Goal: Task Accomplishment & Management: Complete application form

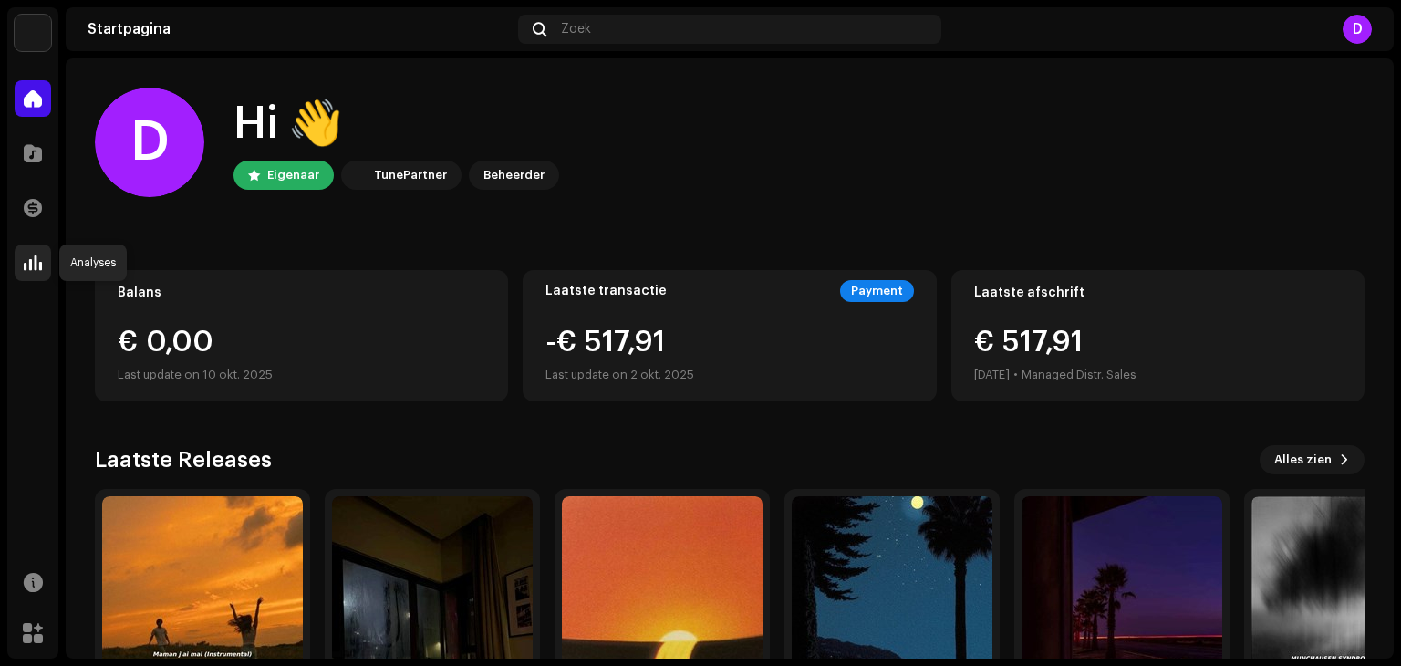
click at [37, 266] on span at bounding box center [33, 262] width 18 height 15
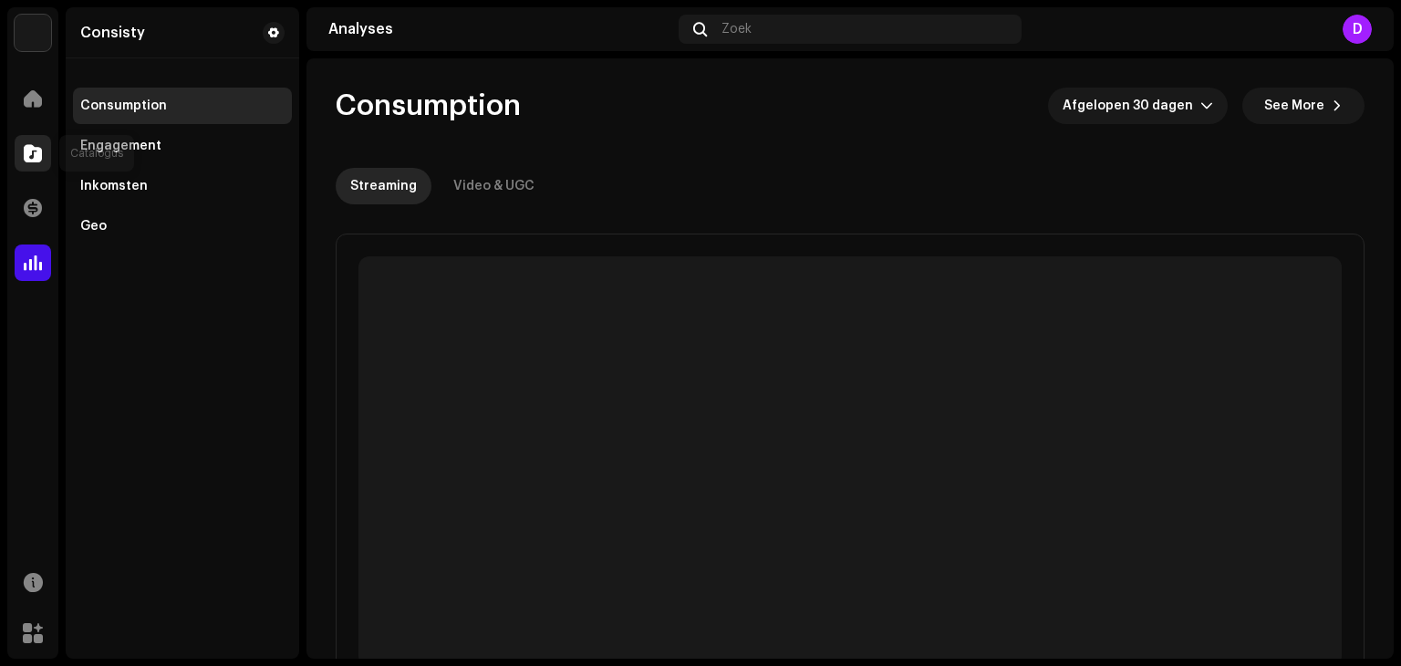
click at [42, 156] on div at bounding box center [33, 153] width 36 height 36
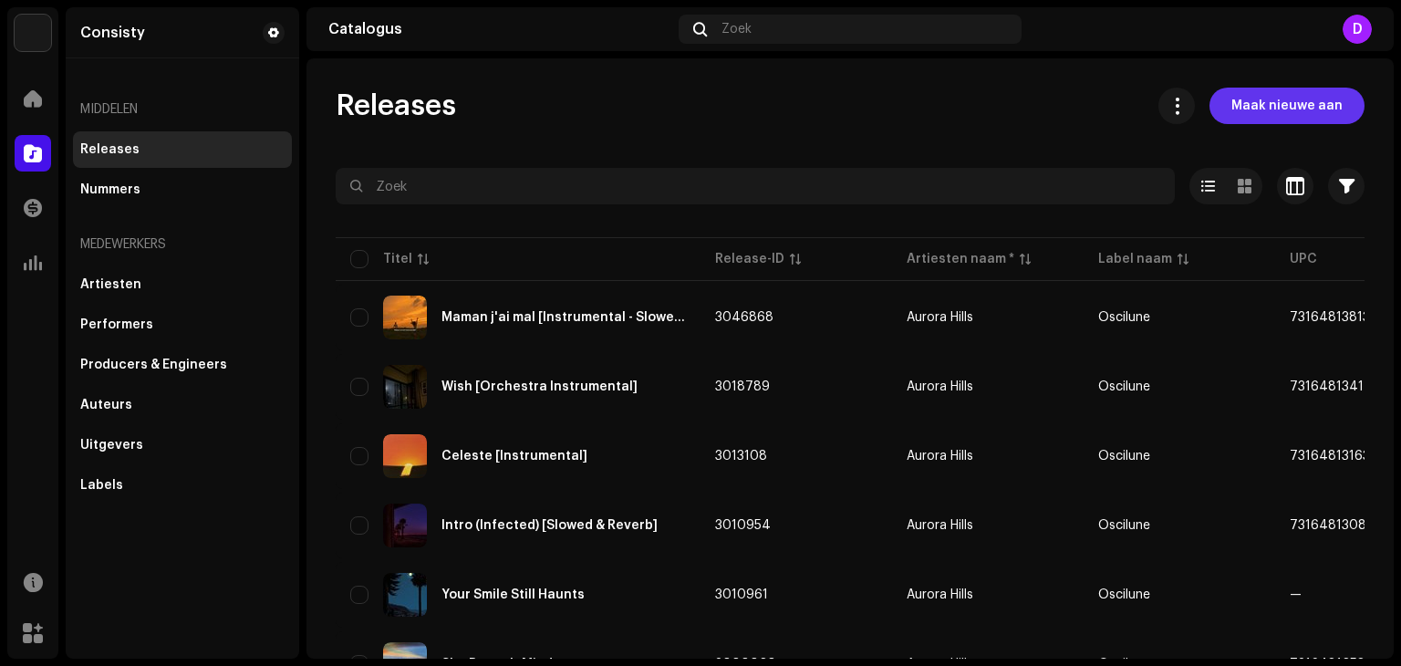
click at [1266, 110] on span "Maak nieuwe aan" at bounding box center [1286, 106] width 111 height 36
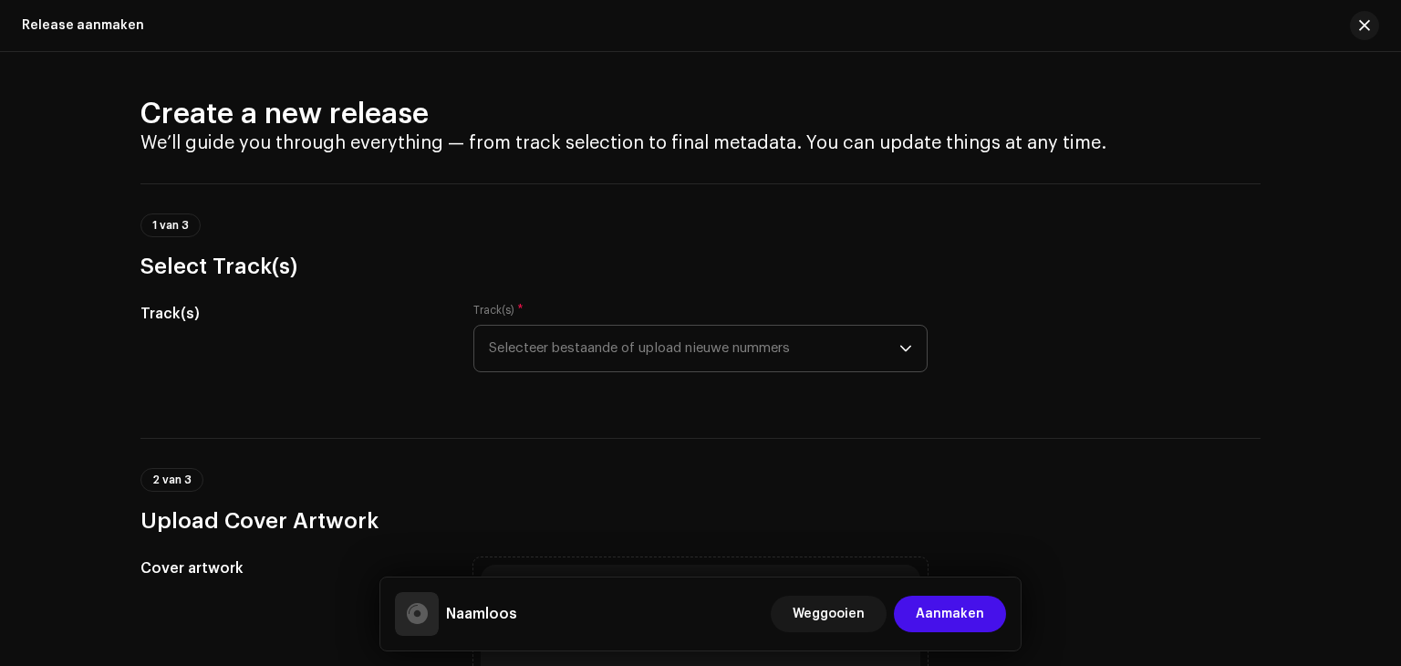
click at [724, 342] on span "Selecteer bestaande of upload nieuwe nummers" at bounding box center [694, 349] width 410 height 46
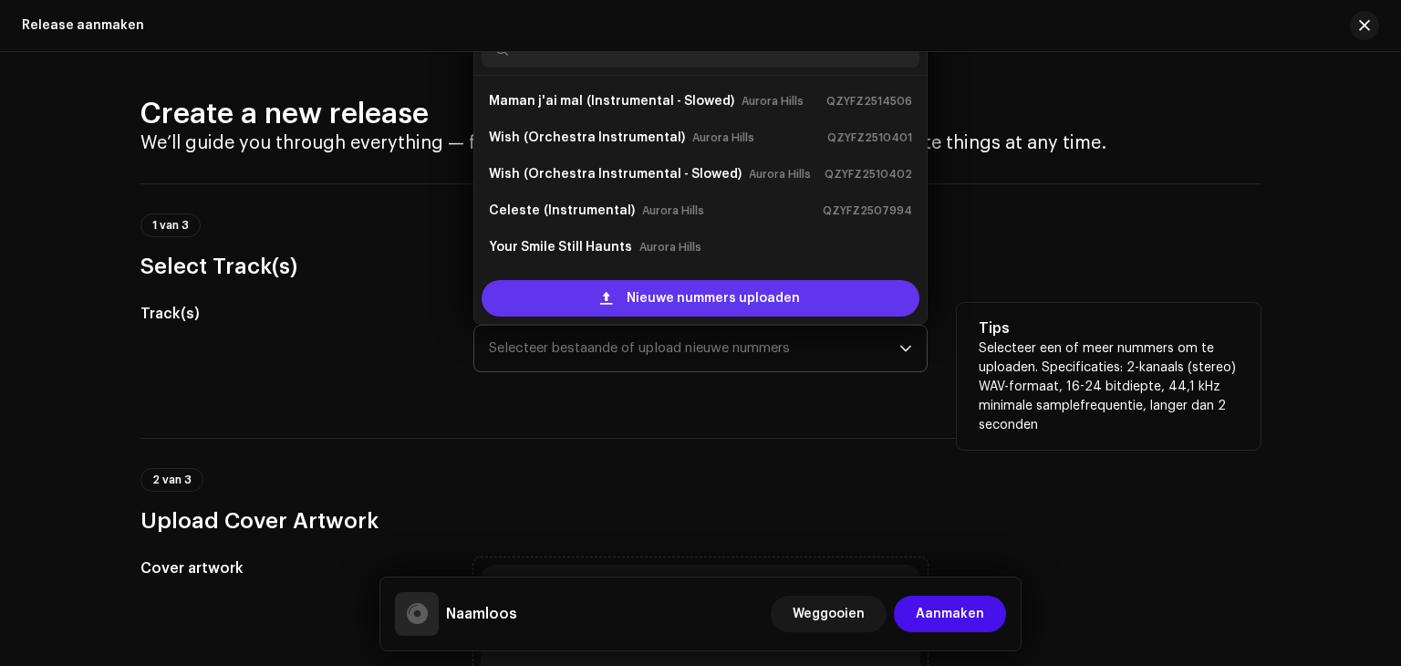
click at [638, 296] on span "Nieuwe nummers uploaden" at bounding box center [712, 298] width 173 height 36
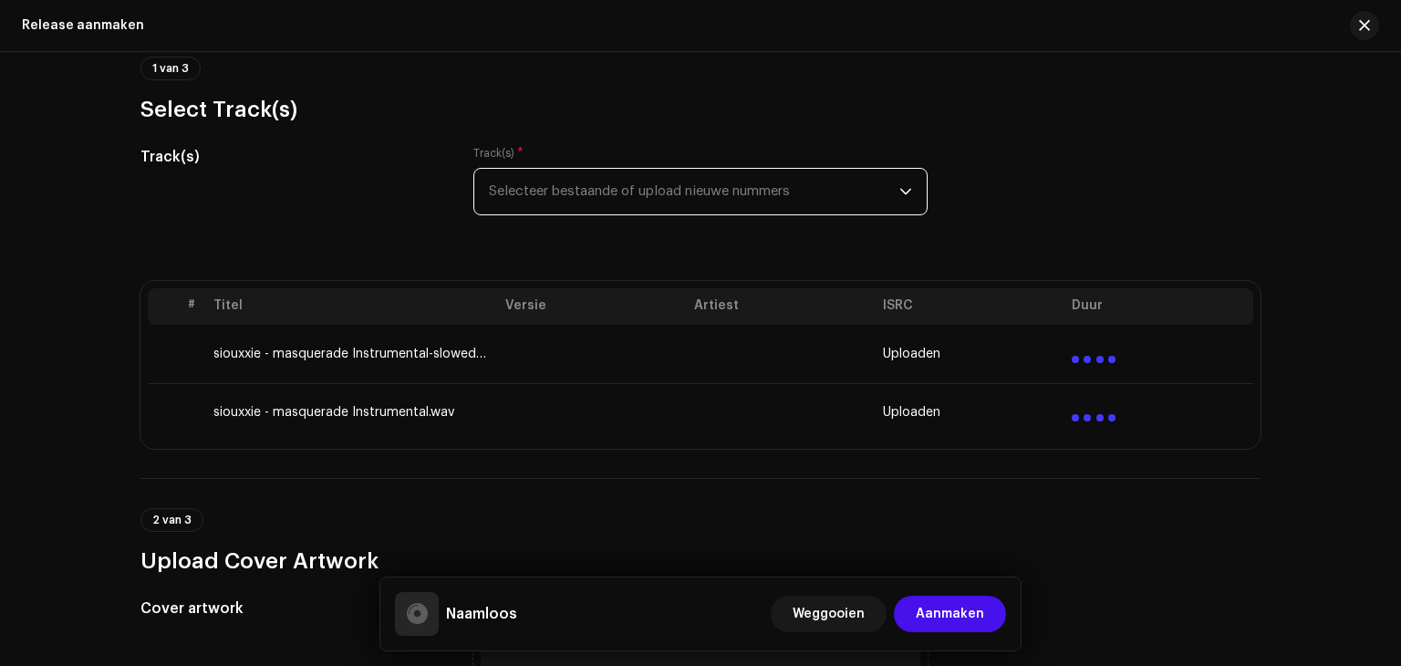
scroll to position [179, 0]
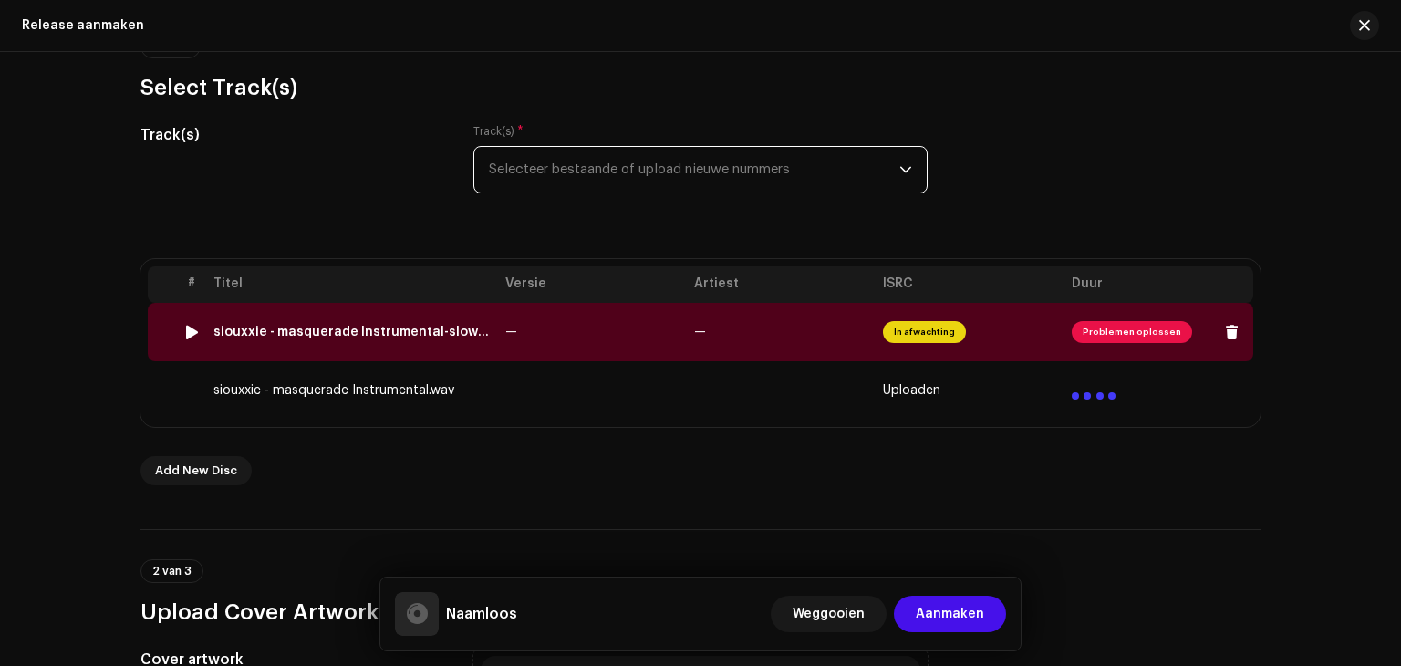
click at [919, 327] on span "In afwachting" at bounding box center [924, 332] width 83 height 22
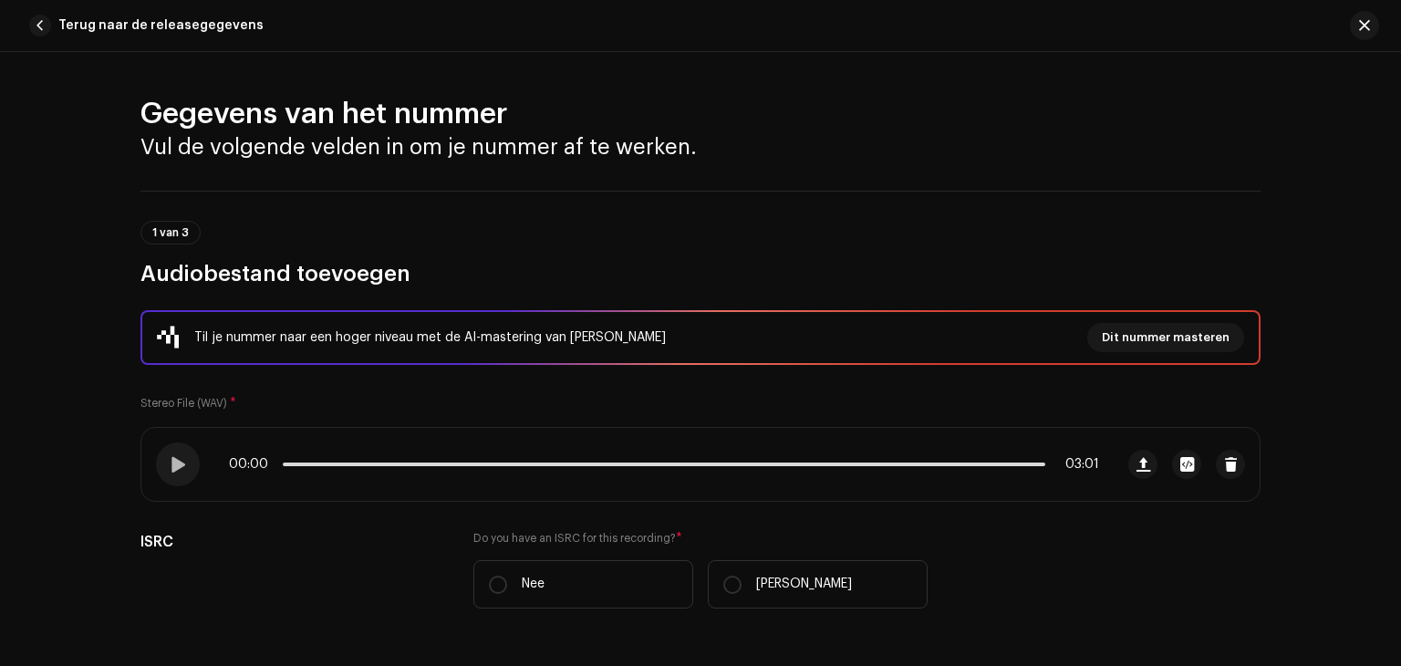
scroll to position [817, 0]
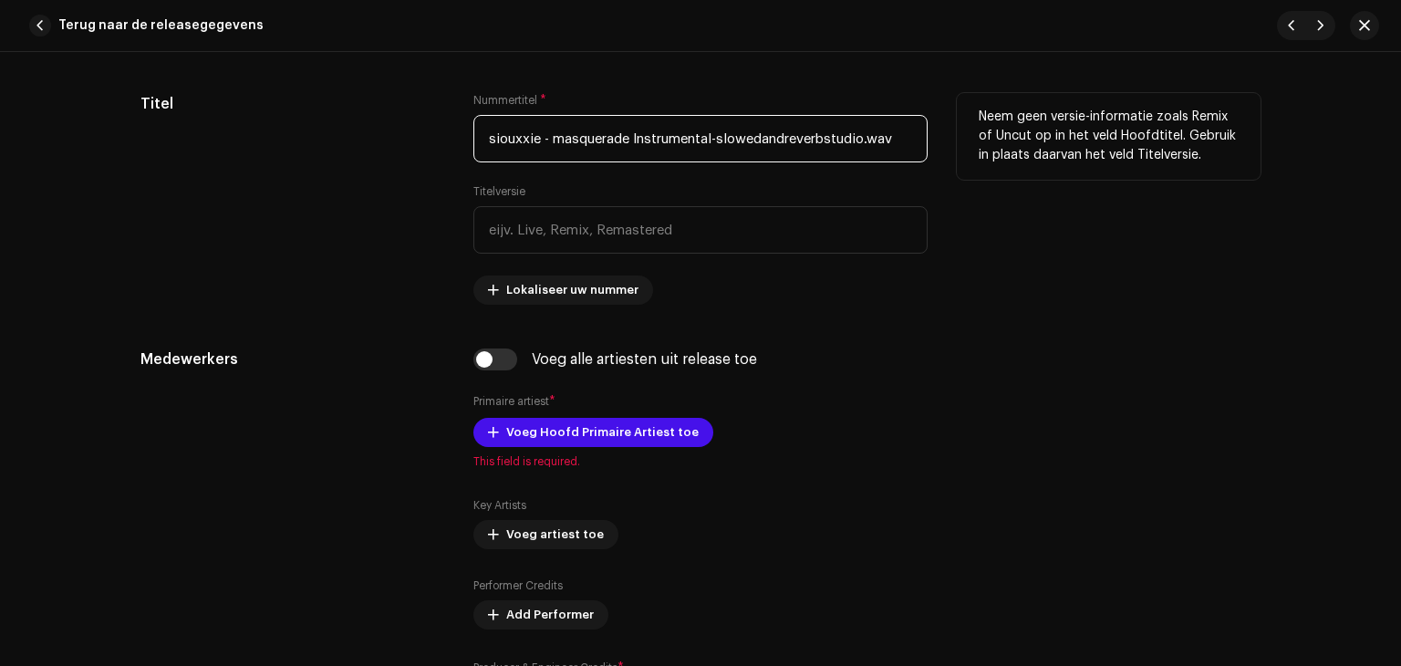
drag, startPoint x: 552, startPoint y: 134, endPoint x: 324, endPoint y: 135, distance: 228.0
click at [324, 135] on div "Titel Nummertitel * siouxxie - masquerade Instrumental-slowedandreverbstudio.wa…" at bounding box center [700, 199] width 1120 height 212
drag, startPoint x: 558, startPoint y: 141, endPoint x: 392, endPoint y: 142, distance: 166.0
click at [392, 142] on div "Titel Nummertitel * siouxxie - masquerade Instrumental-slowedandreverbstudio.wa…" at bounding box center [700, 199] width 1120 height 212
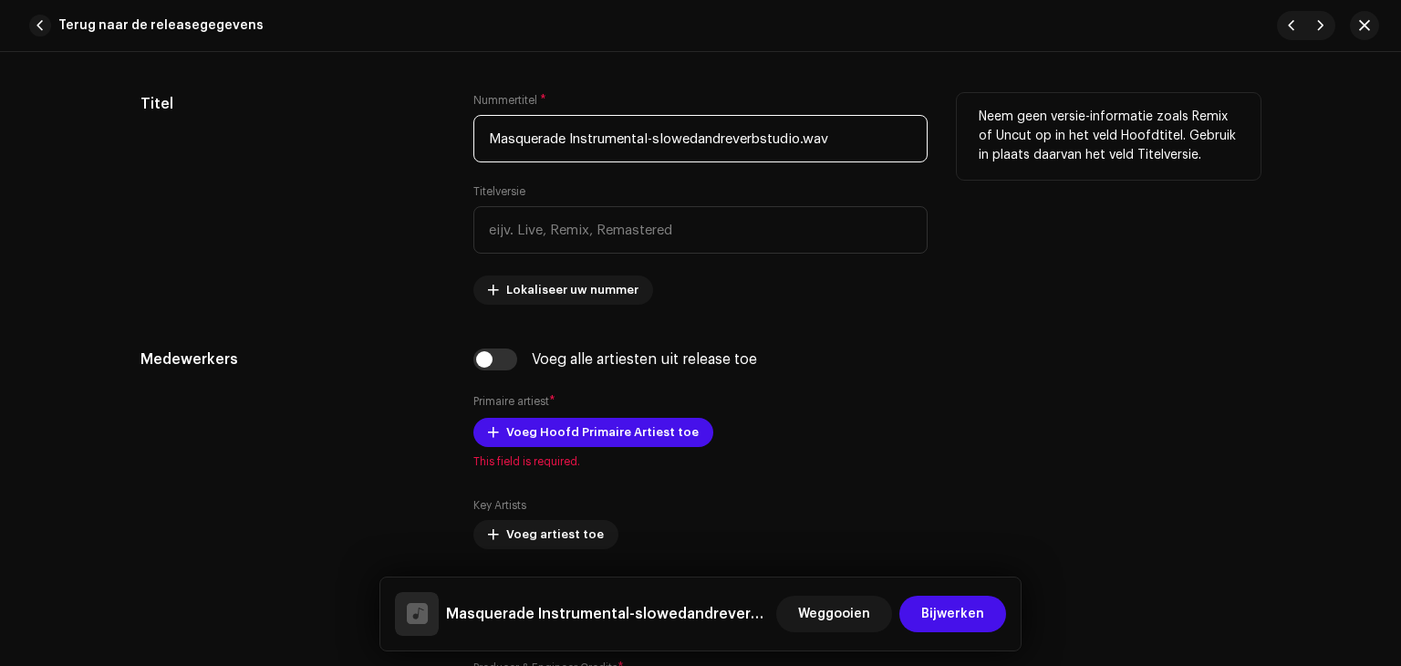
drag, startPoint x: 564, startPoint y: 136, endPoint x: 813, endPoint y: 149, distance: 249.3
click at [813, 149] on input "Masquerade Instrumental-slowedandreverbstudio.wav" at bounding box center [700, 138] width 454 height 47
drag, startPoint x: 839, startPoint y: 143, endPoint x: 564, endPoint y: 155, distance: 275.6
click at [564, 155] on input "Masquerade Instrumental-slowedandreverbstudio.wav" at bounding box center [700, 138] width 454 height 47
type input "Masquerade"
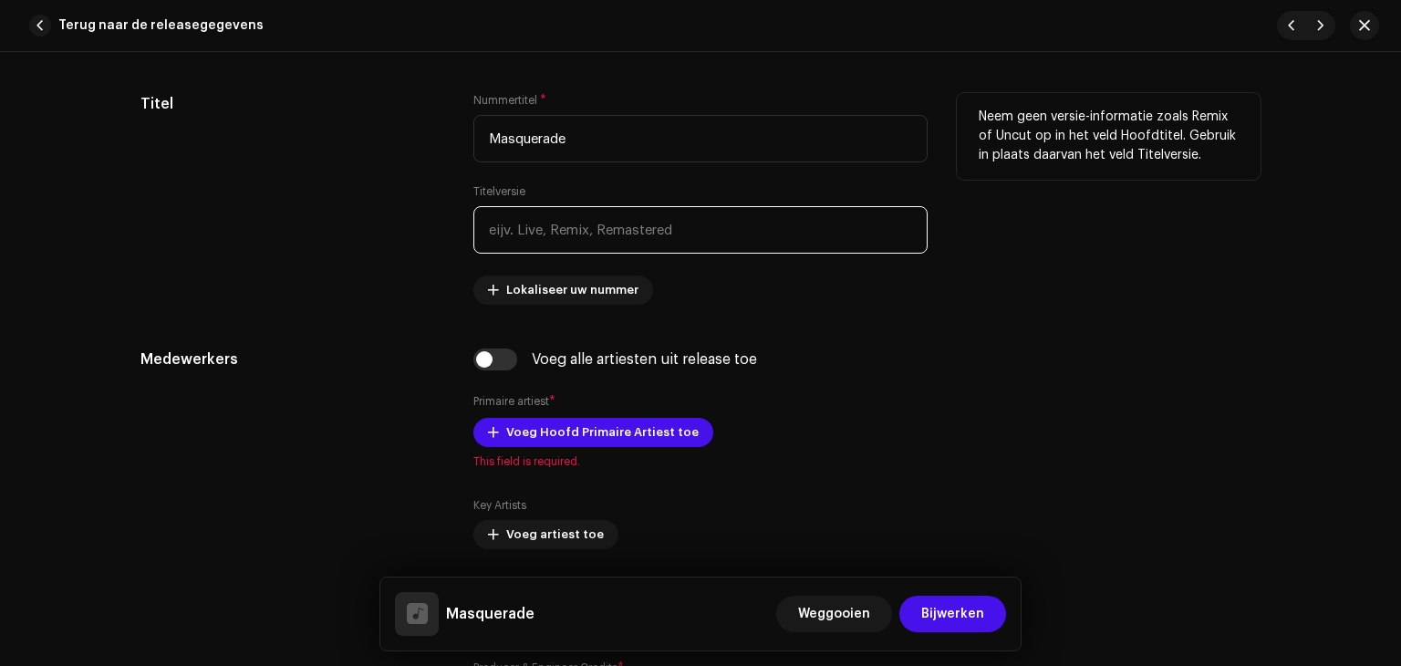
click at [553, 213] on input "text" at bounding box center [700, 229] width 454 height 47
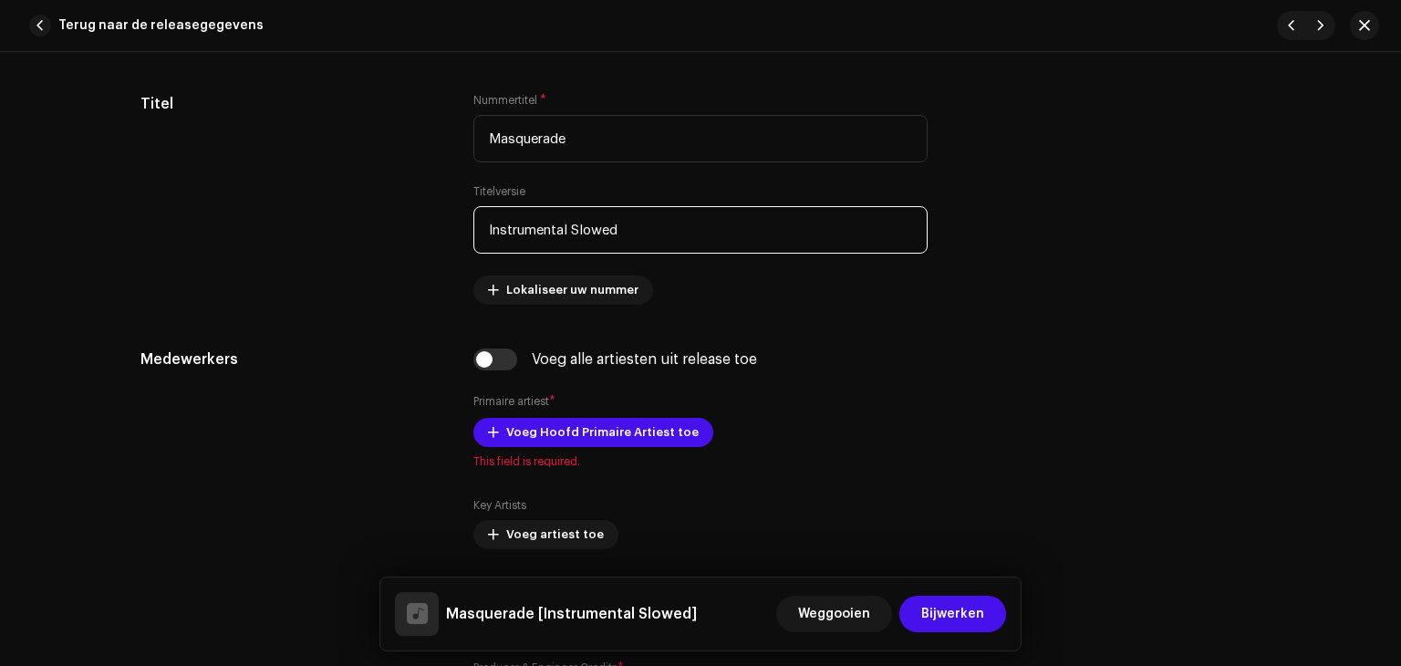
type input "Instrumental Slowed"
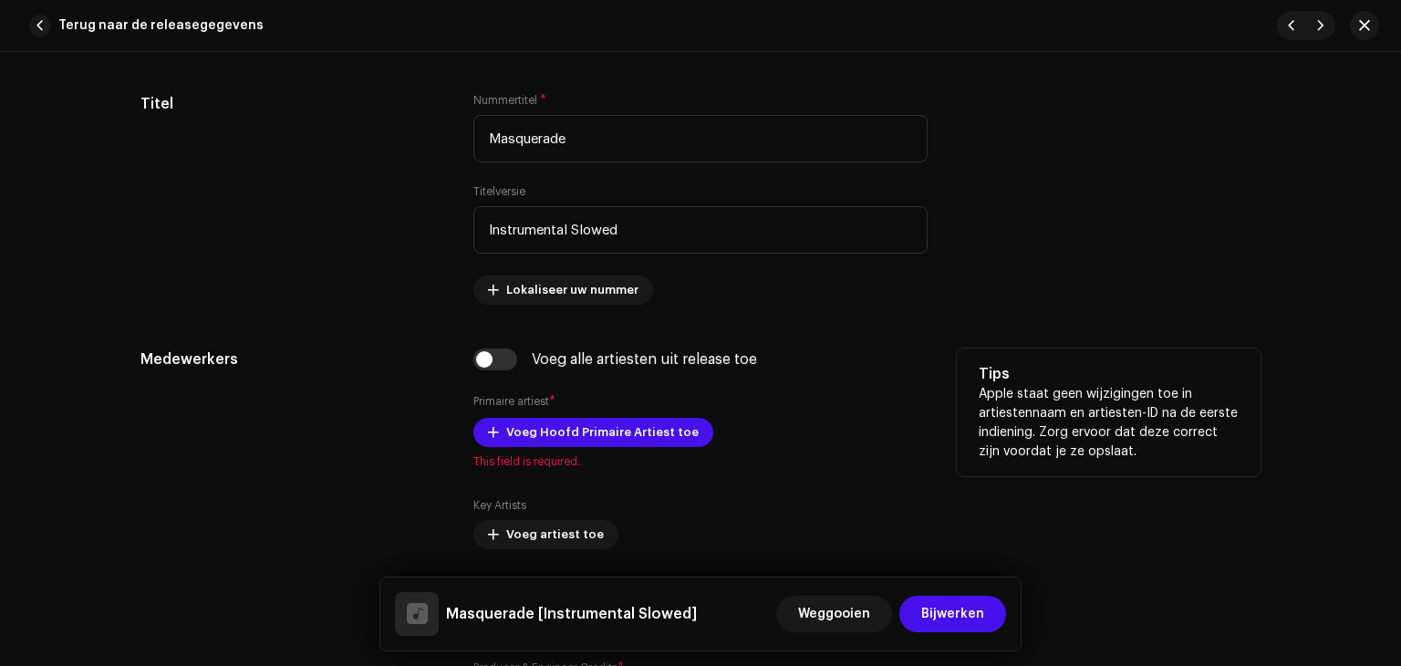
click at [596, 448] on div "Voeg Hoofd Primaire Artiest toe This field is required." at bounding box center [700, 443] width 454 height 51
click at [584, 436] on span "Voeg Hoofd Primaire Artiest toe" at bounding box center [602, 432] width 192 height 36
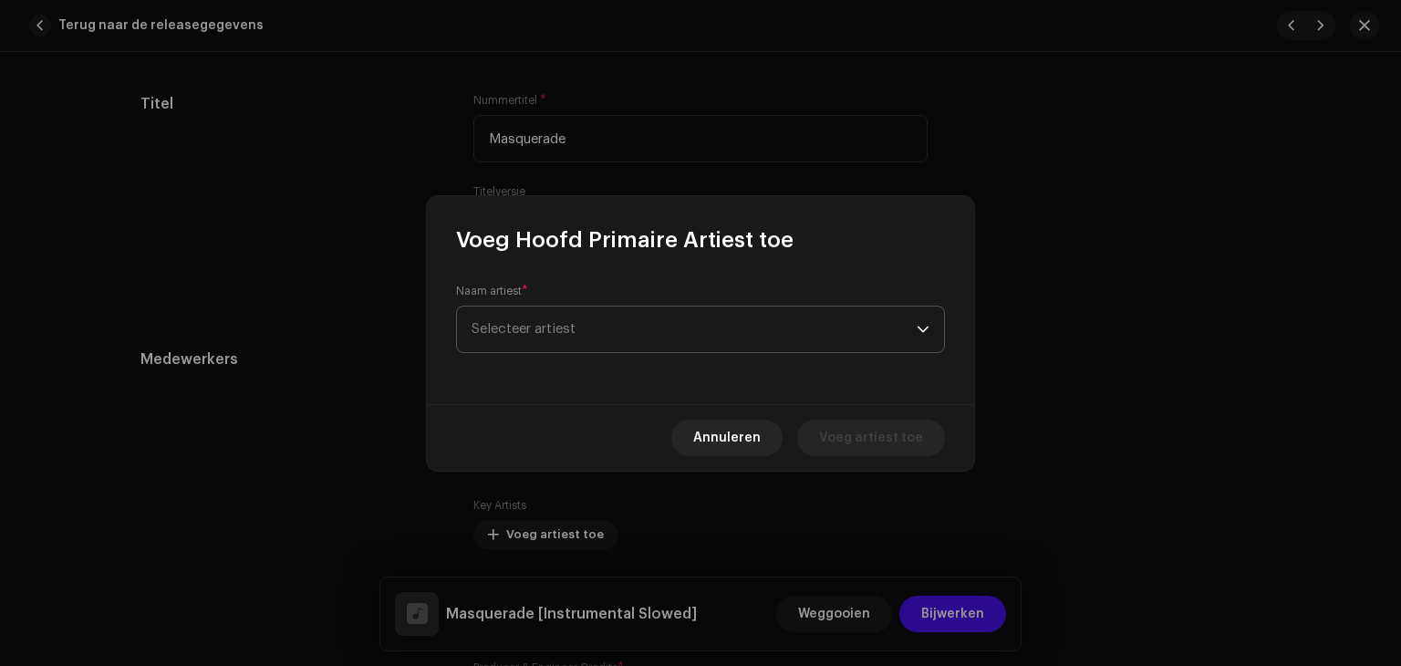
click at [580, 333] on span "Selecteer artiest" at bounding box center [693, 329] width 445 height 46
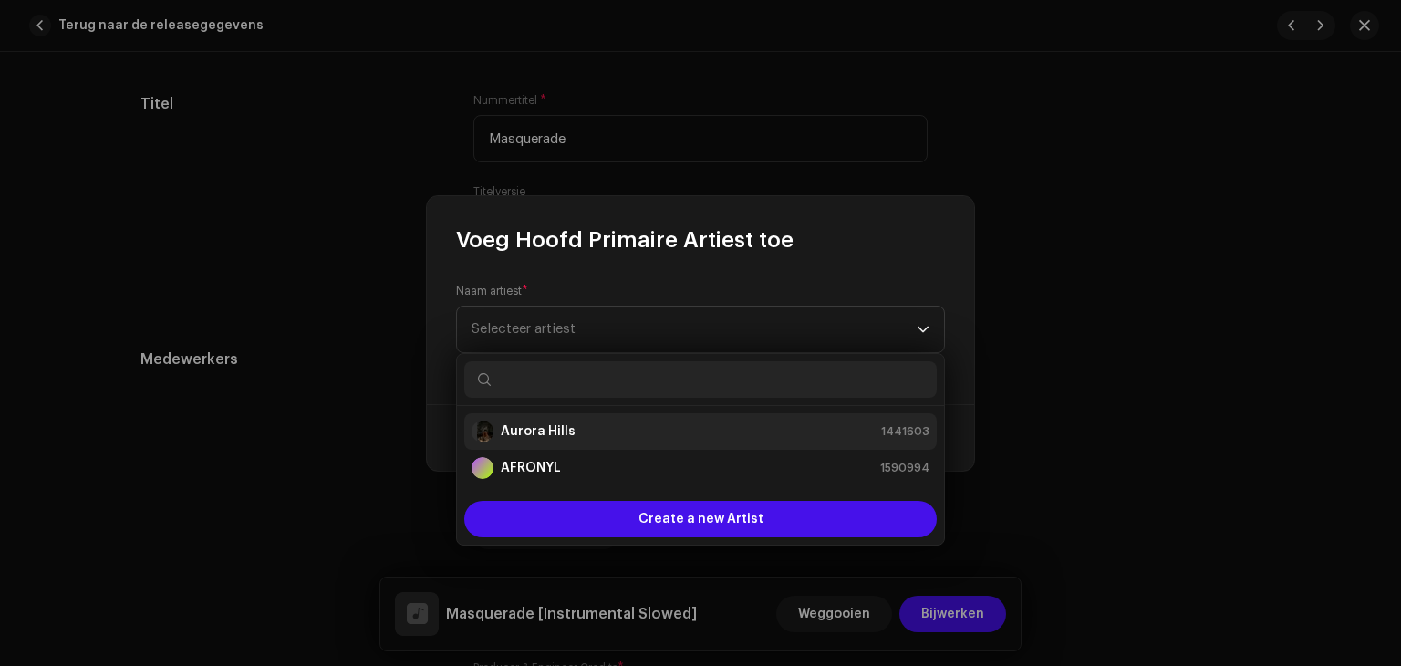
click at [584, 431] on div "Aurora Hills 1441603" at bounding box center [700, 431] width 458 height 22
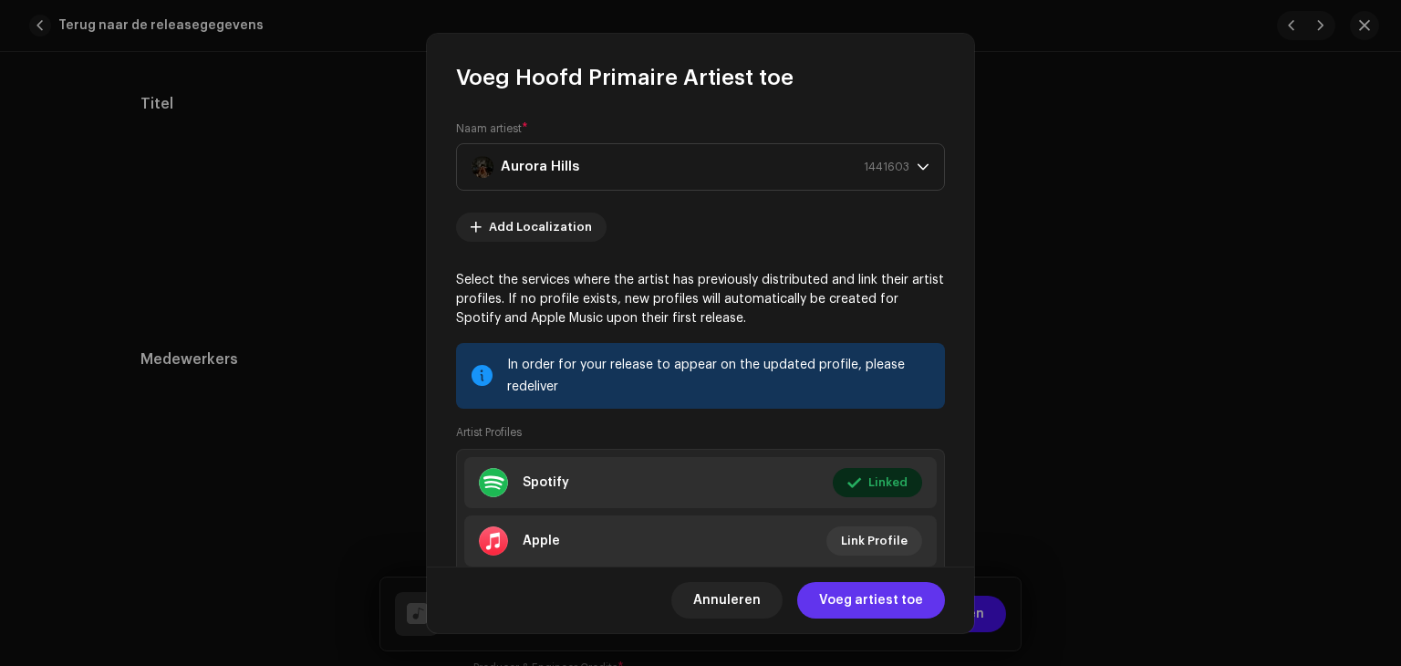
click at [860, 601] on span "Voeg artiest toe" at bounding box center [871, 600] width 104 height 36
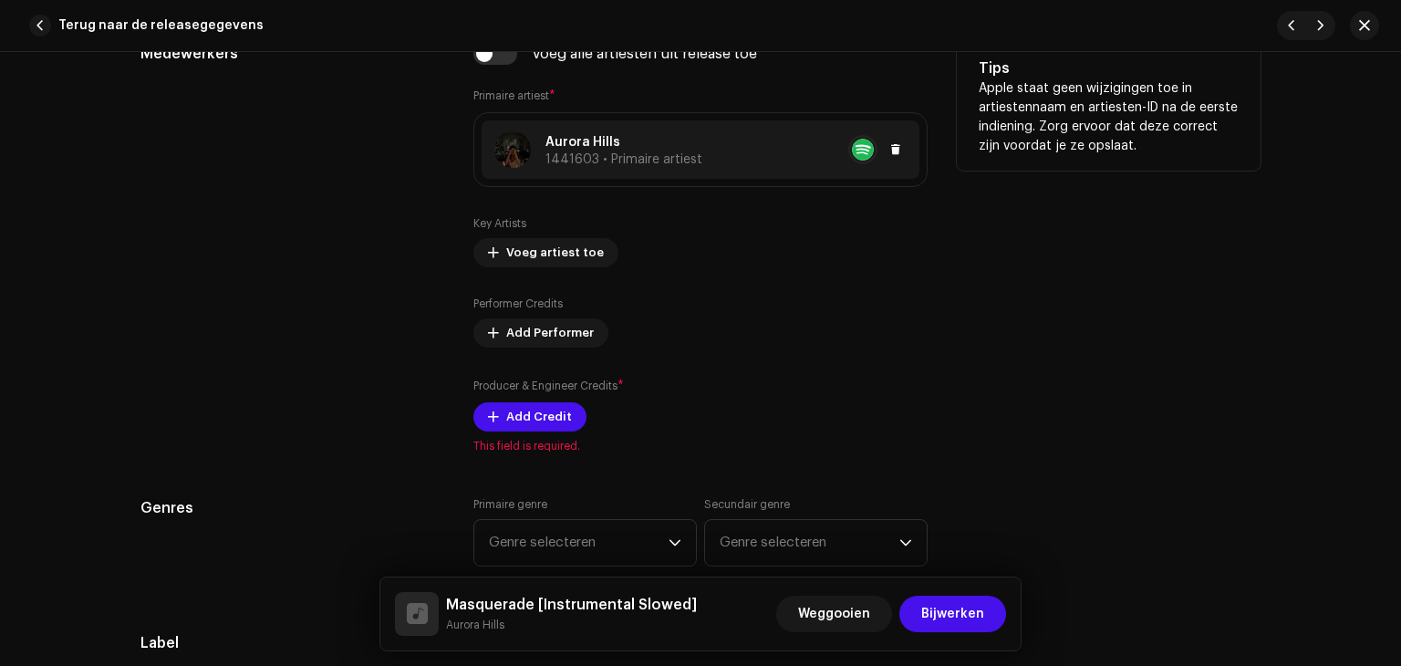
scroll to position [1123, 0]
click at [525, 424] on span "Add Credit" at bounding box center [539, 416] width 66 height 36
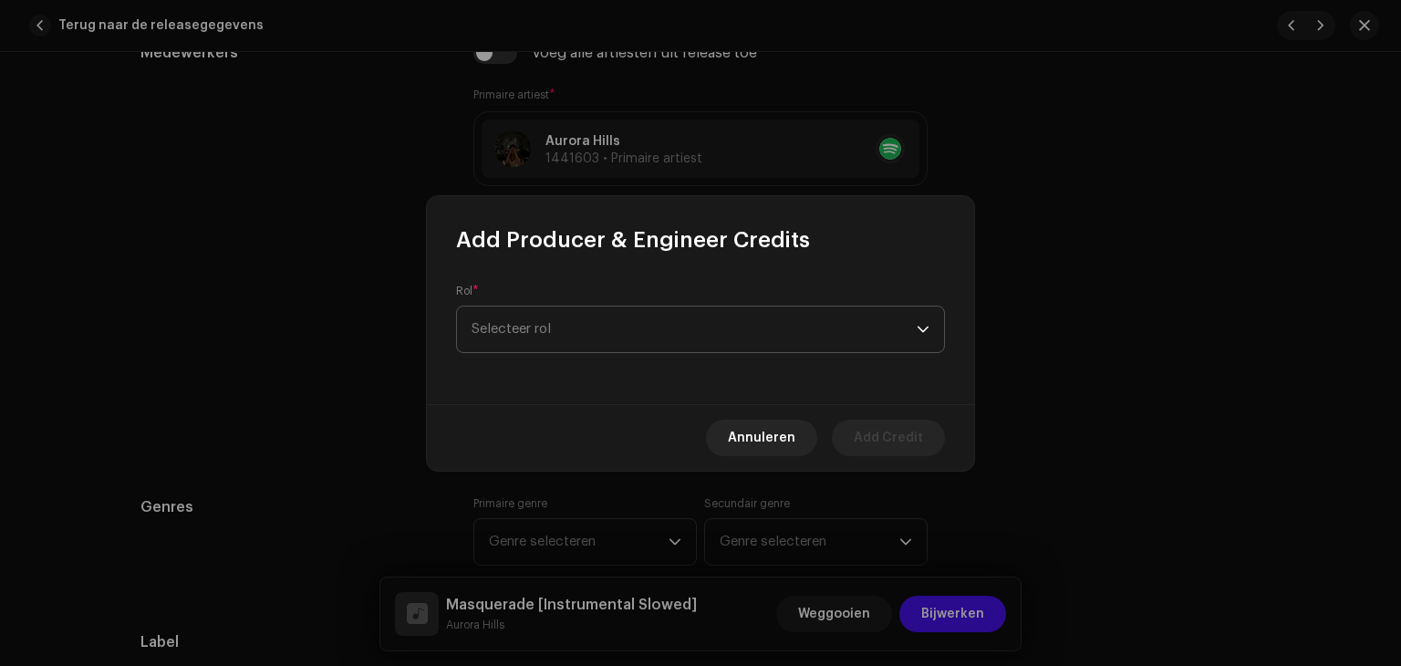
click at [624, 332] on span "Selecteer rol" at bounding box center [693, 329] width 445 height 46
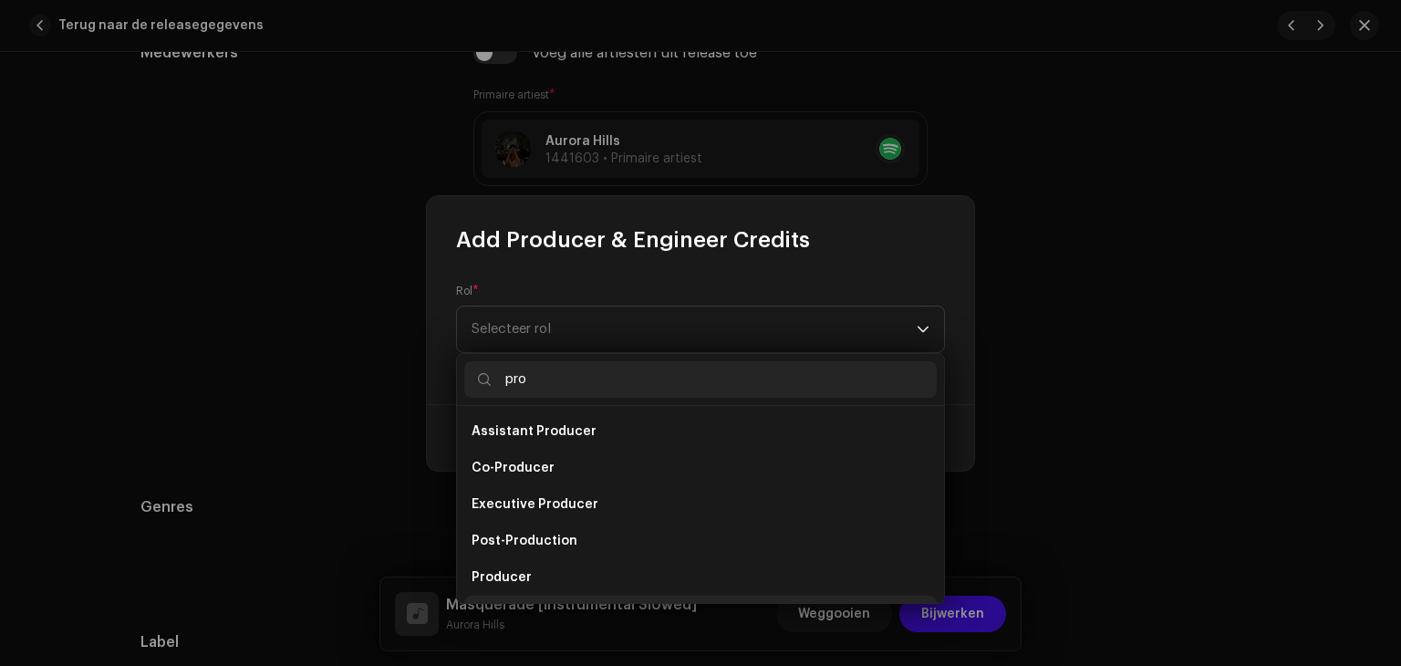
scroll to position [29, 0]
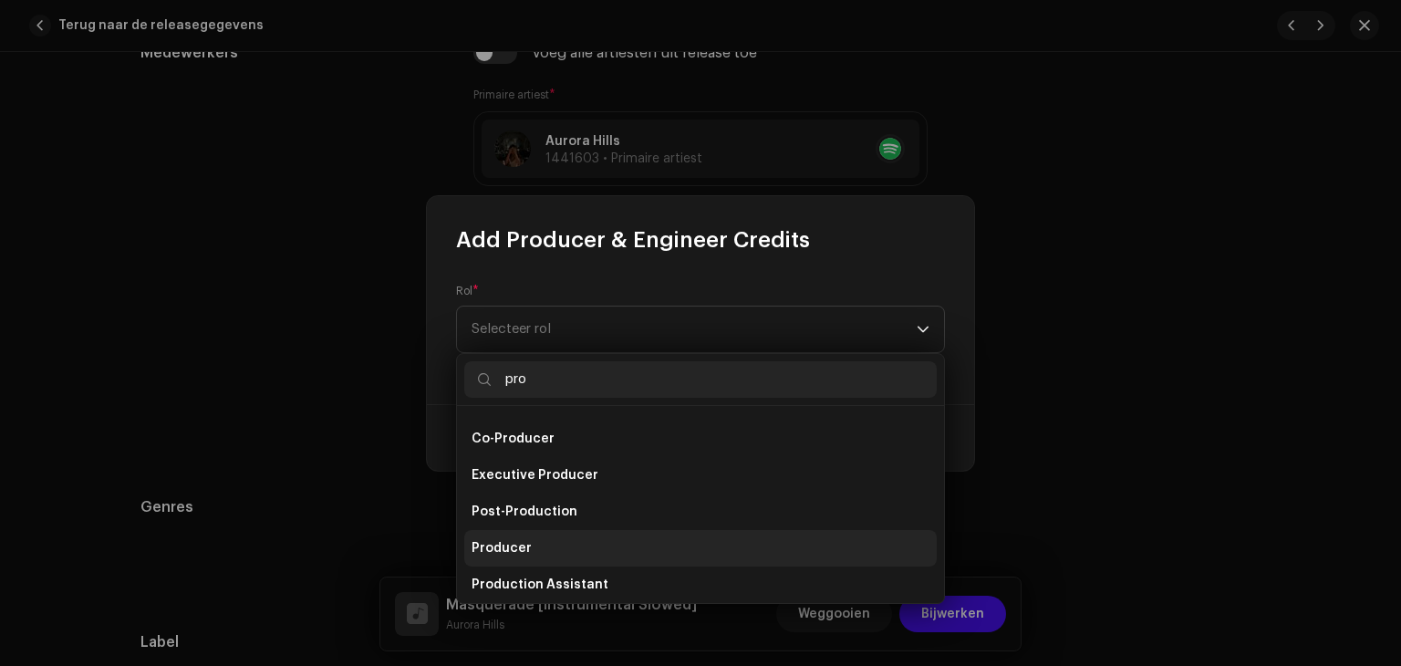
type input "pro"
click at [508, 551] on span "Producer" at bounding box center [501, 548] width 60 height 18
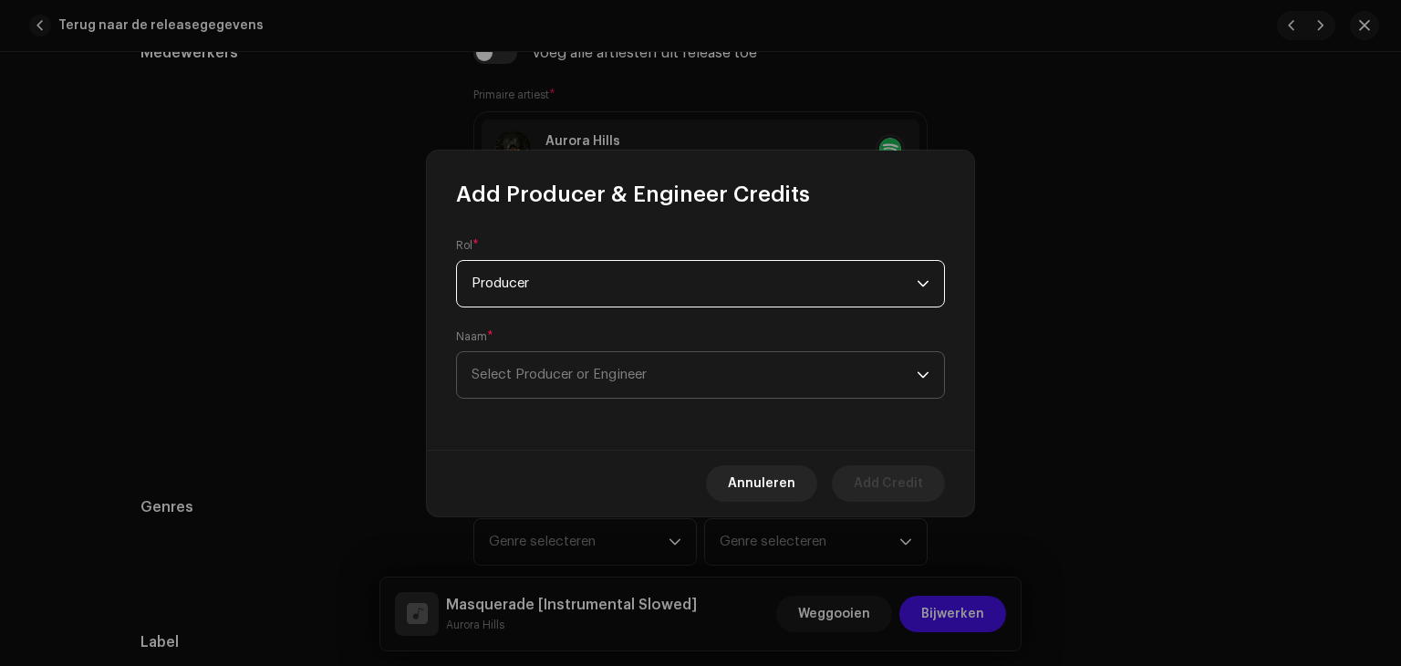
click at [529, 385] on span "Select Producer or Engineer" at bounding box center [693, 375] width 445 height 46
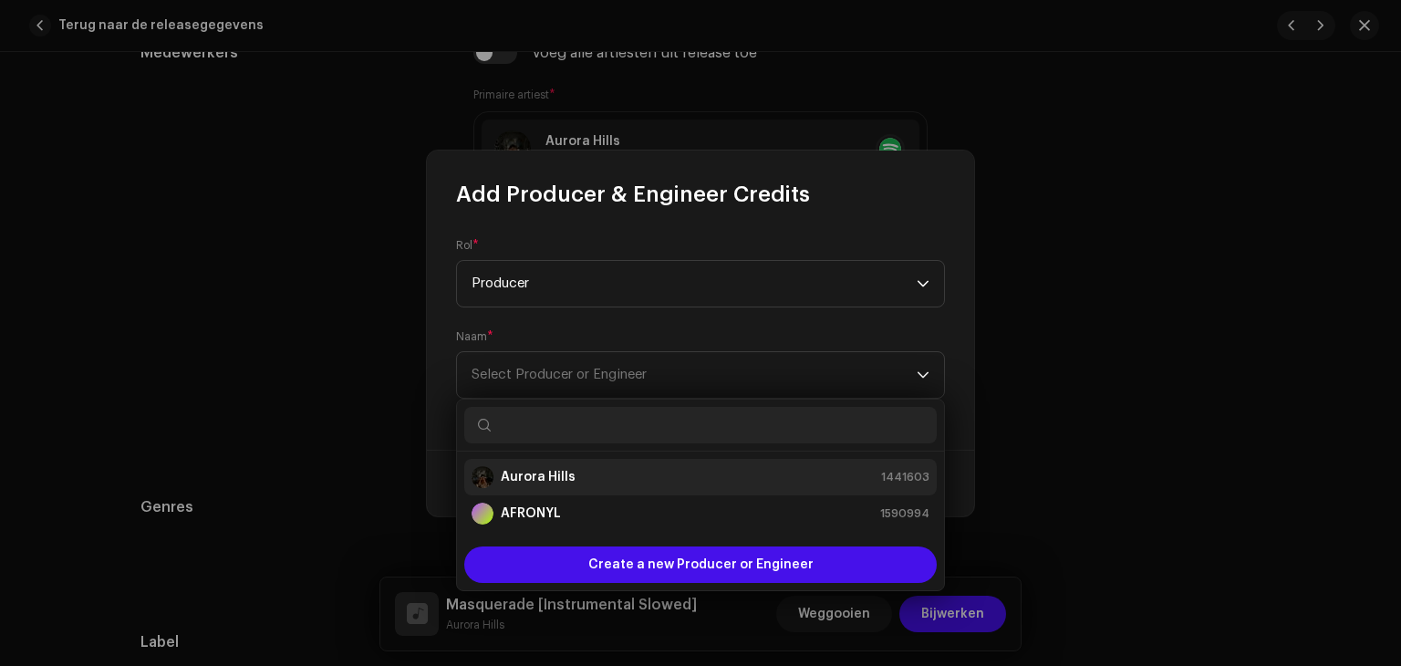
click at [585, 476] on div "Aurora Hills 1441603" at bounding box center [700, 477] width 458 height 22
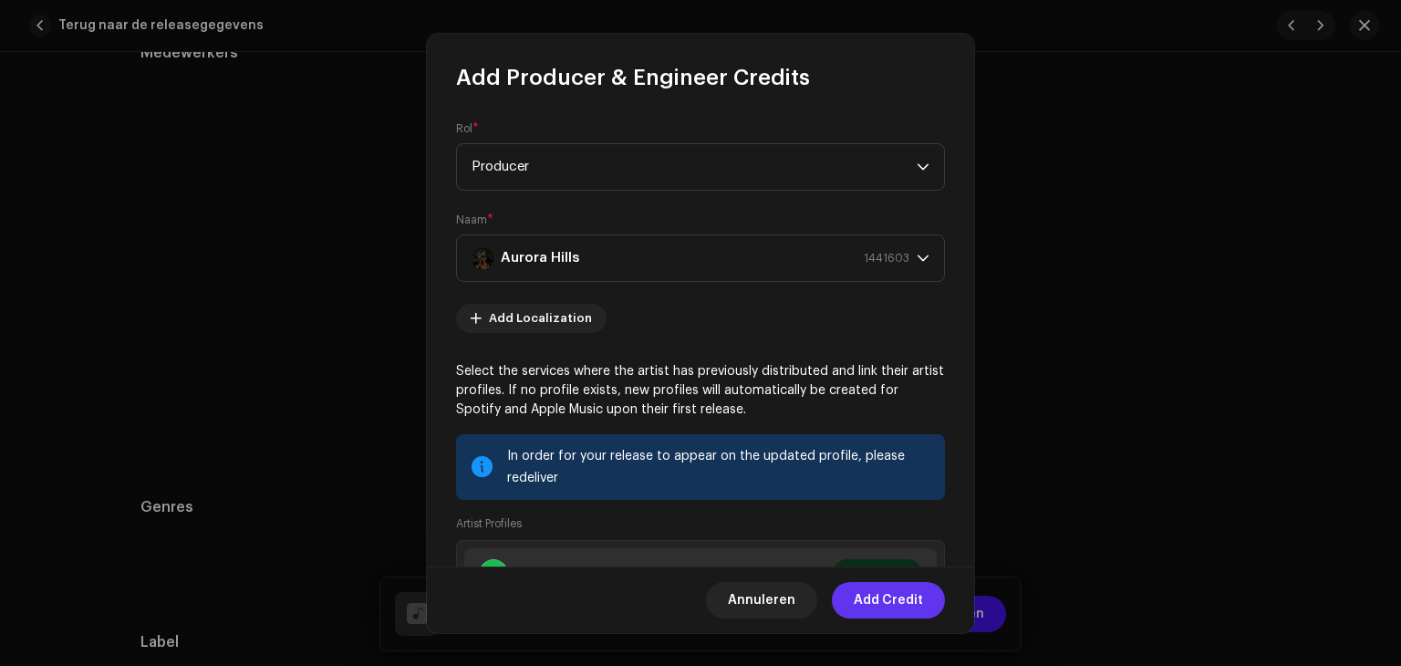
click at [883, 594] on span "Add Credit" at bounding box center [888, 600] width 69 height 36
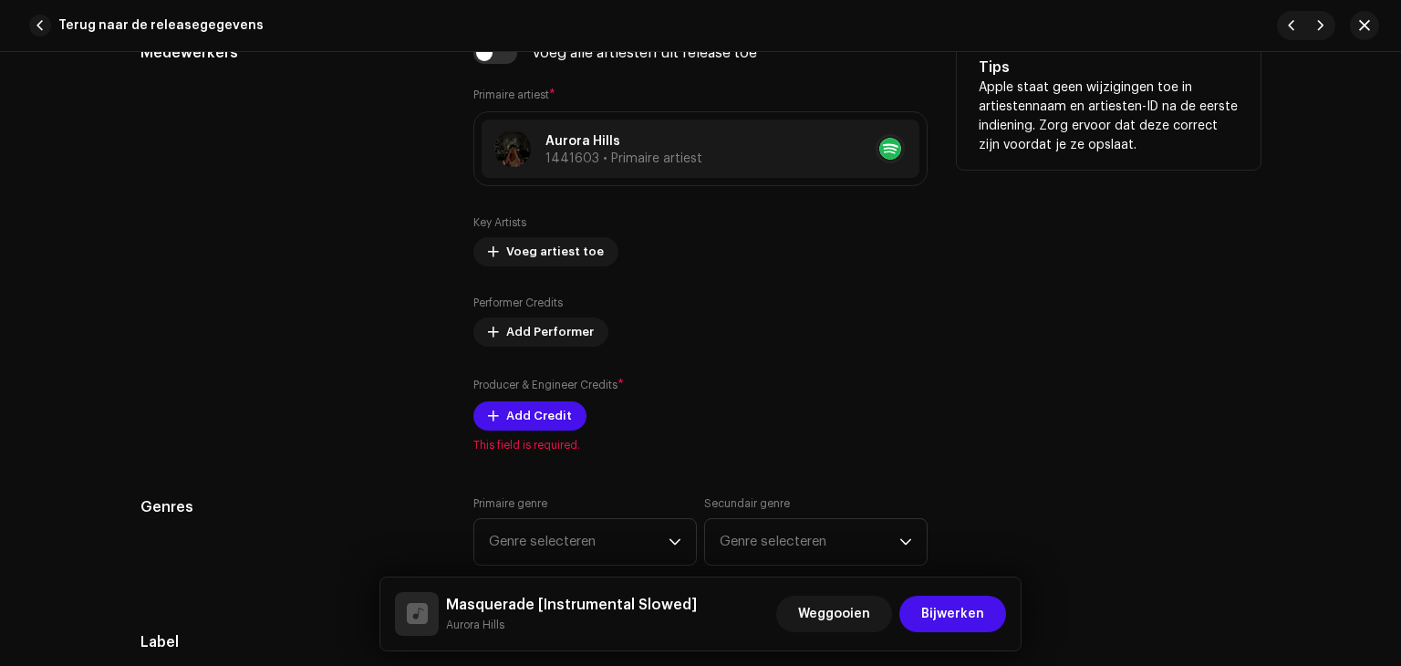
scroll to position [1177, 0]
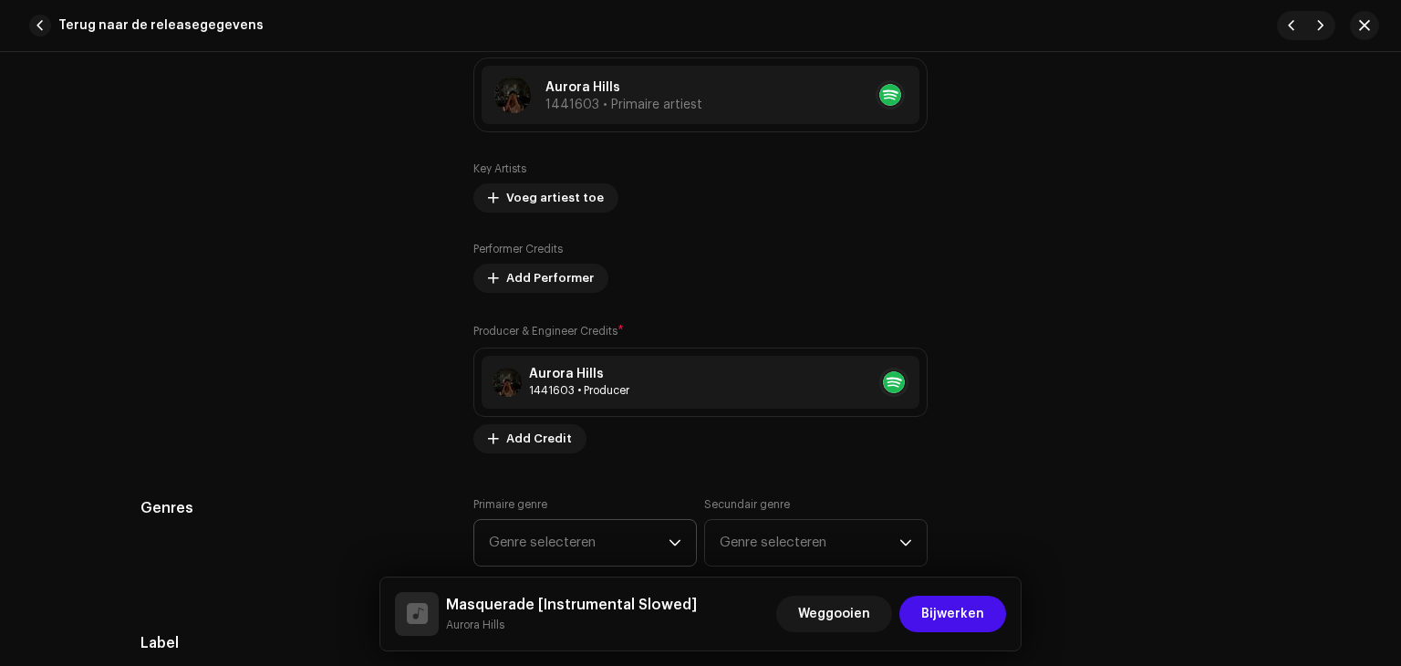
click at [598, 539] on span "Genre selecteren" at bounding box center [579, 543] width 180 height 46
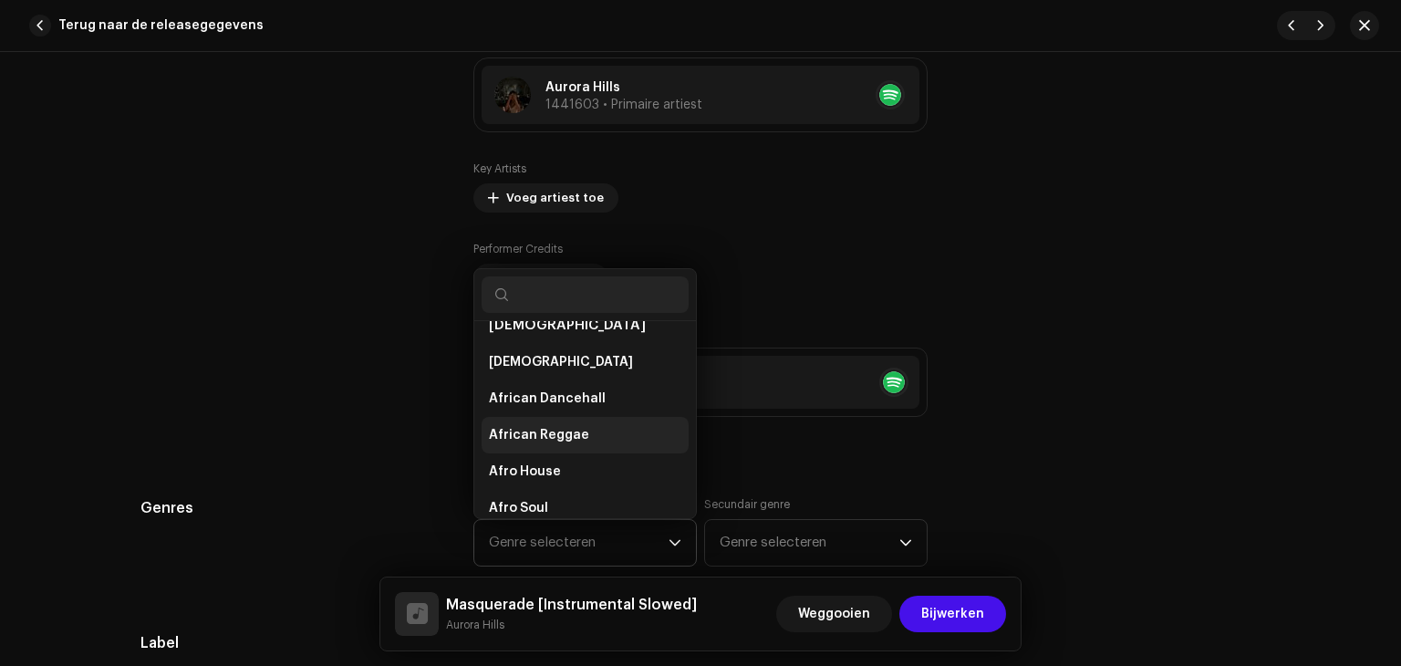
scroll to position [0, 0]
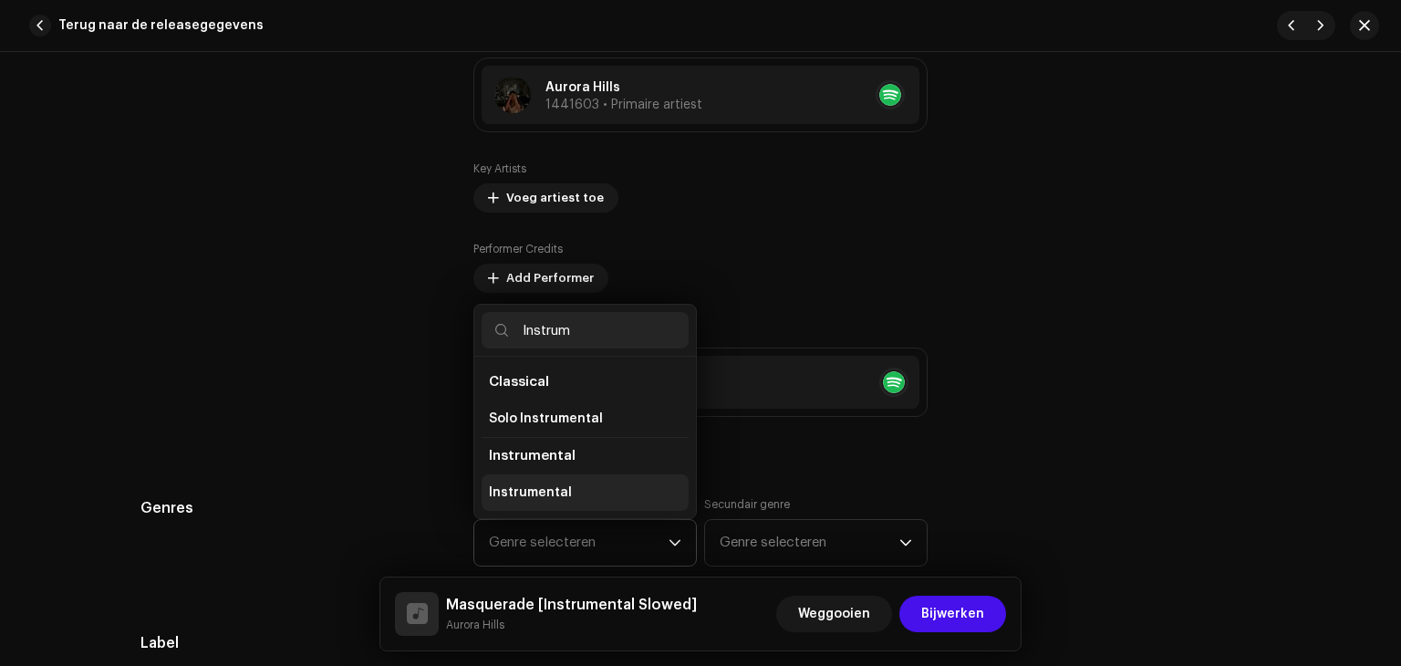
type input "Instrum"
click at [554, 491] on span "Instrumental" at bounding box center [530, 492] width 83 height 18
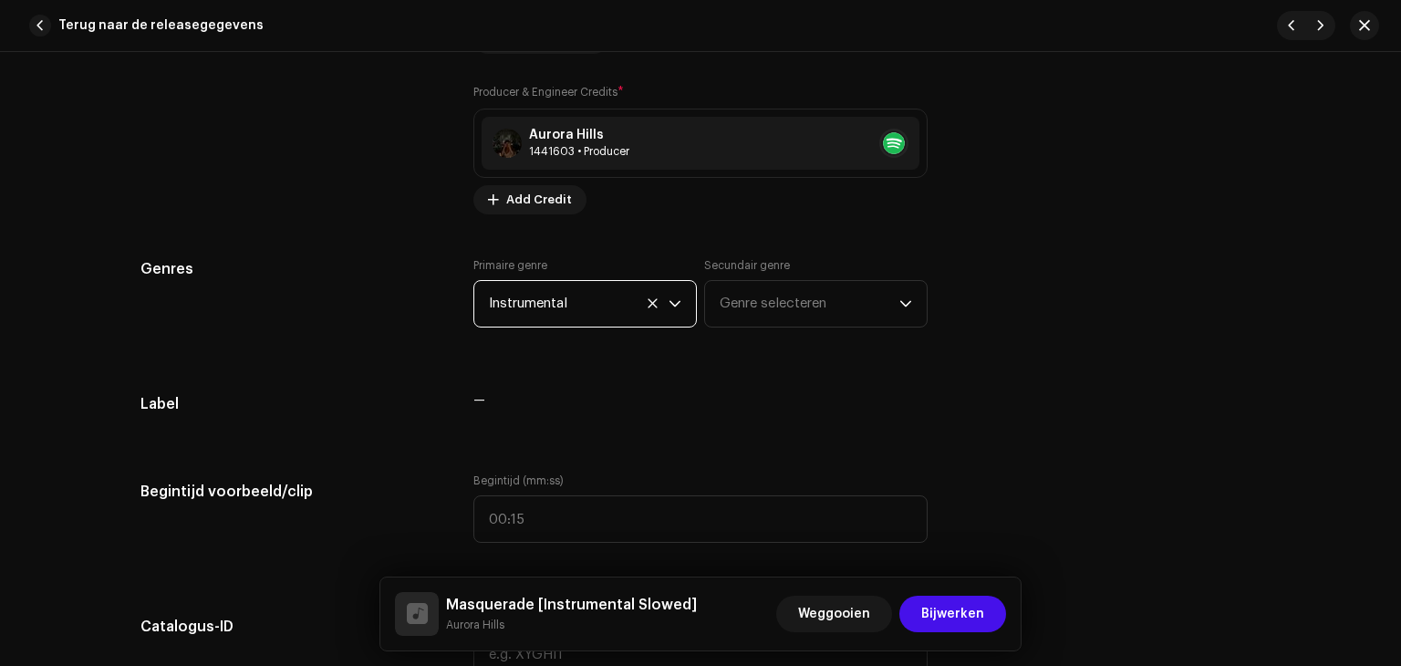
scroll to position [1418, 0]
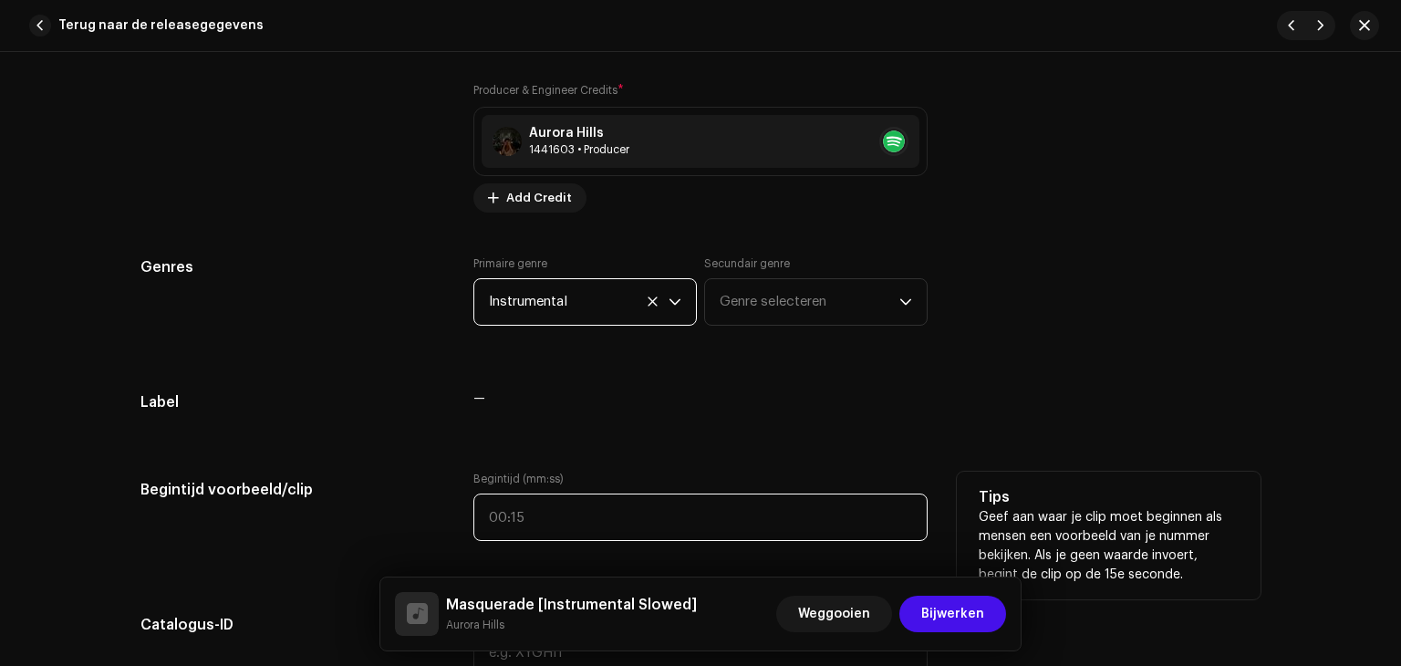
click at [481, 515] on input "text" at bounding box center [700, 516] width 454 height 47
type input "00:00"
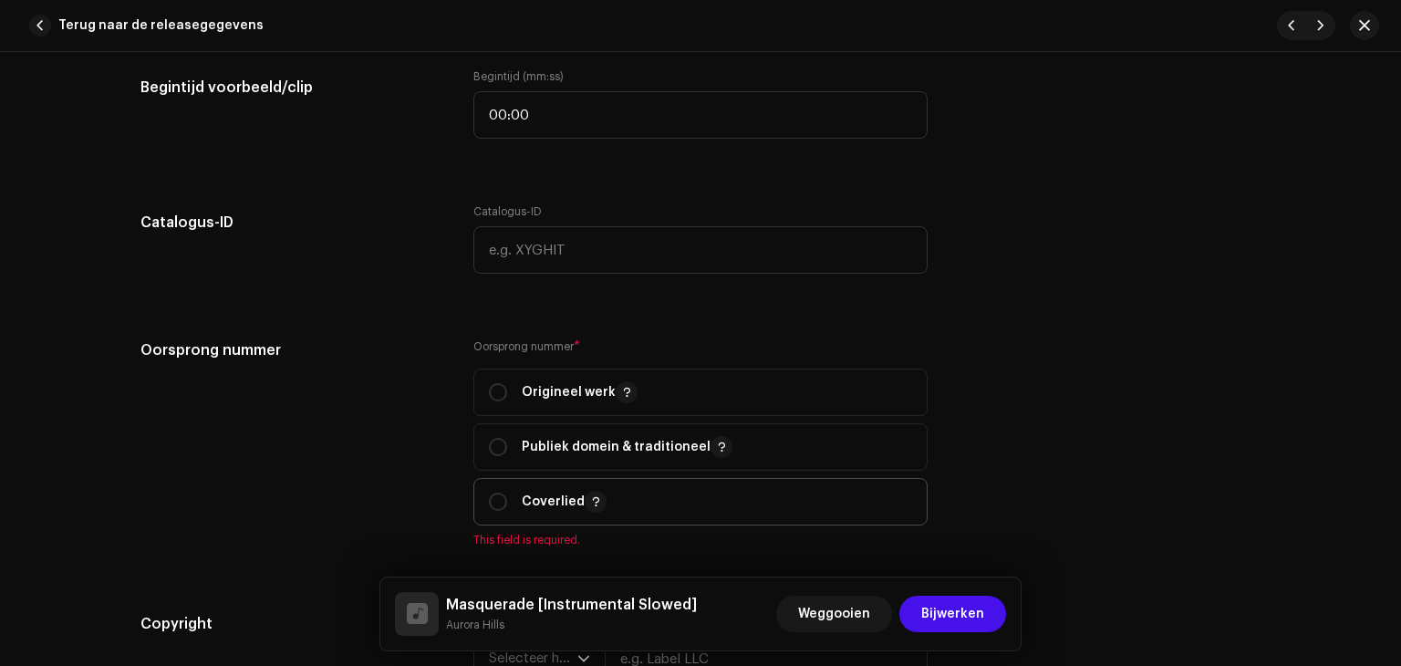
click at [527, 493] on p "Coverlied" at bounding box center [564, 502] width 85 height 22
radio input "true"
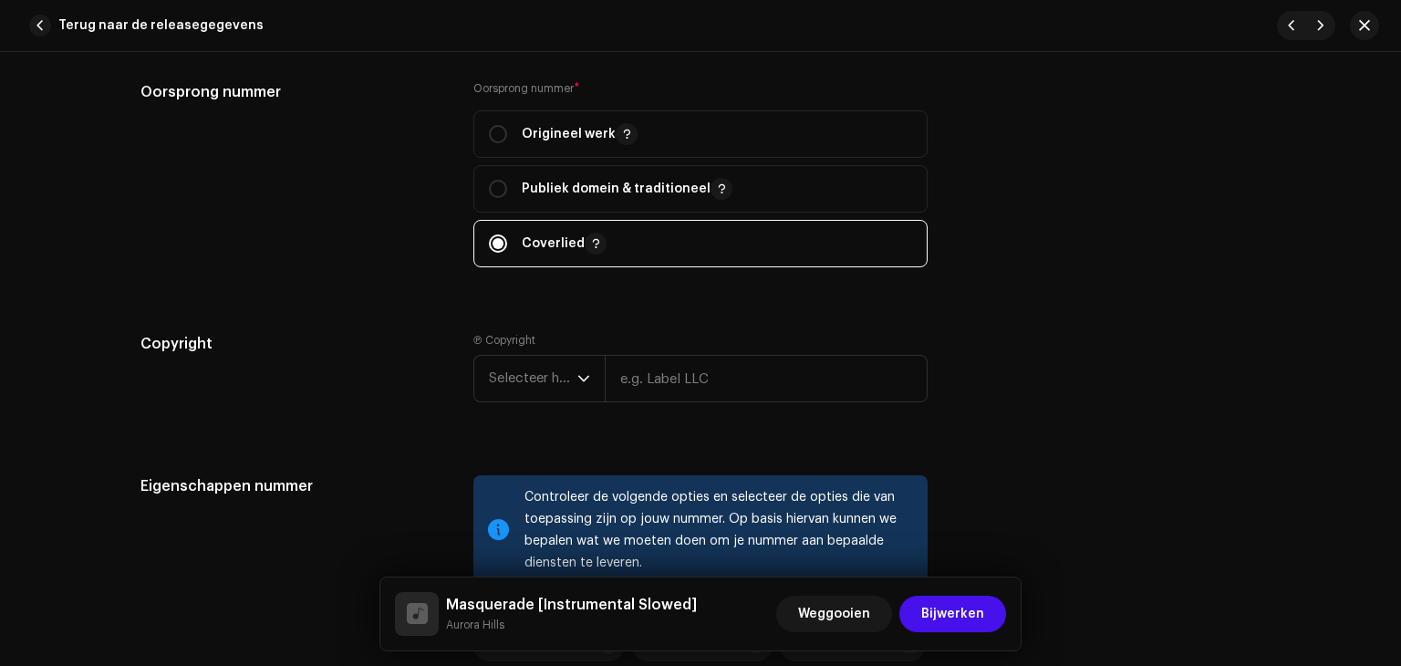
scroll to position [2101, 0]
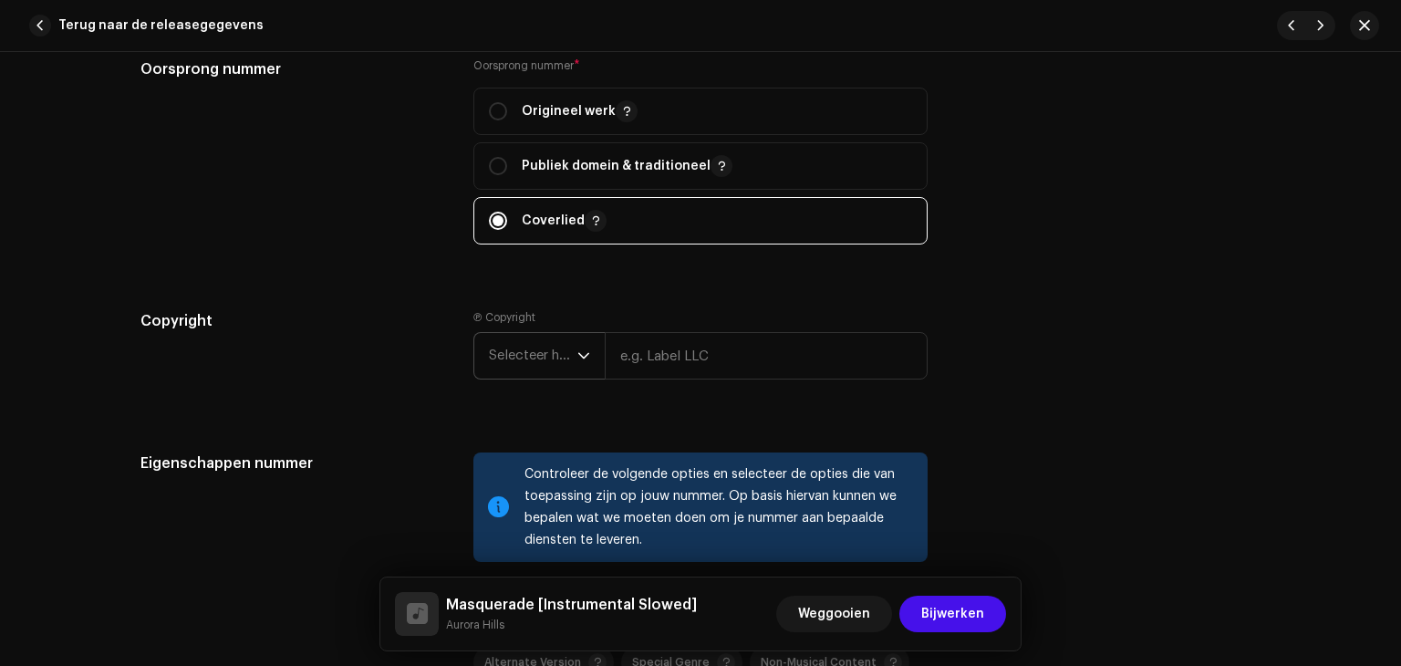
click at [521, 362] on span "Selecteer het jaar" at bounding box center [533, 356] width 88 height 46
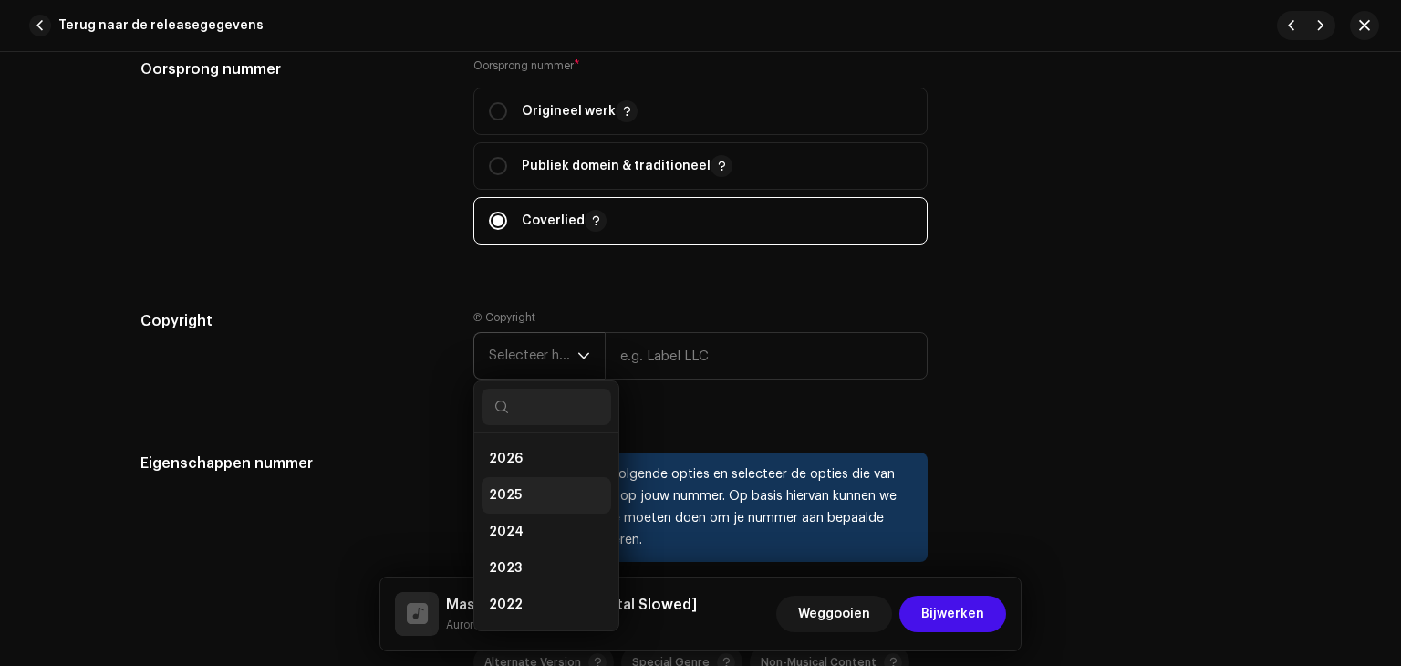
click at [533, 493] on li "2025" at bounding box center [545, 495] width 129 height 36
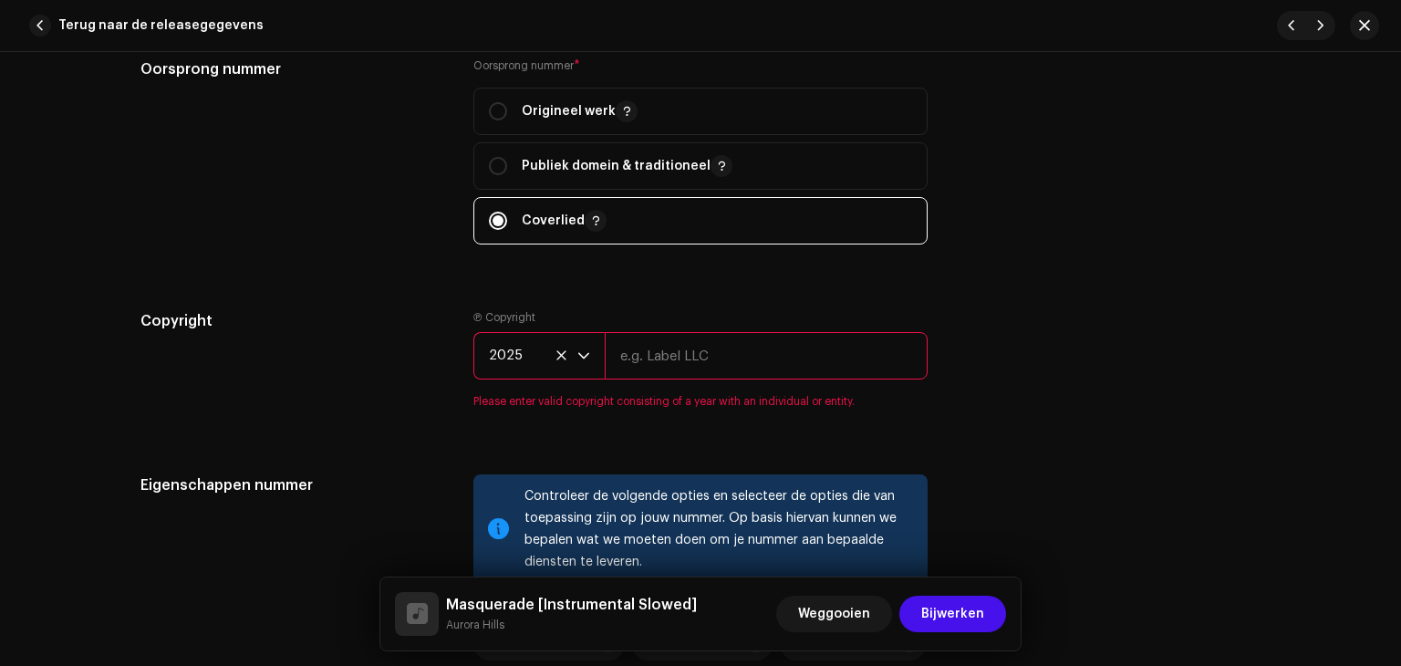
click at [619, 368] on input "text" at bounding box center [766, 355] width 323 height 47
type input "Aurora Hills by [PERSON_NAME]"
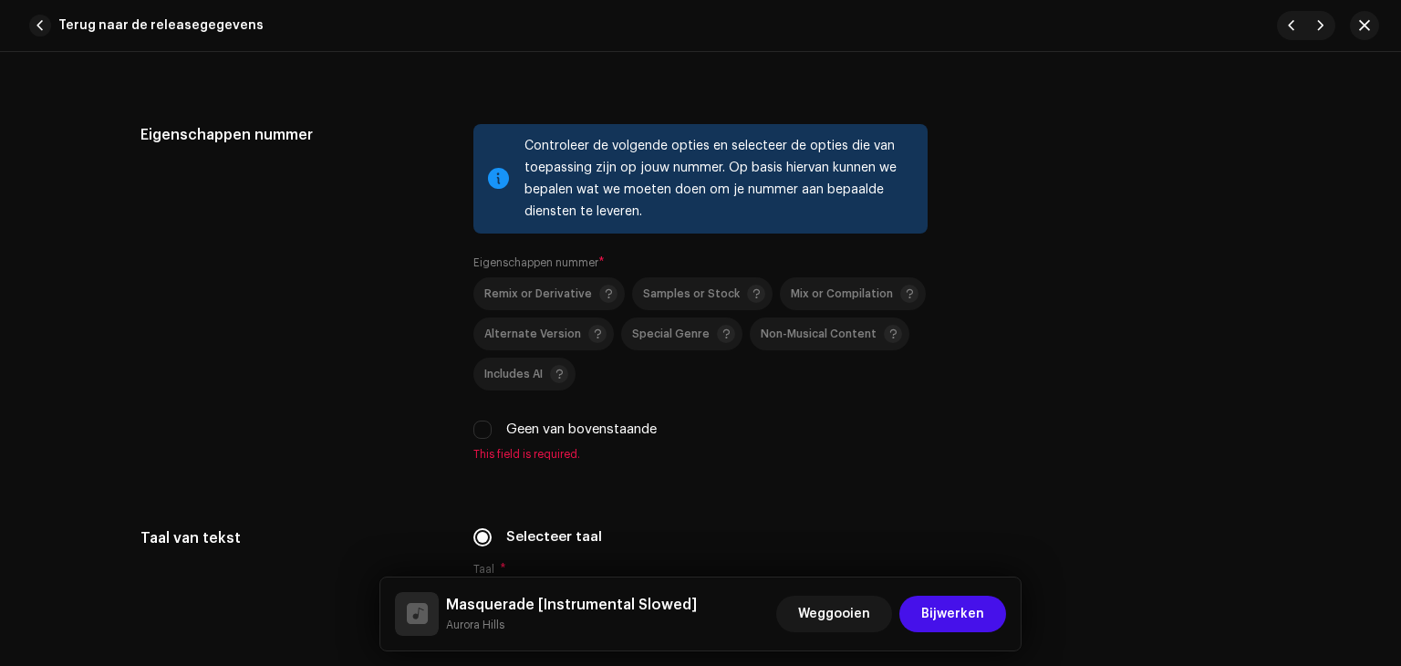
scroll to position [2478, 0]
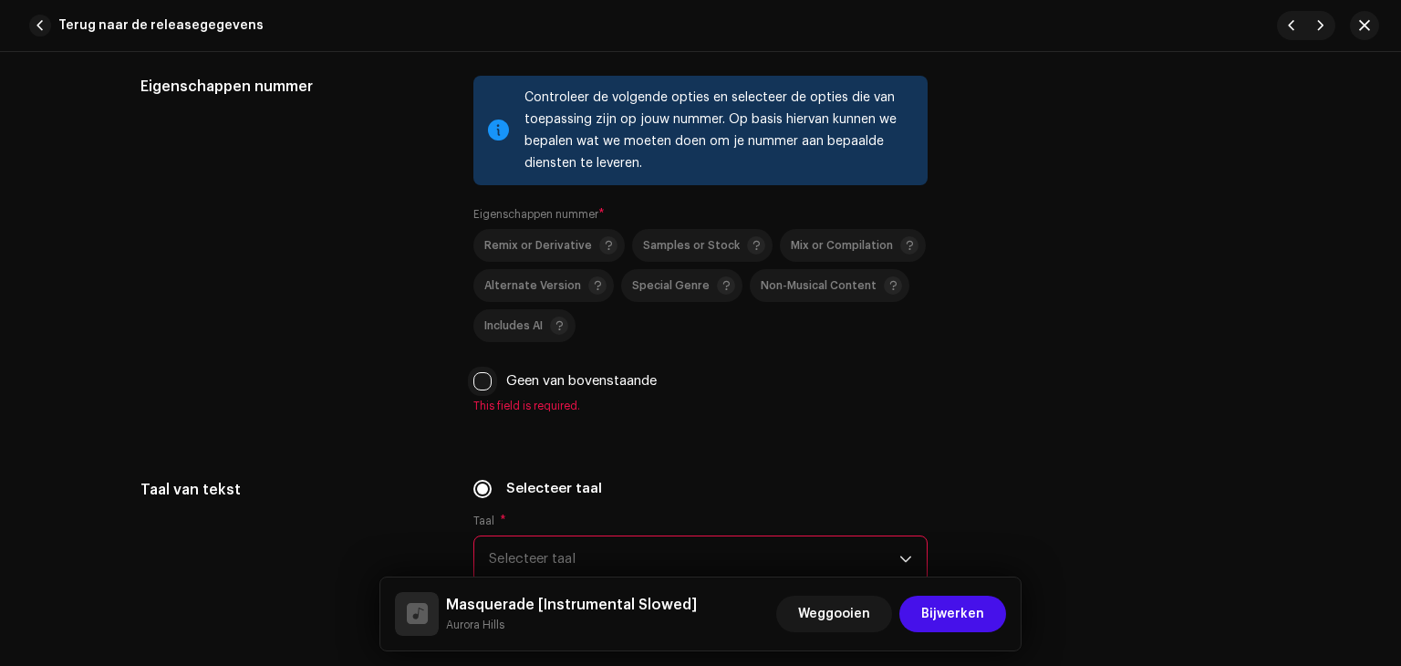
click at [483, 379] on input "Geen van bovenstaande" at bounding box center [482, 381] width 18 height 18
checkbox input "true"
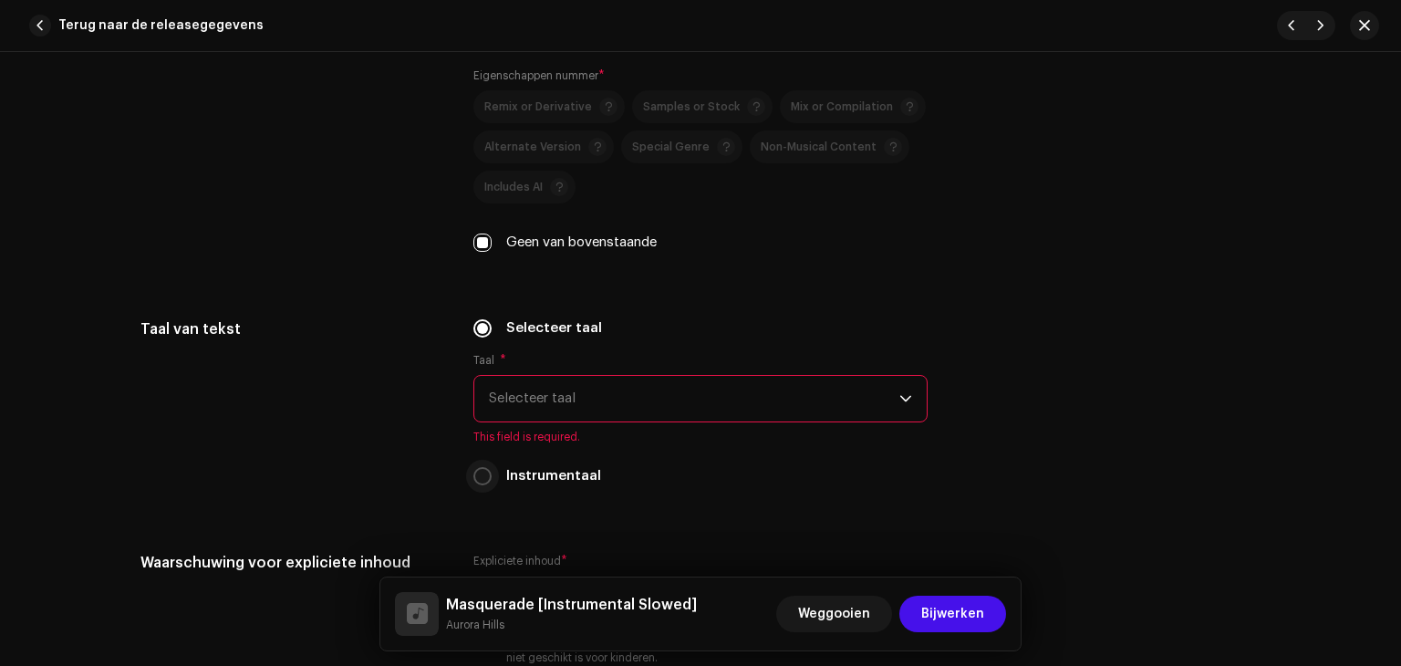
click at [481, 477] on input "Instrumentaal" at bounding box center [482, 476] width 18 height 18
radio input "true"
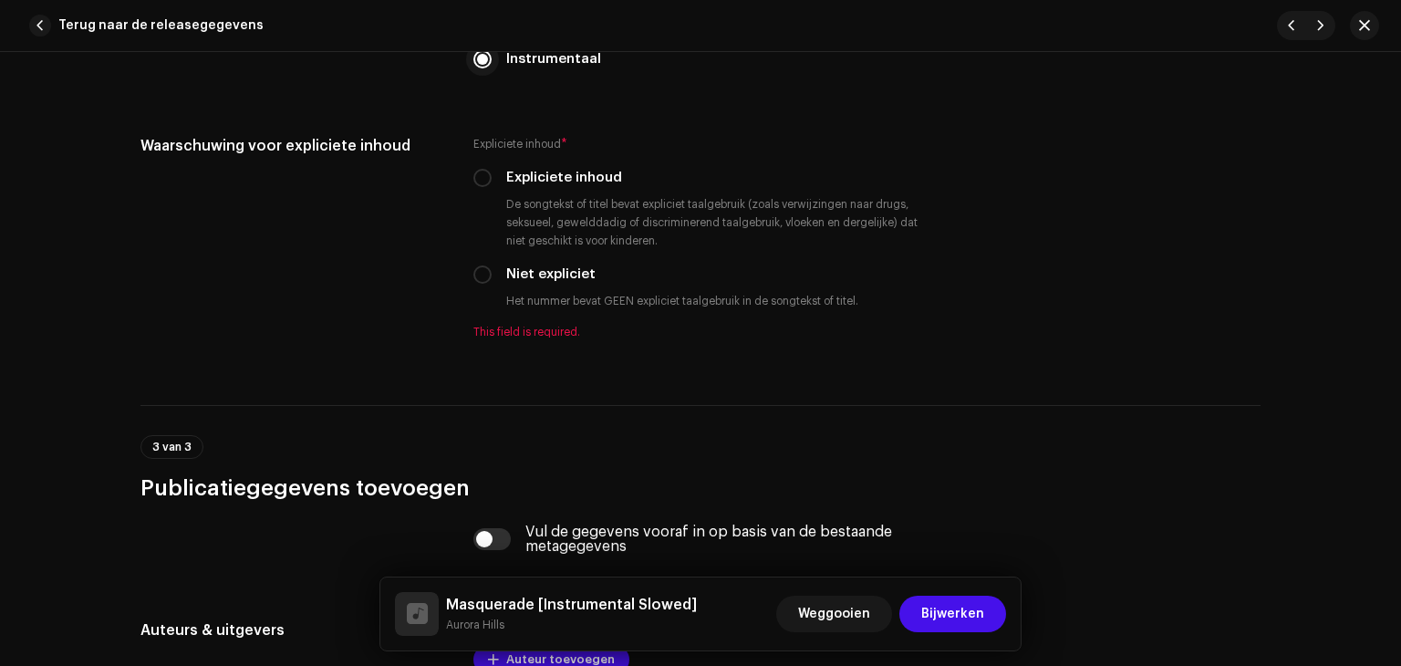
scroll to position [2925, 0]
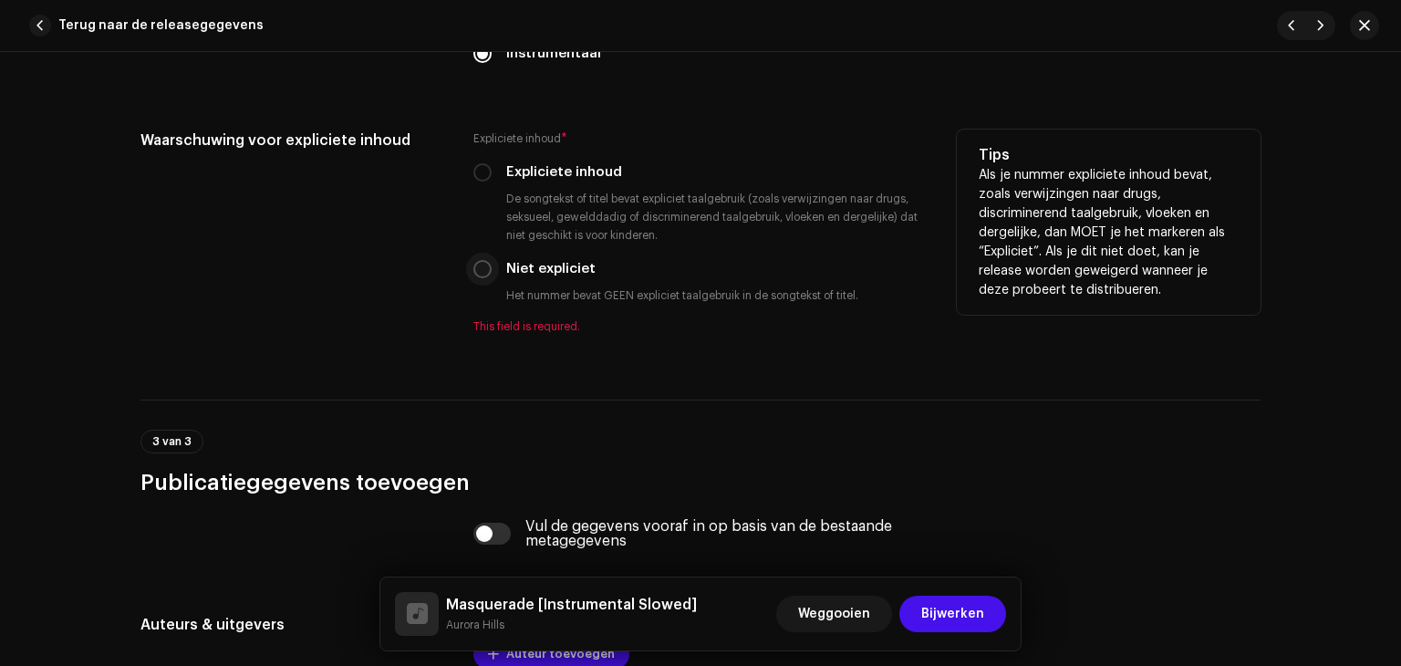
click at [478, 274] on input "Niet expliciet" at bounding box center [482, 269] width 18 height 18
radio input "true"
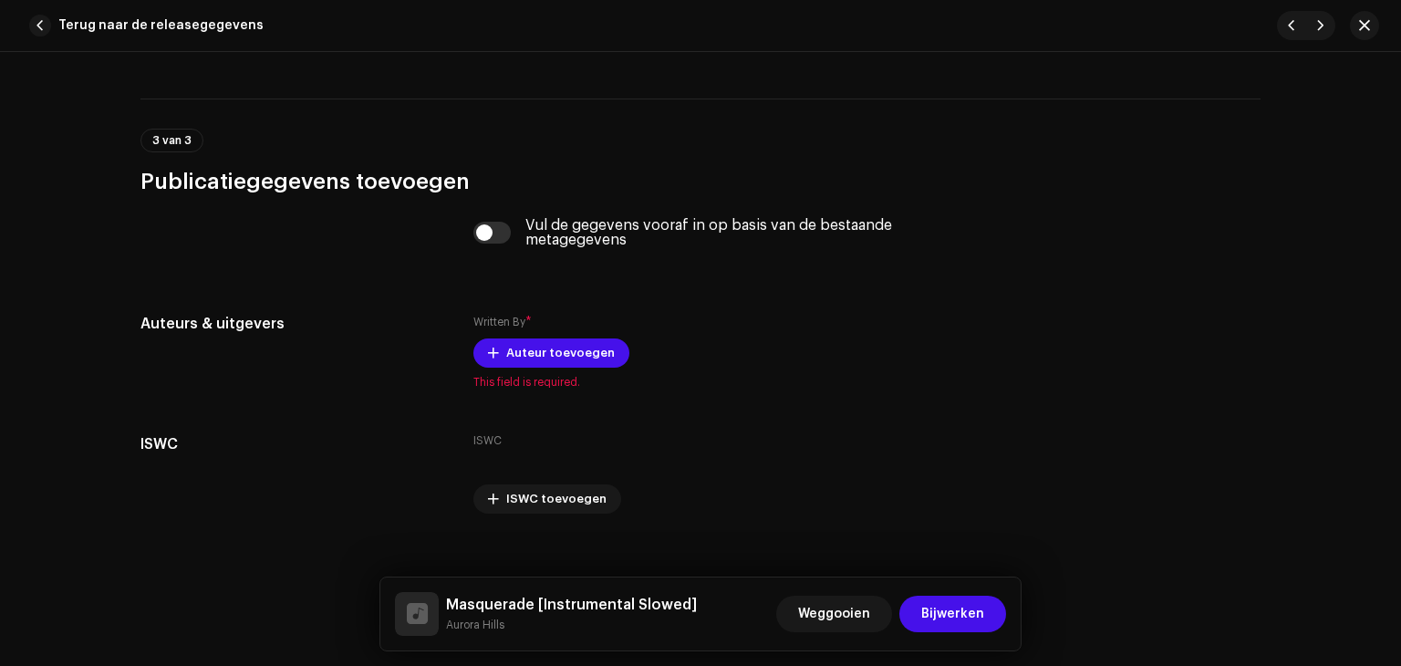
scroll to position [3207, 0]
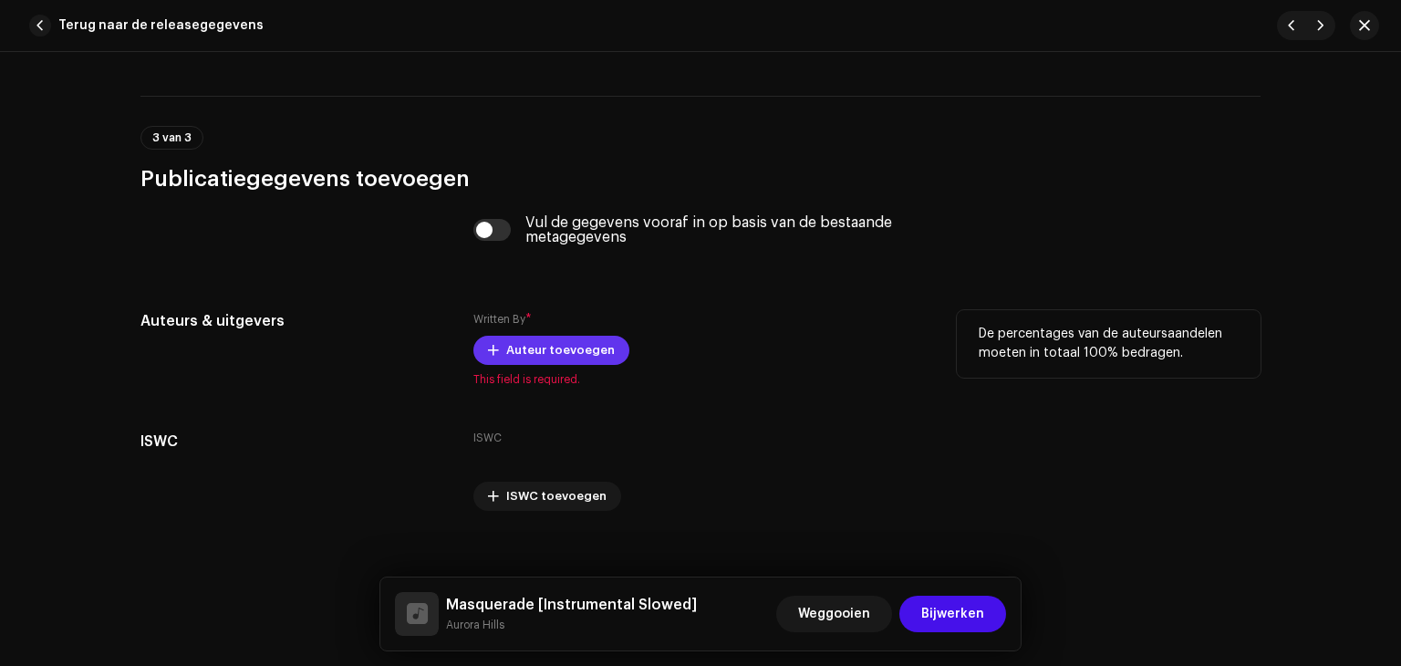
click at [530, 355] on span "Auteur toevoegen" at bounding box center [560, 350] width 109 height 36
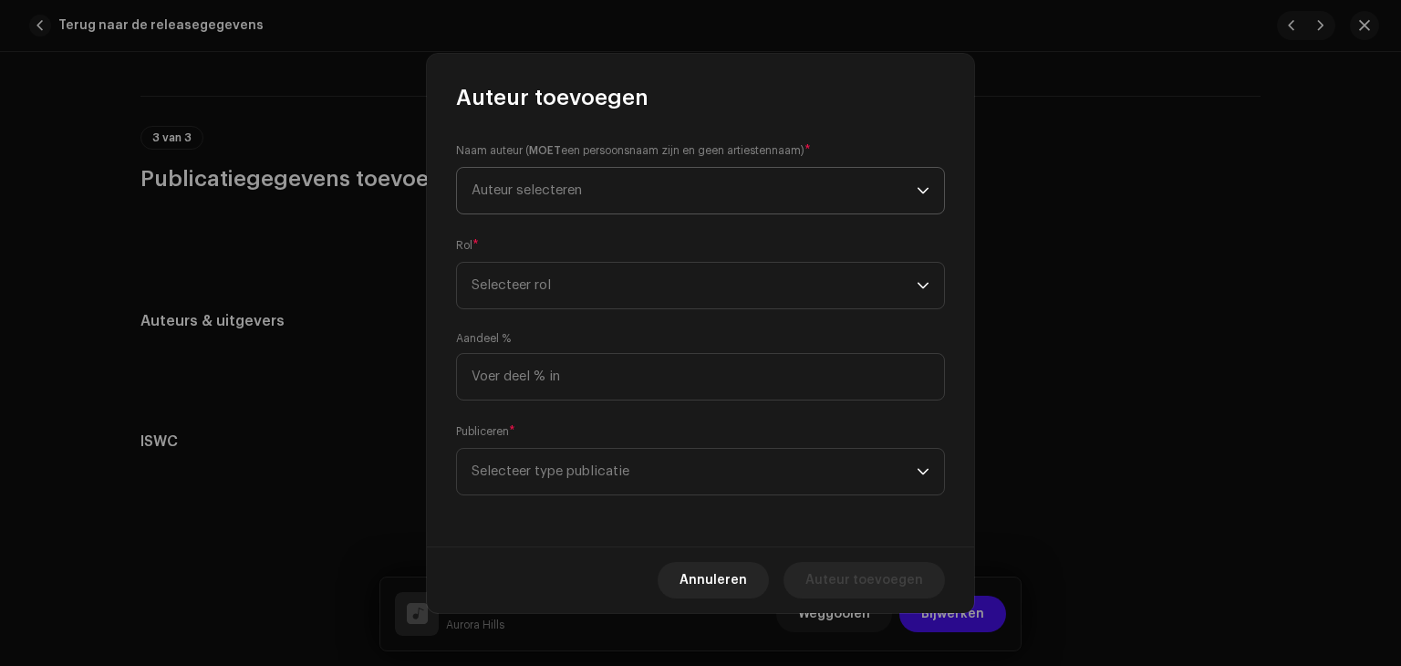
click at [518, 212] on span "Auteur selecteren" at bounding box center [693, 191] width 445 height 46
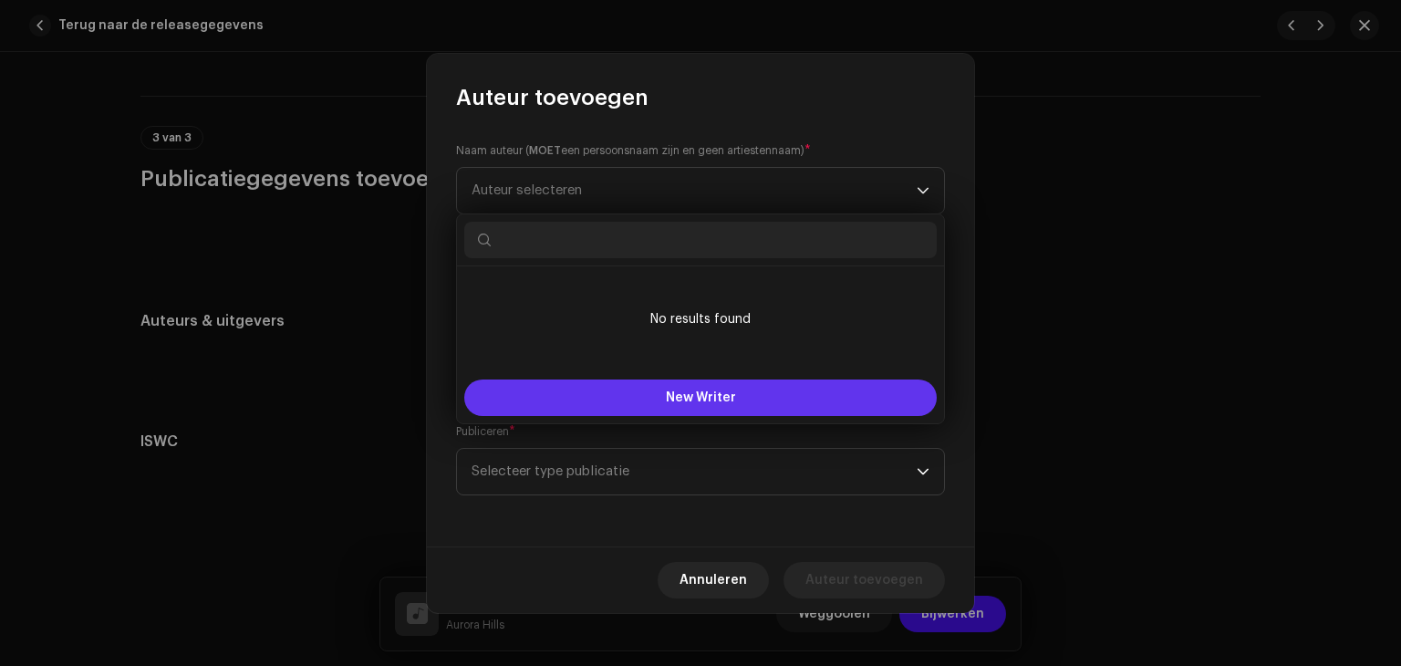
click at [660, 398] on button "New Writer" at bounding box center [700, 397] width 472 height 36
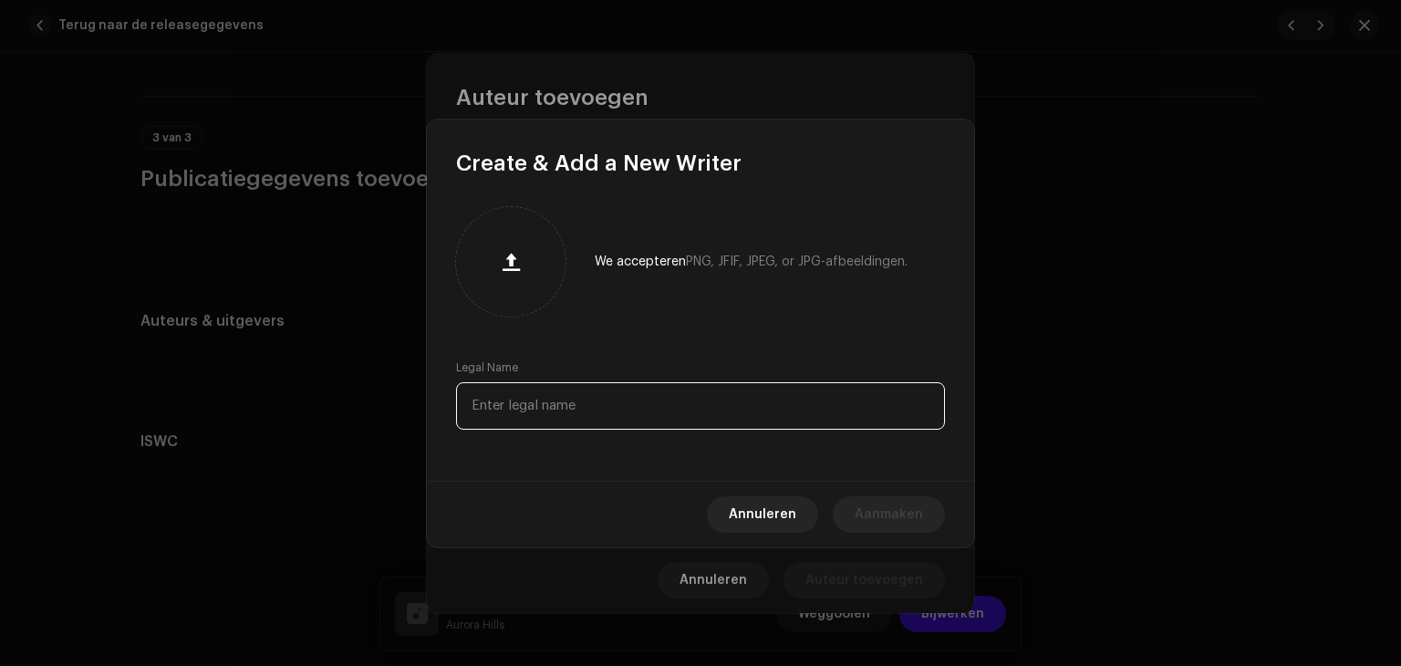
click at [543, 409] on input "text" at bounding box center [700, 405] width 489 height 47
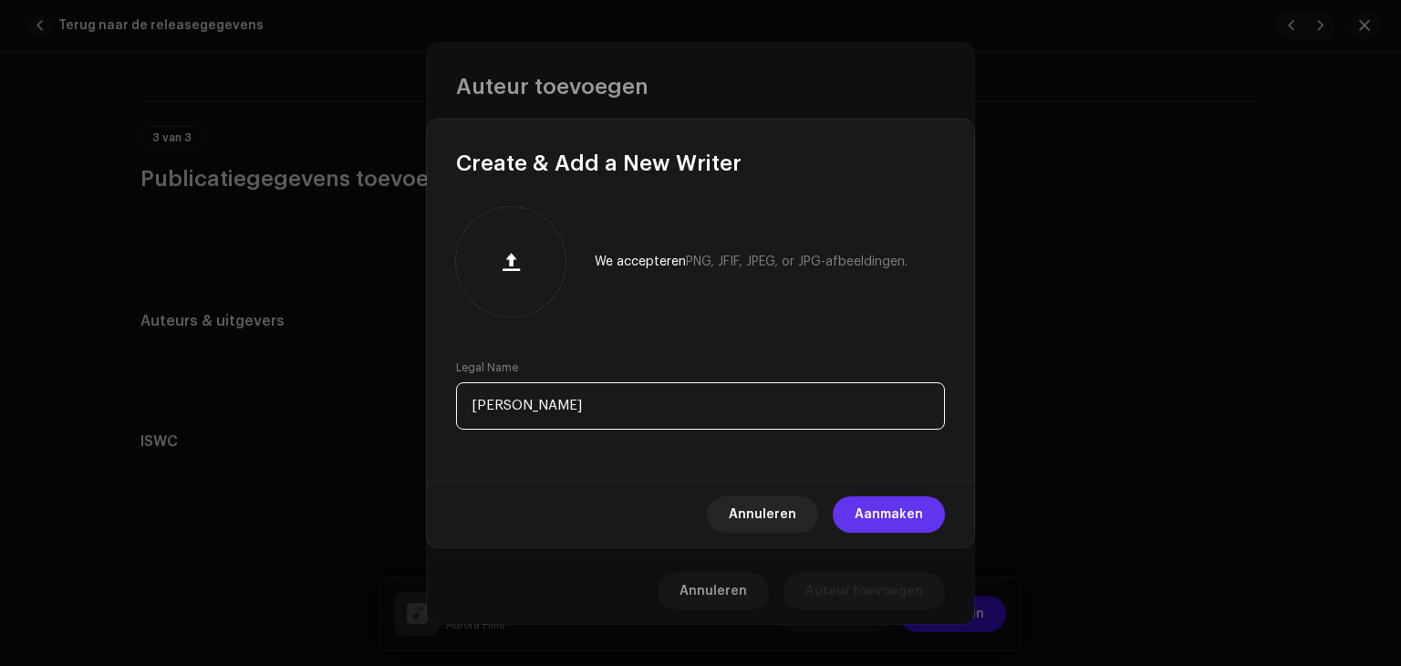
type input "[PERSON_NAME]"
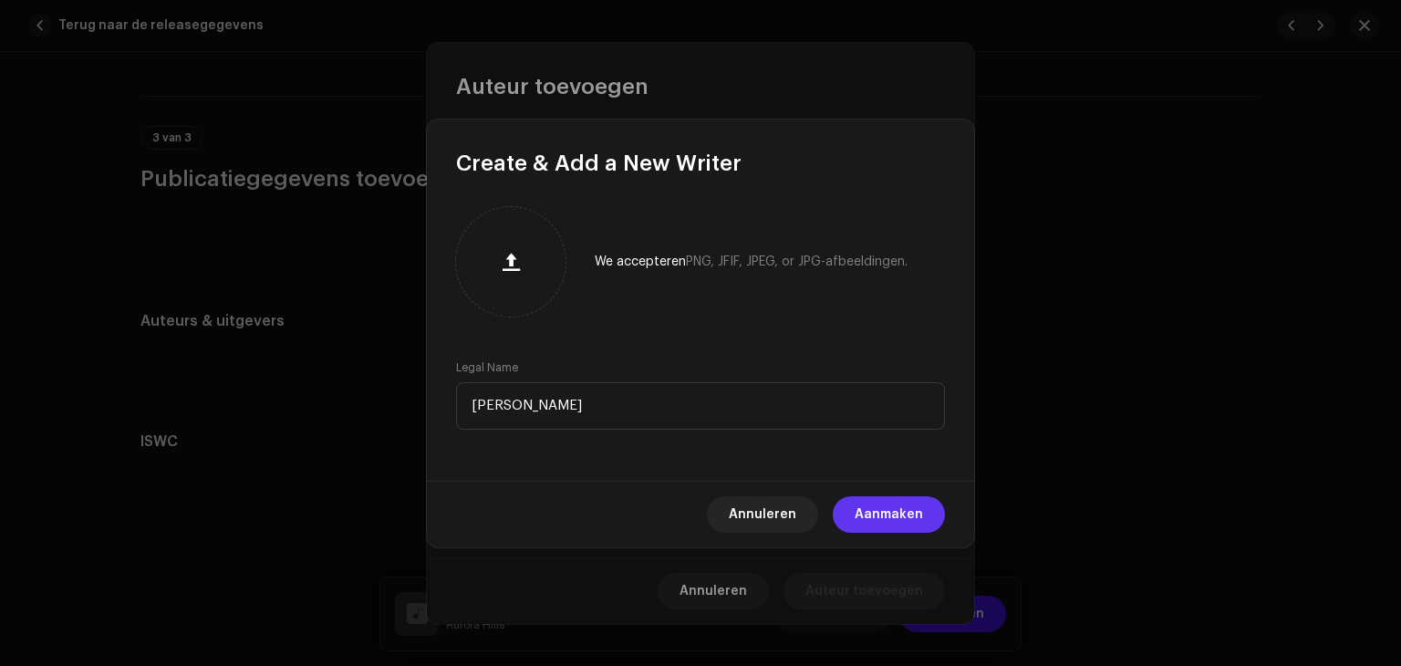
click at [909, 527] on span "Aanmaken" at bounding box center [888, 514] width 68 height 36
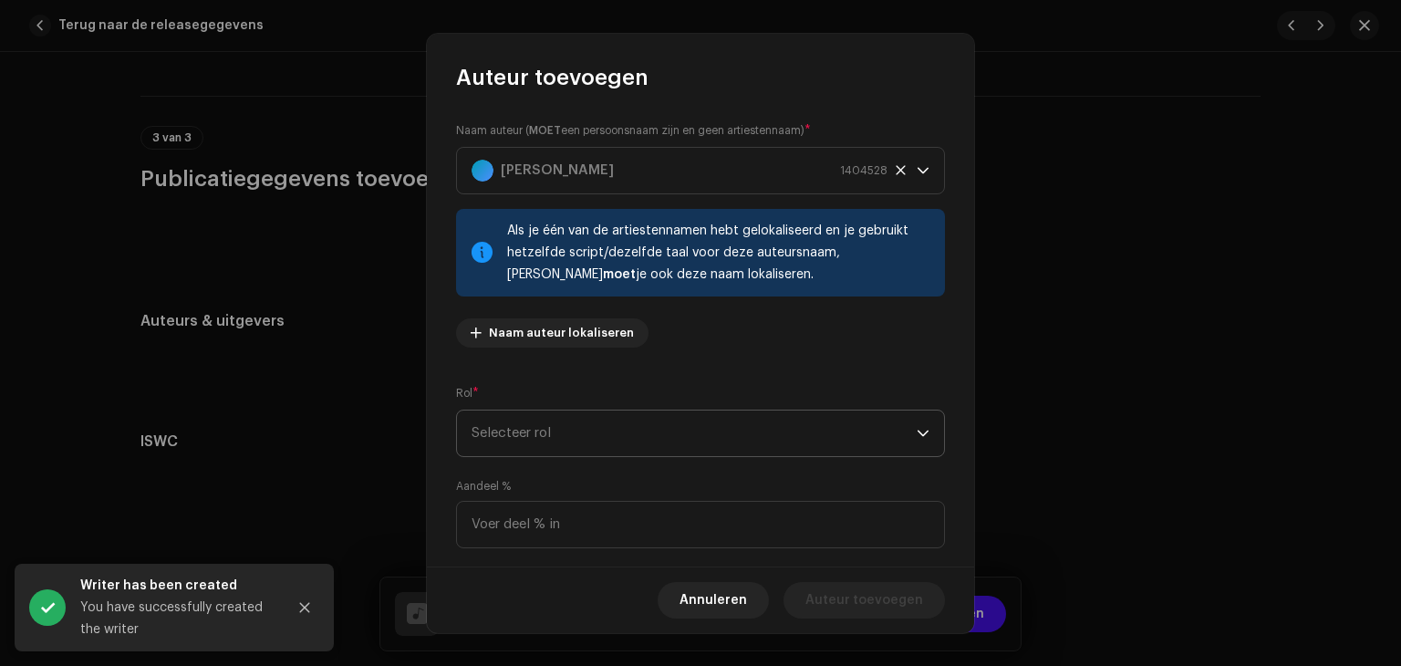
click at [547, 424] on span "Selecteer rol" at bounding box center [693, 433] width 445 height 46
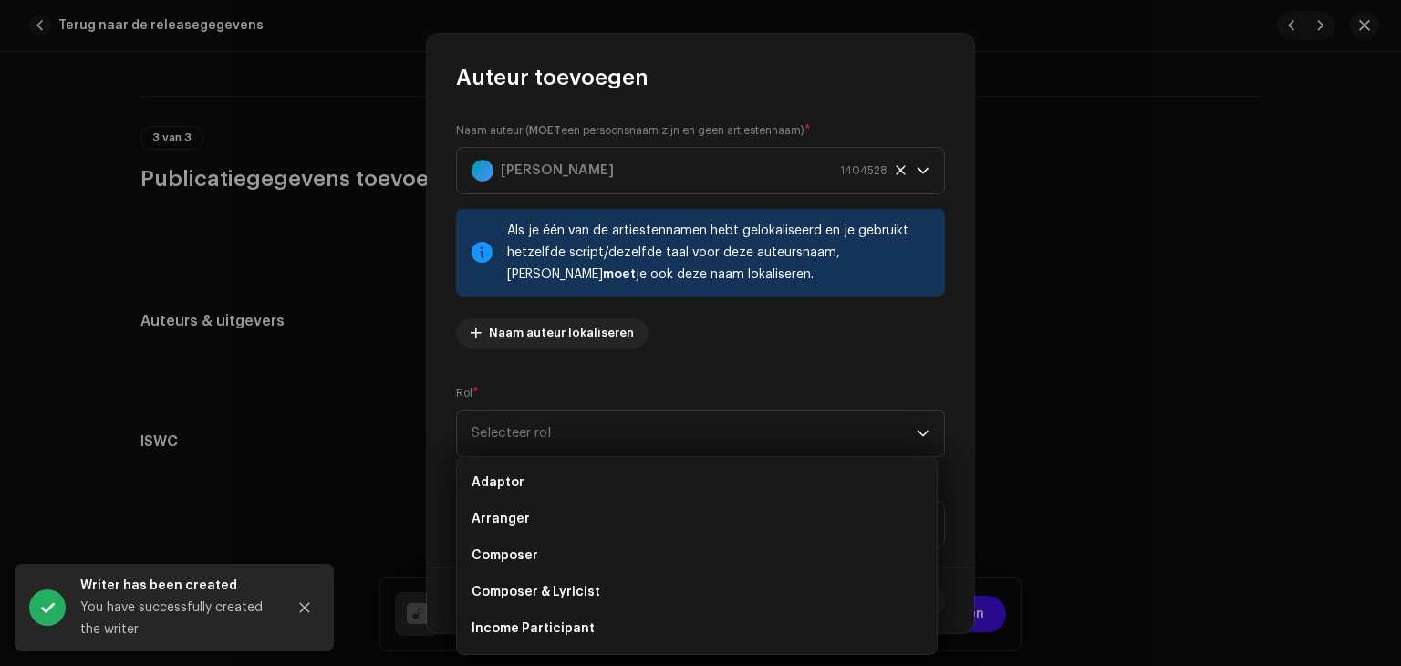
scroll to position [175, 0]
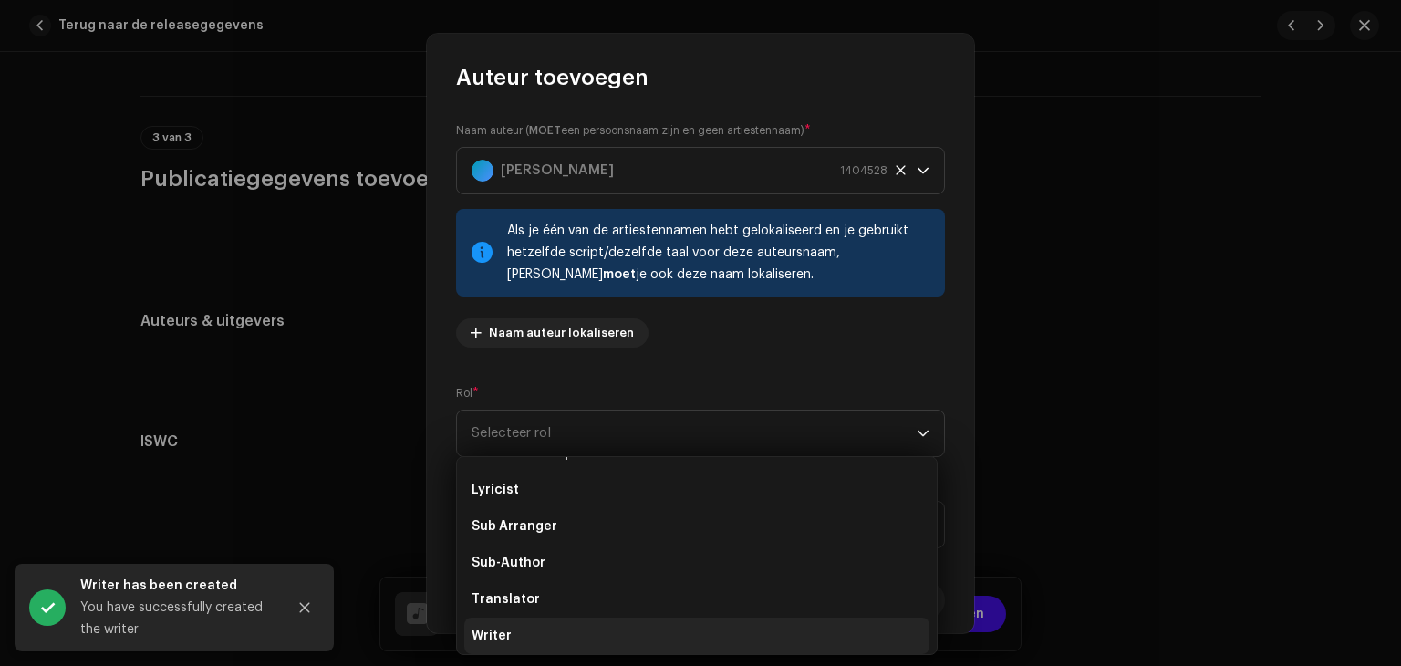
click at [508, 630] on span "Writer" at bounding box center [491, 635] width 40 height 18
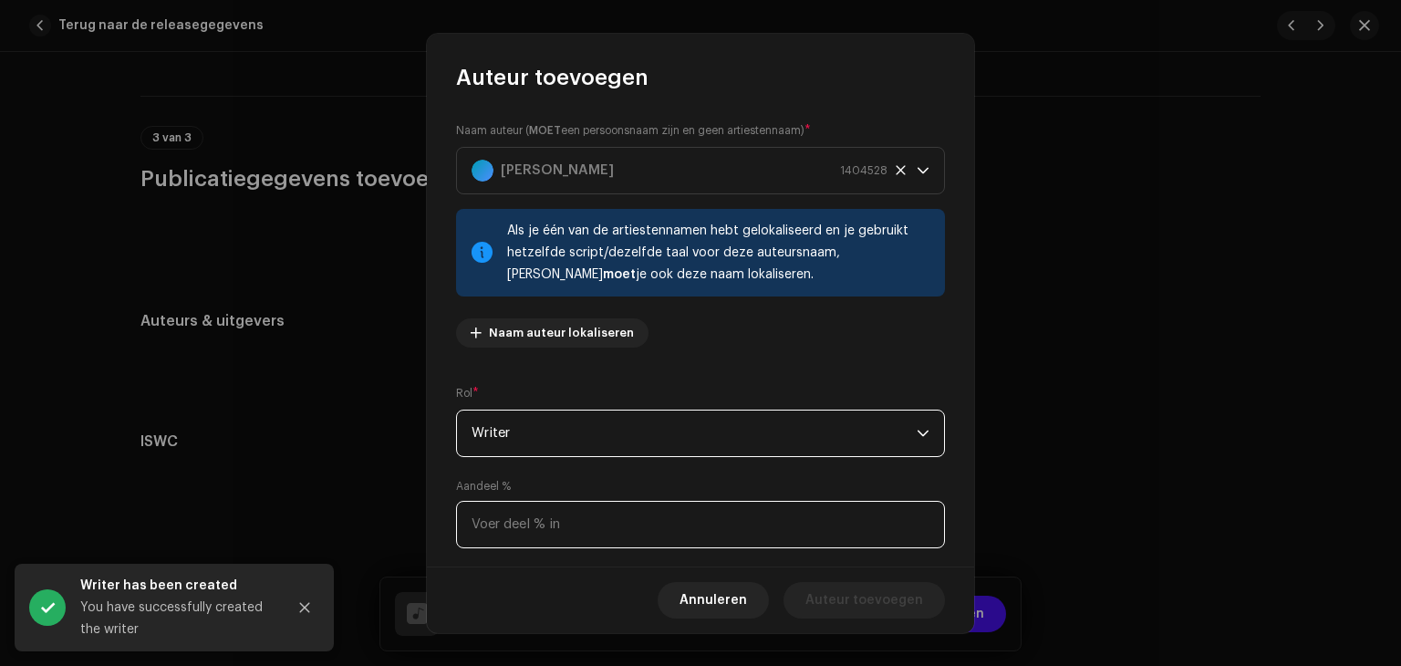
click at [533, 531] on input at bounding box center [700, 524] width 489 height 47
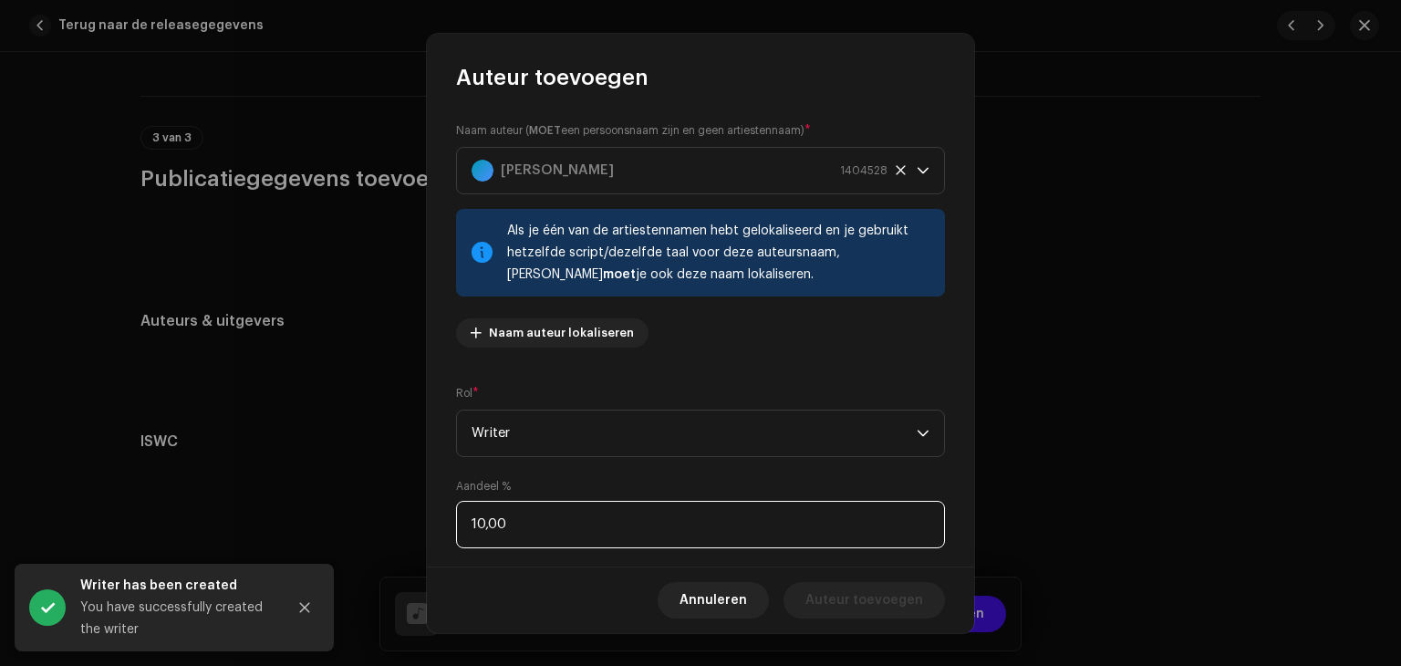
type input "100,00"
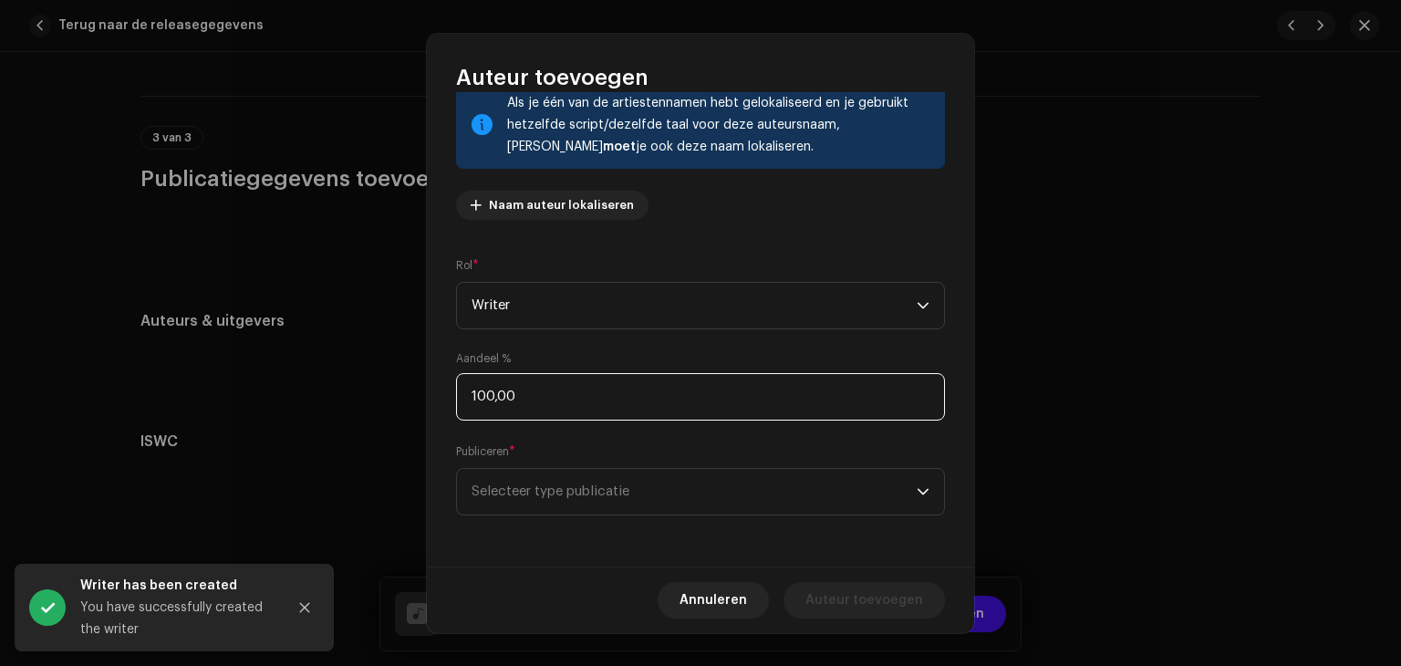
scroll to position [128, 0]
click at [513, 465] on div "Publiceren * Selecteer type publicatie" at bounding box center [700, 478] width 489 height 73
click at [522, 482] on span "Selecteer type publicatie" at bounding box center [693, 492] width 445 height 46
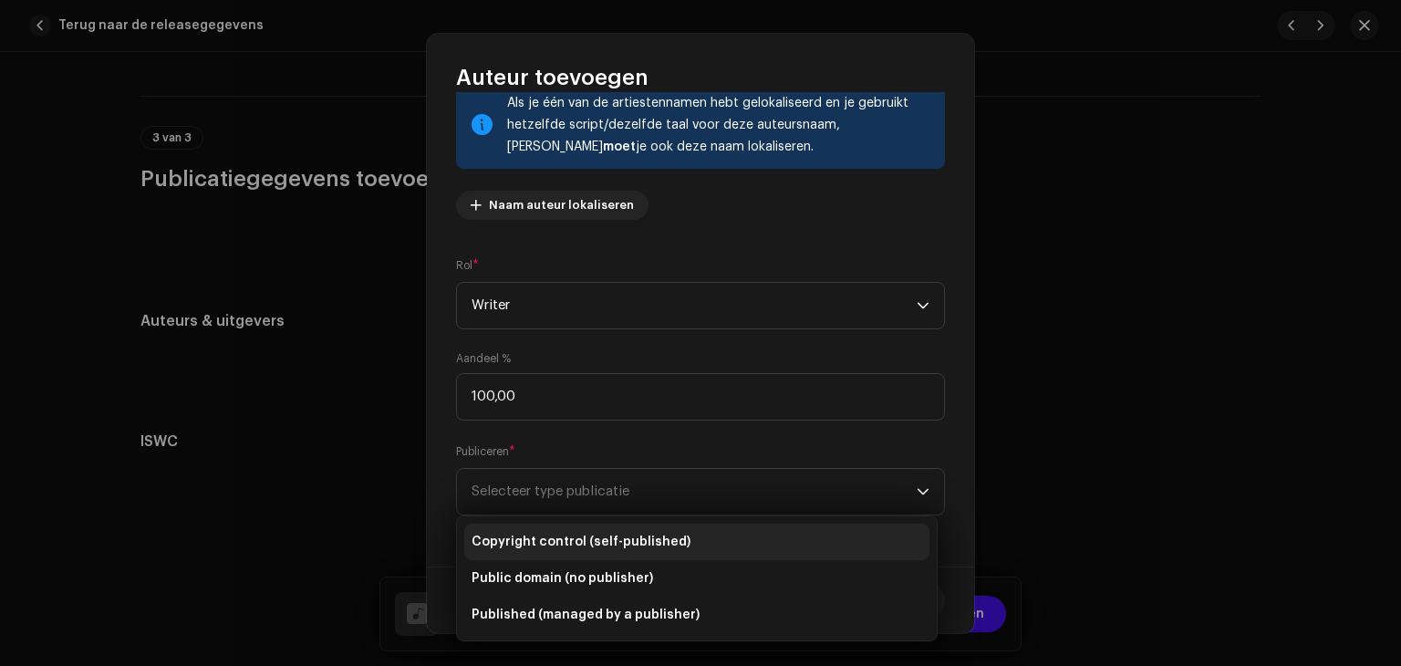
click at [564, 526] on li "Copyright control (self-published)" at bounding box center [696, 541] width 465 height 36
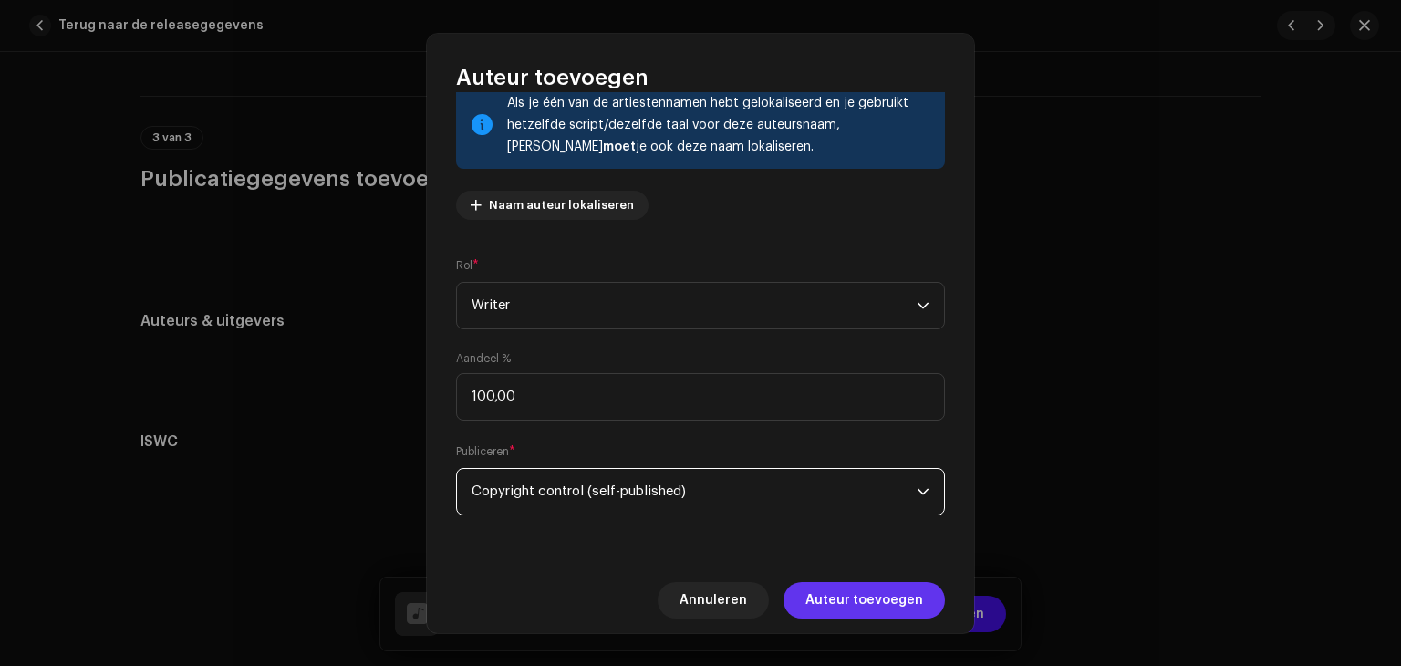
click at [930, 605] on button "Auteur toevoegen" at bounding box center [863, 600] width 161 height 36
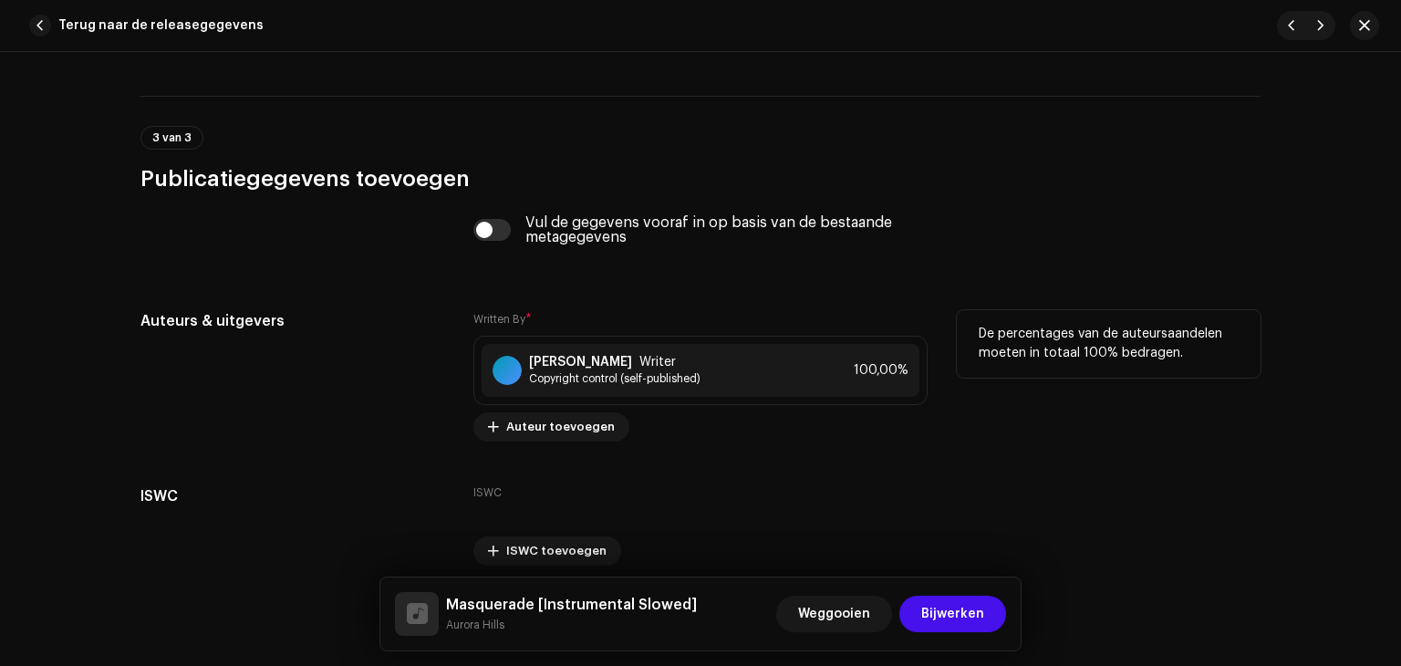
scroll to position [3284, 0]
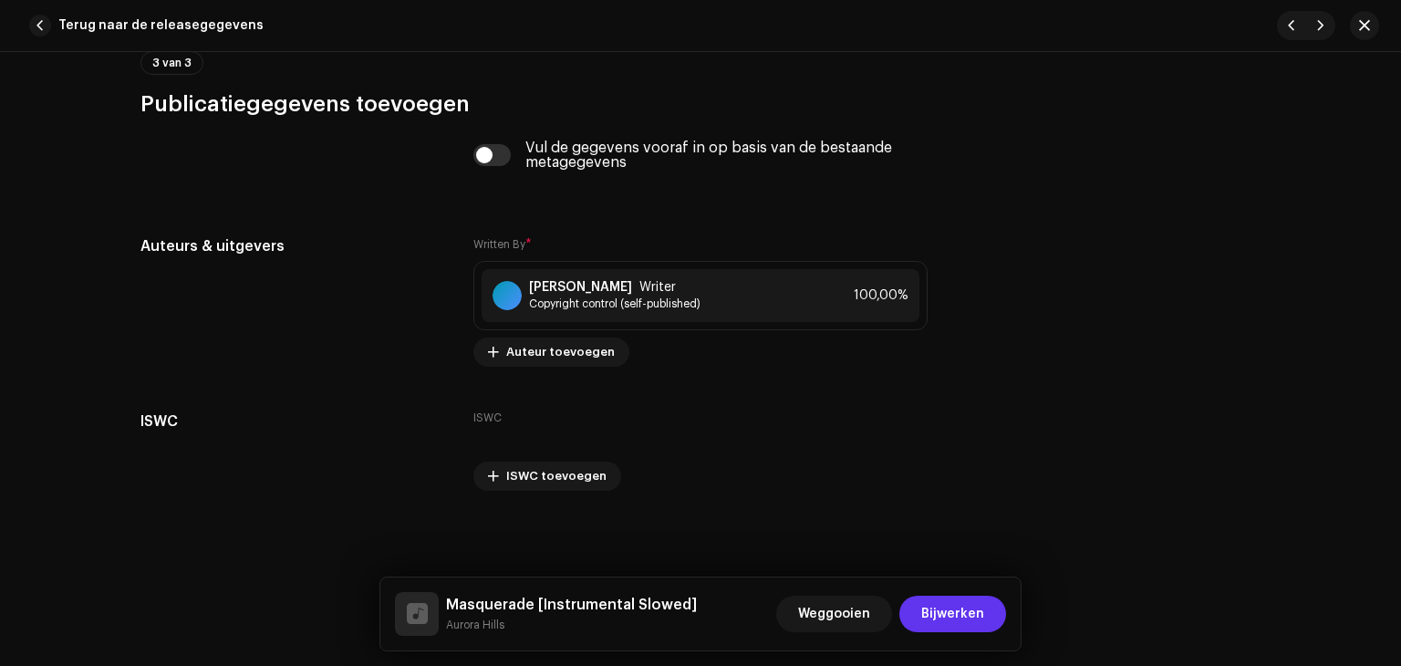
click at [933, 614] on span "Bijwerken" at bounding box center [952, 613] width 63 height 36
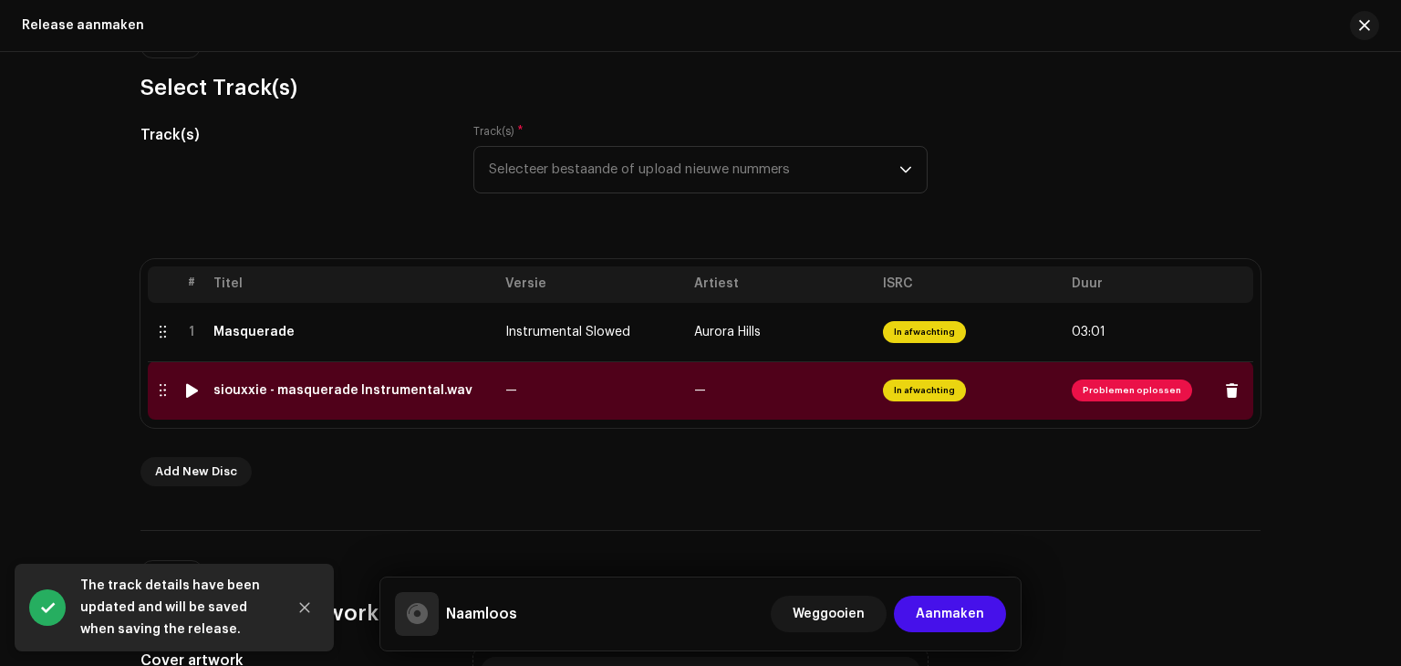
click at [584, 406] on td "—" at bounding box center [592, 390] width 189 height 58
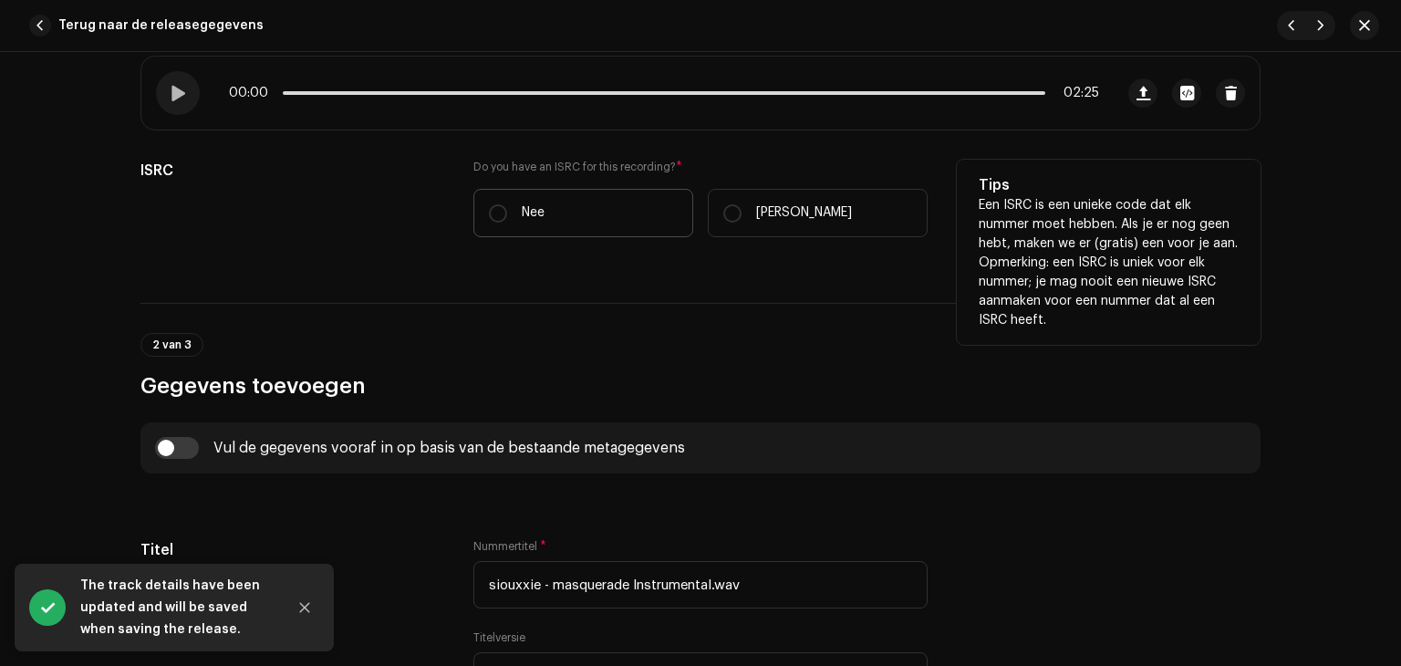
scroll to position [385, 0]
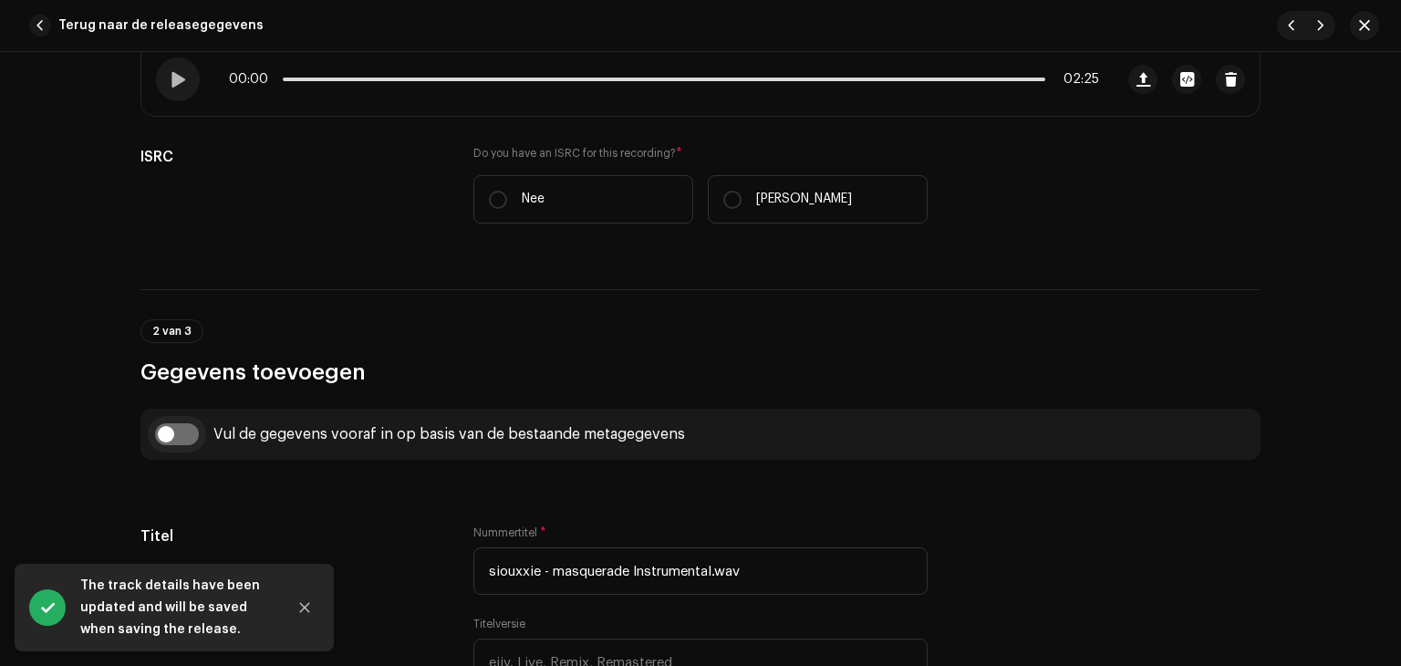
click at [172, 433] on input "checkbox" at bounding box center [177, 434] width 44 height 22
checkbox input "true"
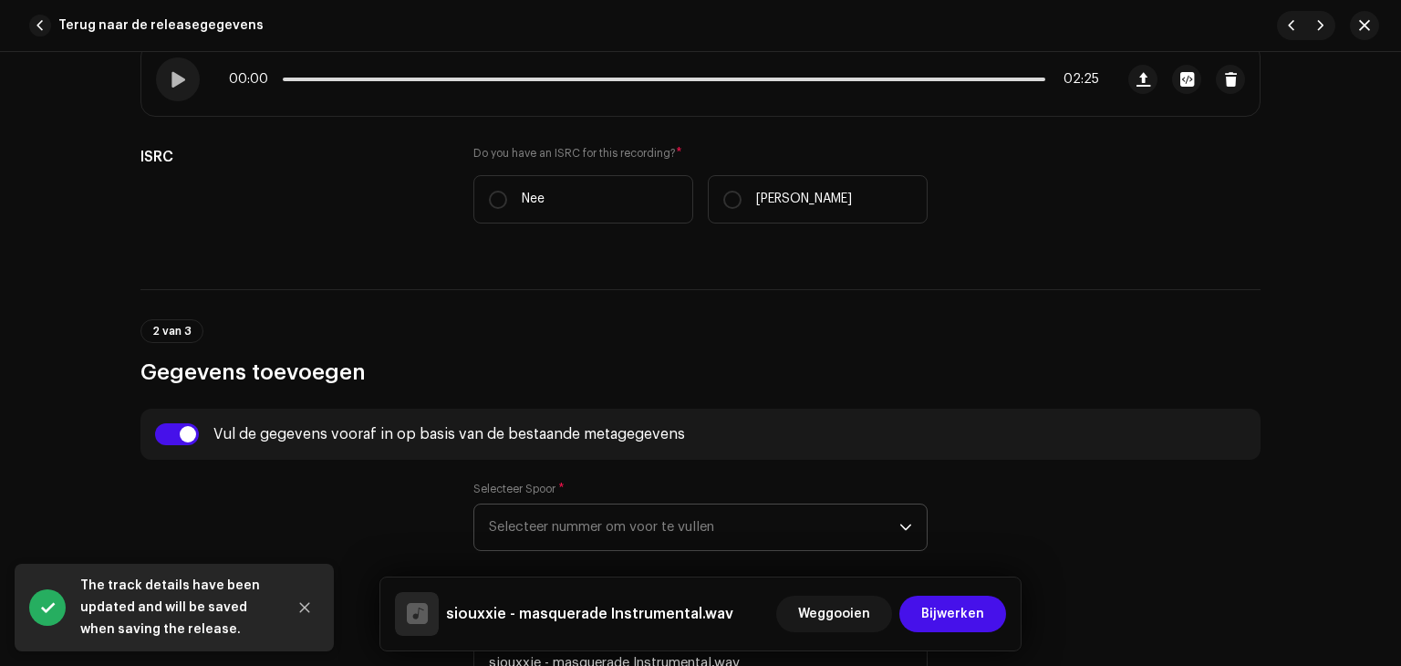
click at [518, 522] on span "Selecteer nummer om voor te vullen" at bounding box center [694, 527] width 410 height 46
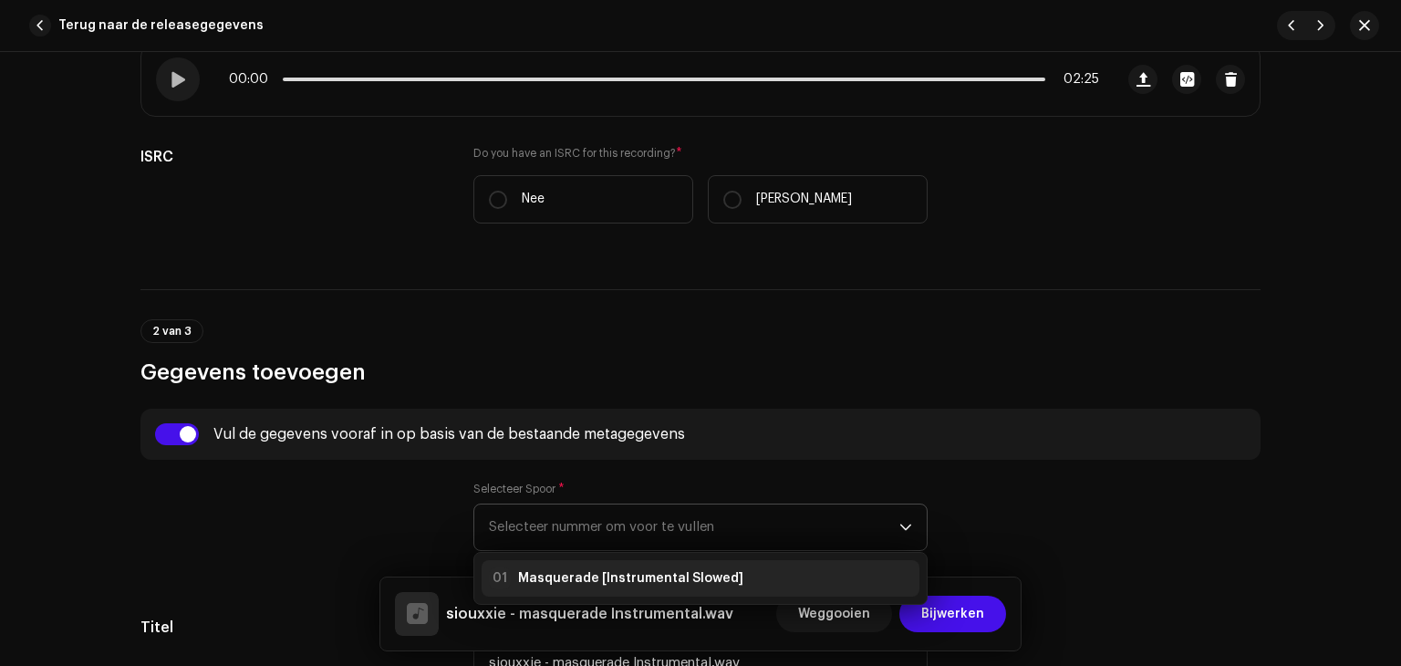
click at [587, 569] on strong "Masquerade [Instrumental Slowed]" at bounding box center [630, 578] width 225 height 18
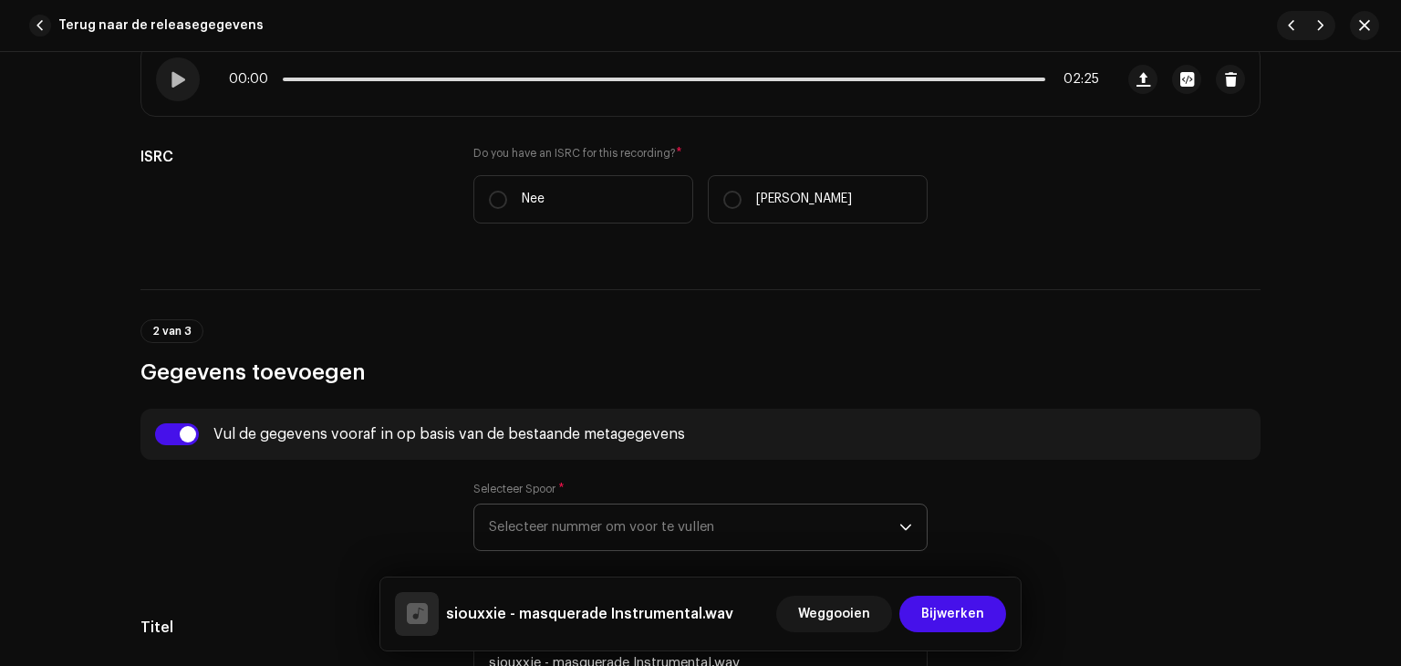
type input "Masquerade"
type input "Instrumental Slowed"
type input "00:00"
radio input "true"
type input "Aurora Hills by [PERSON_NAME]"
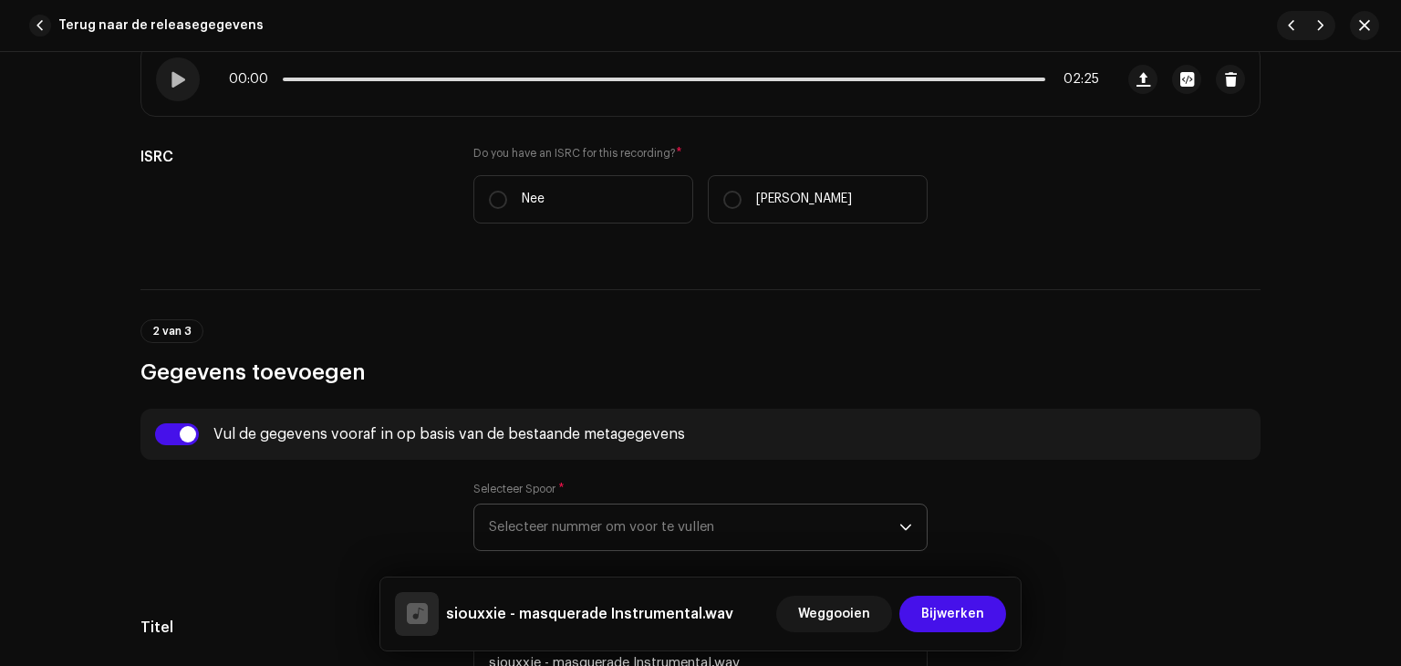
checkbox input "true"
radio input "false"
radio input "true"
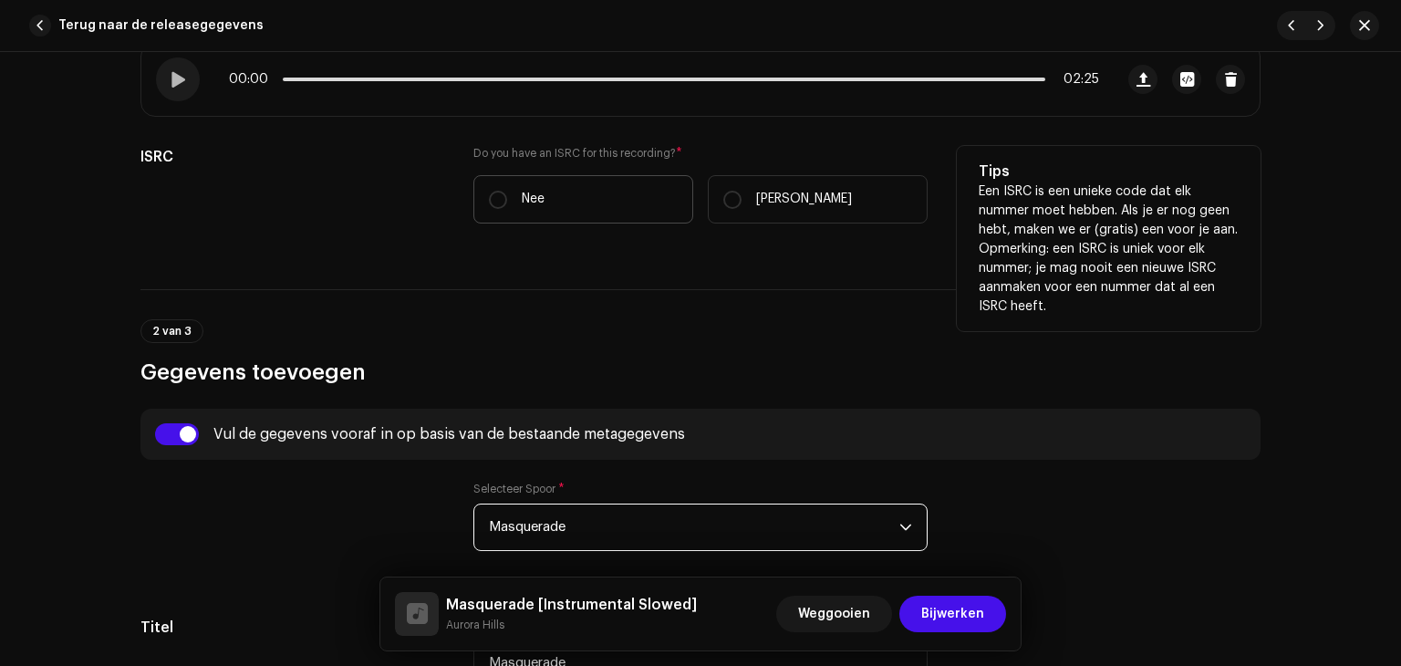
click at [581, 191] on label "Nee" at bounding box center [583, 199] width 220 height 48
click at [507, 191] on input "Nee" at bounding box center [498, 200] width 18 height 18
radio input "true"
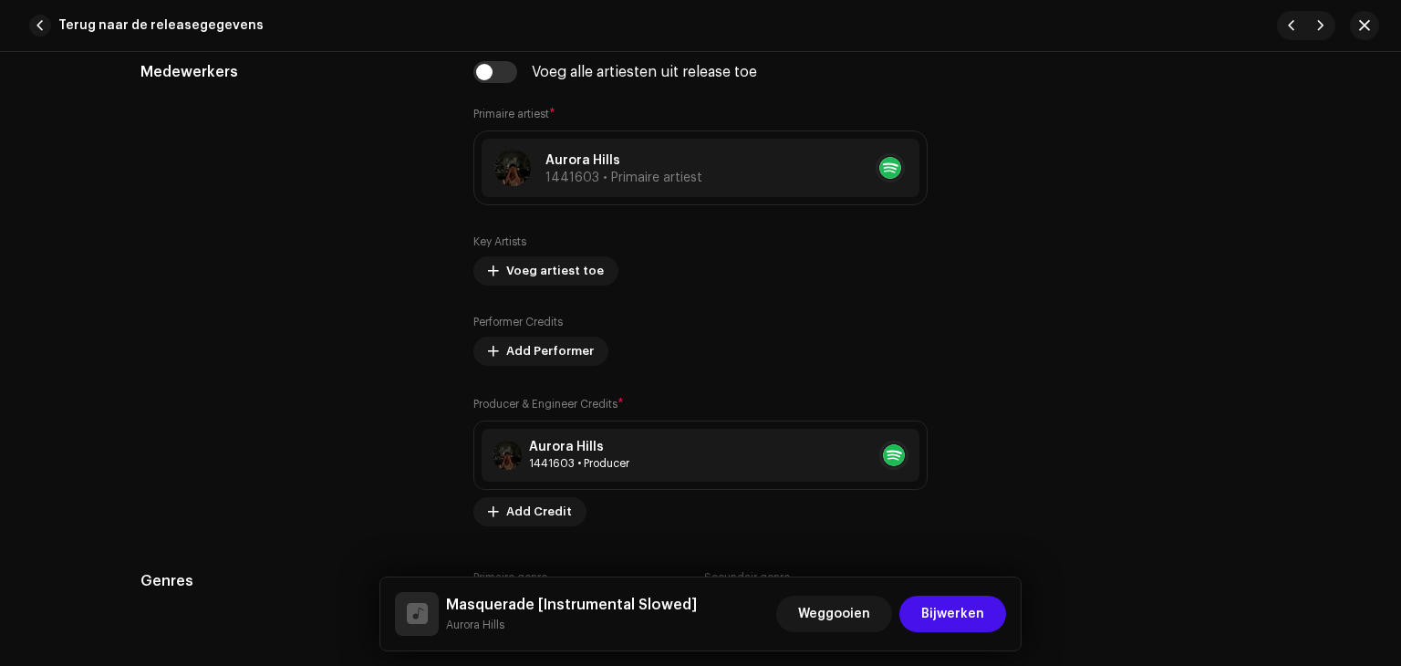
scroll to position [1060, 0]
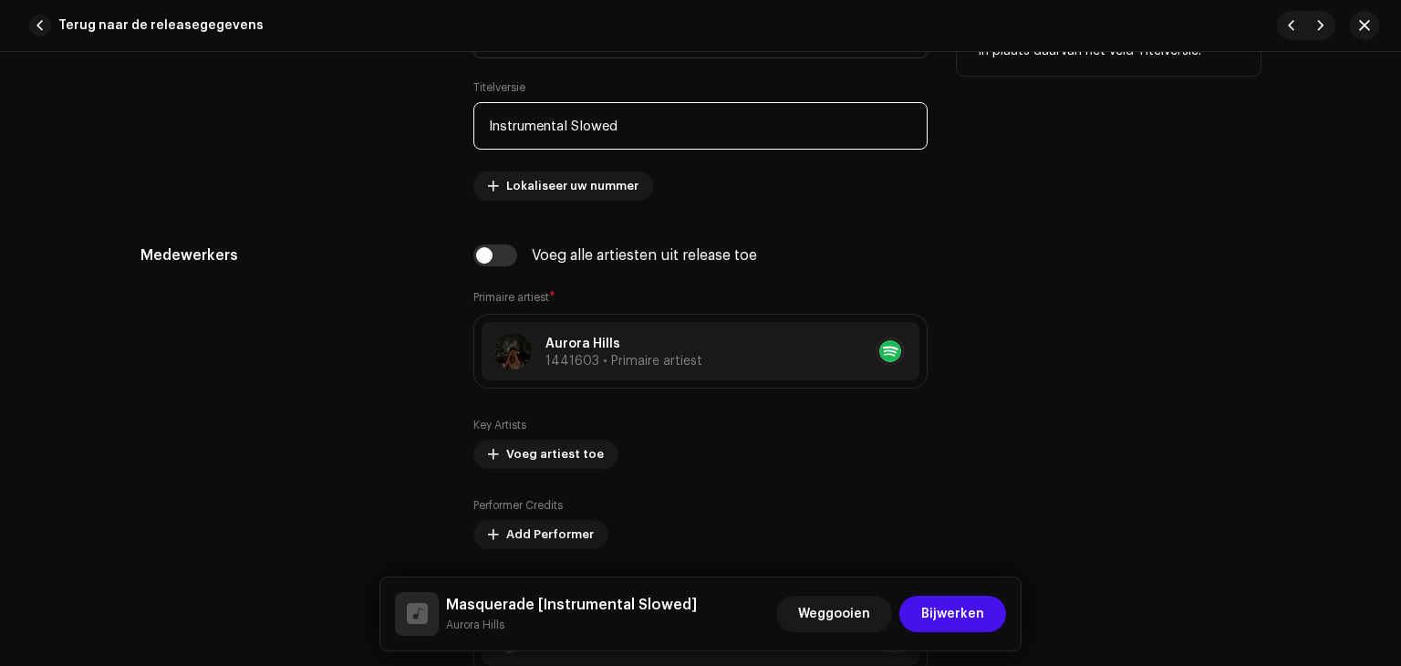
click at [578, 117] on input "Instrumental Slowed" at bounding box center [700, 125] width 454 height 47
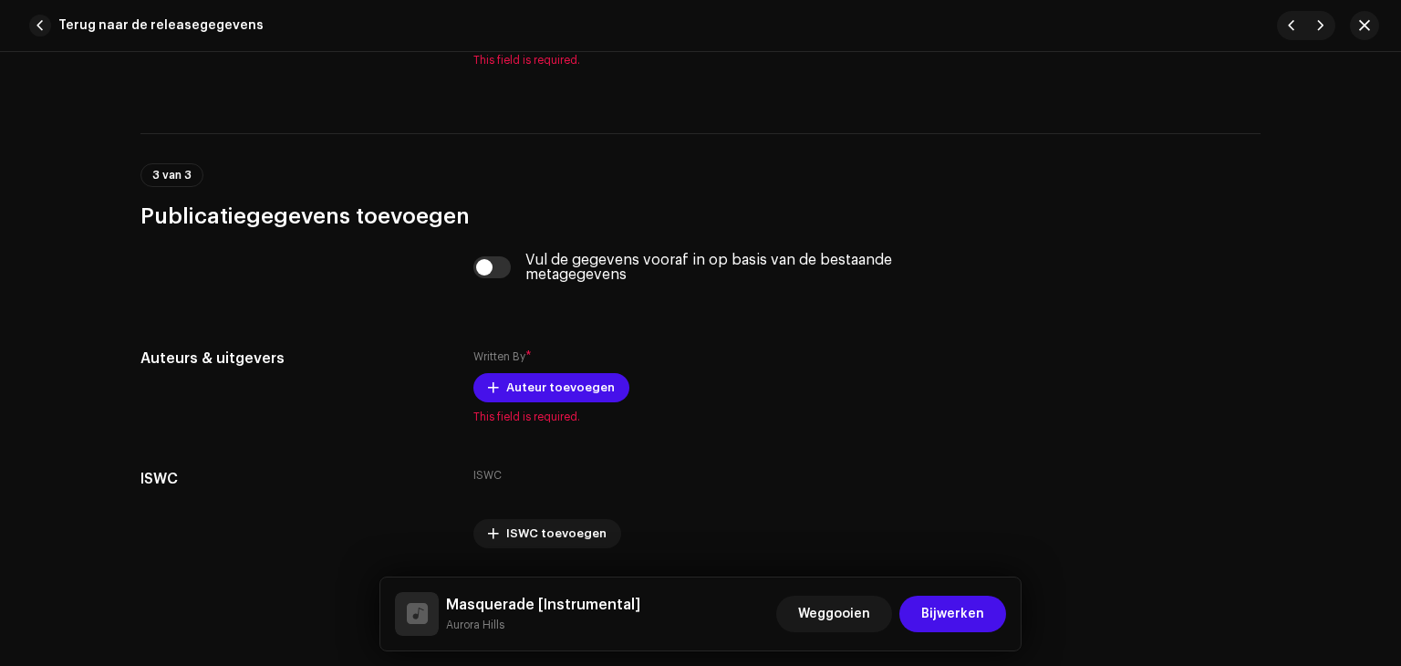
scroll to position [3144, 0]
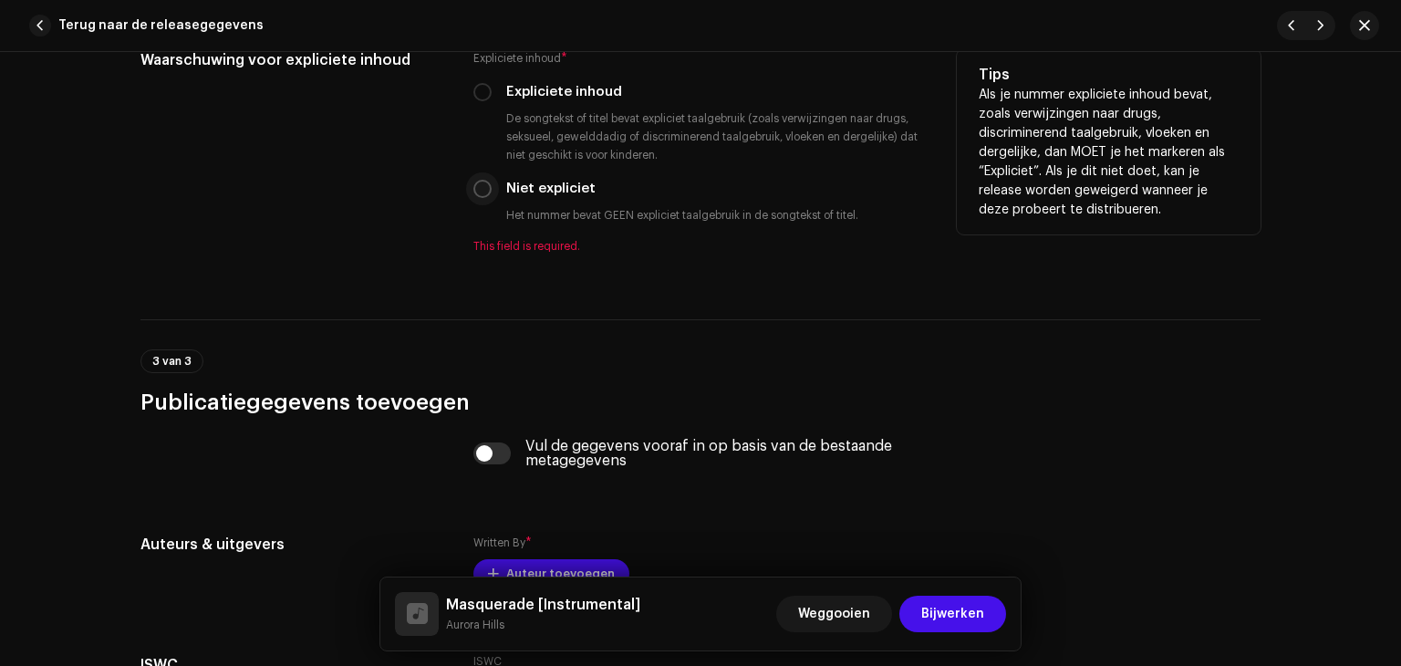
type input "Instrumental"
click at [481, 187] on input "Niet expliciet" at bounding box center [482, 189] width 18 height 18
radio input "true"
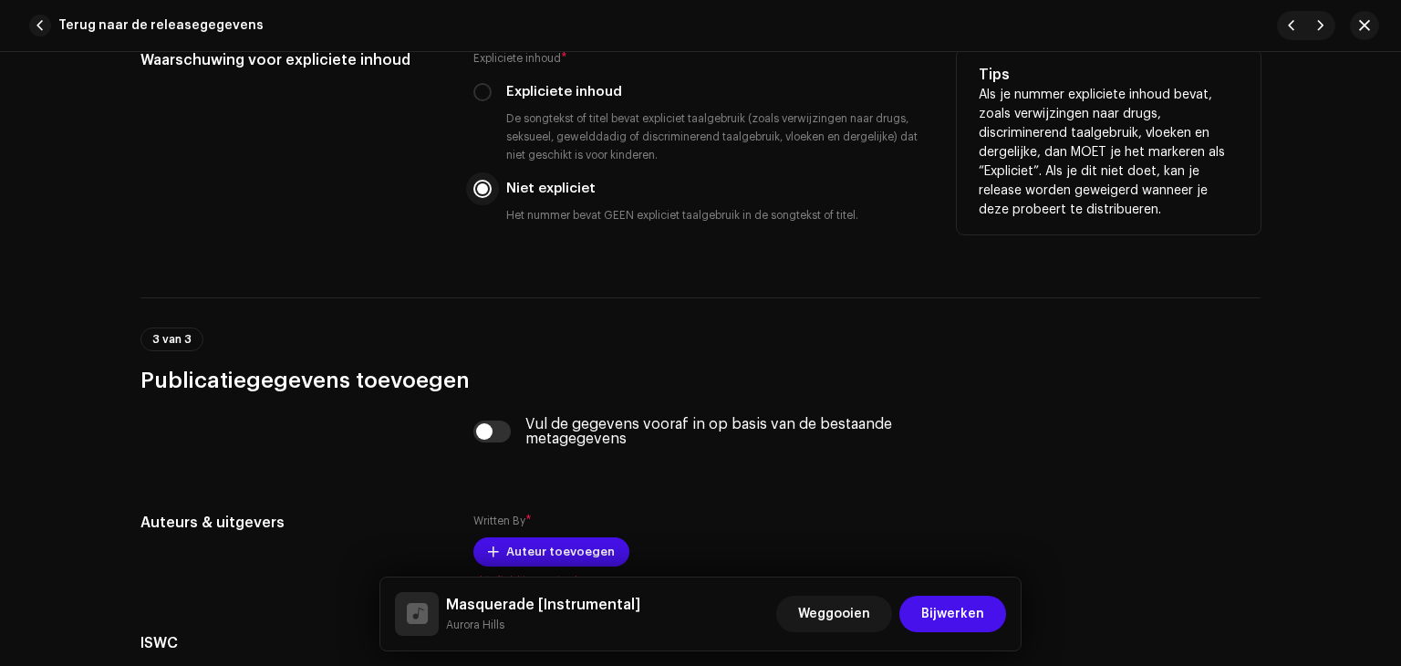
scroll to position [3369, 0]
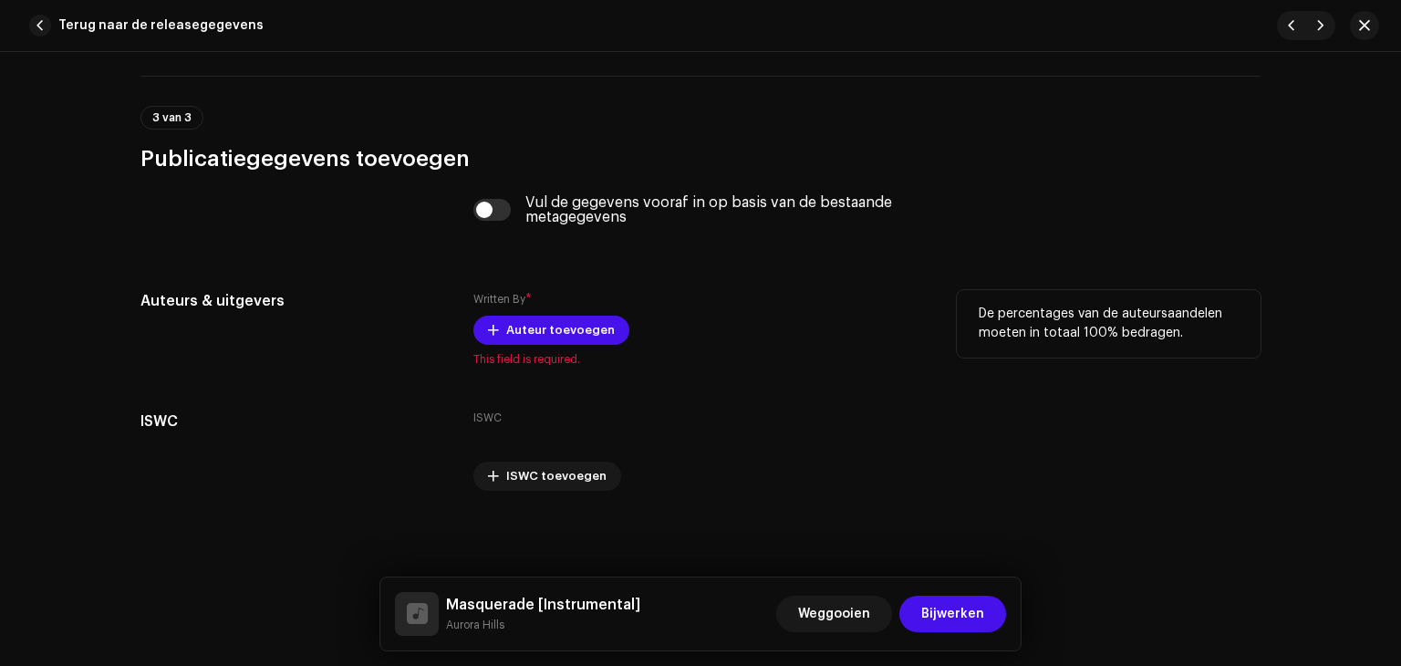
click at [547, 350] on div "Written By * Auteur toevoegen This field is required." at bounding box center [700, 328] width 454 height 77
click at [547, 348] on div "Written By * Auteur toevoegen This field is required." at bounding box center [700, 328] width 454 height 77
click at [534, 336] on span "Auteur toevoegen" at bounding box center [560, 330] width 109 height 36
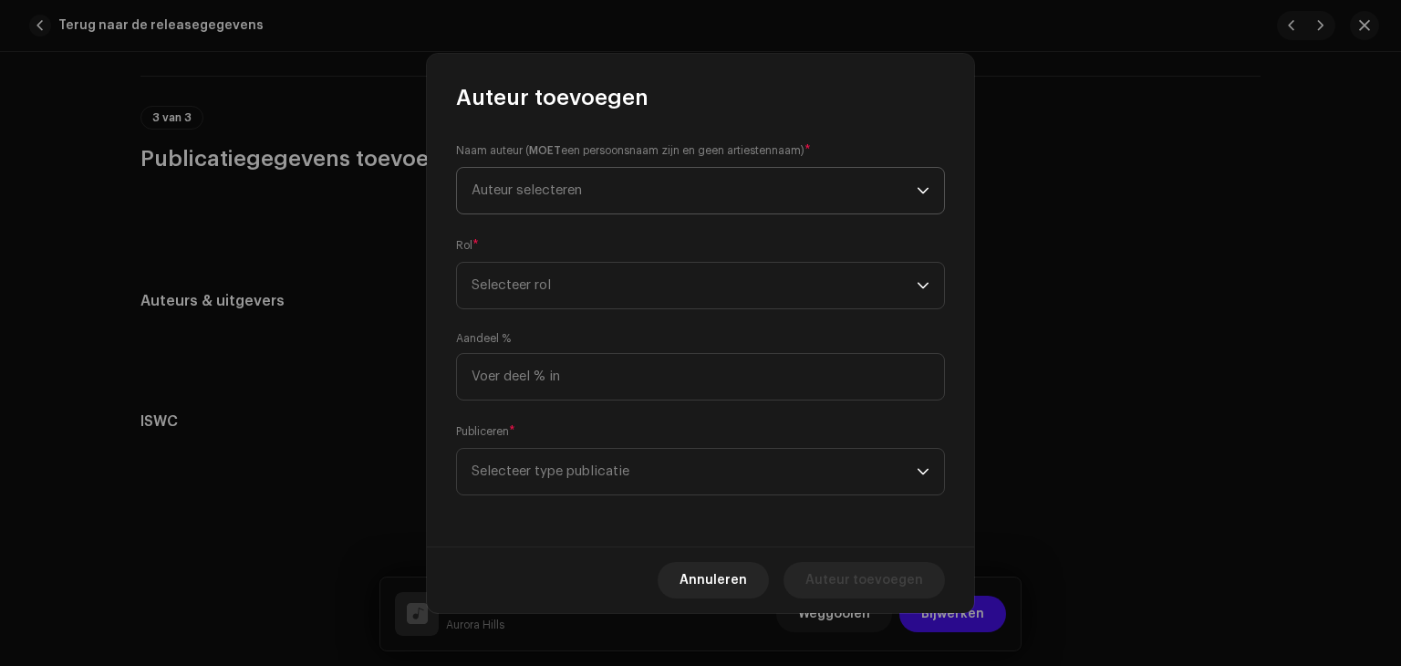
click at [491, 191] on span "Auteur selecteren" at bounding box center [526, 190] width 110 height 14
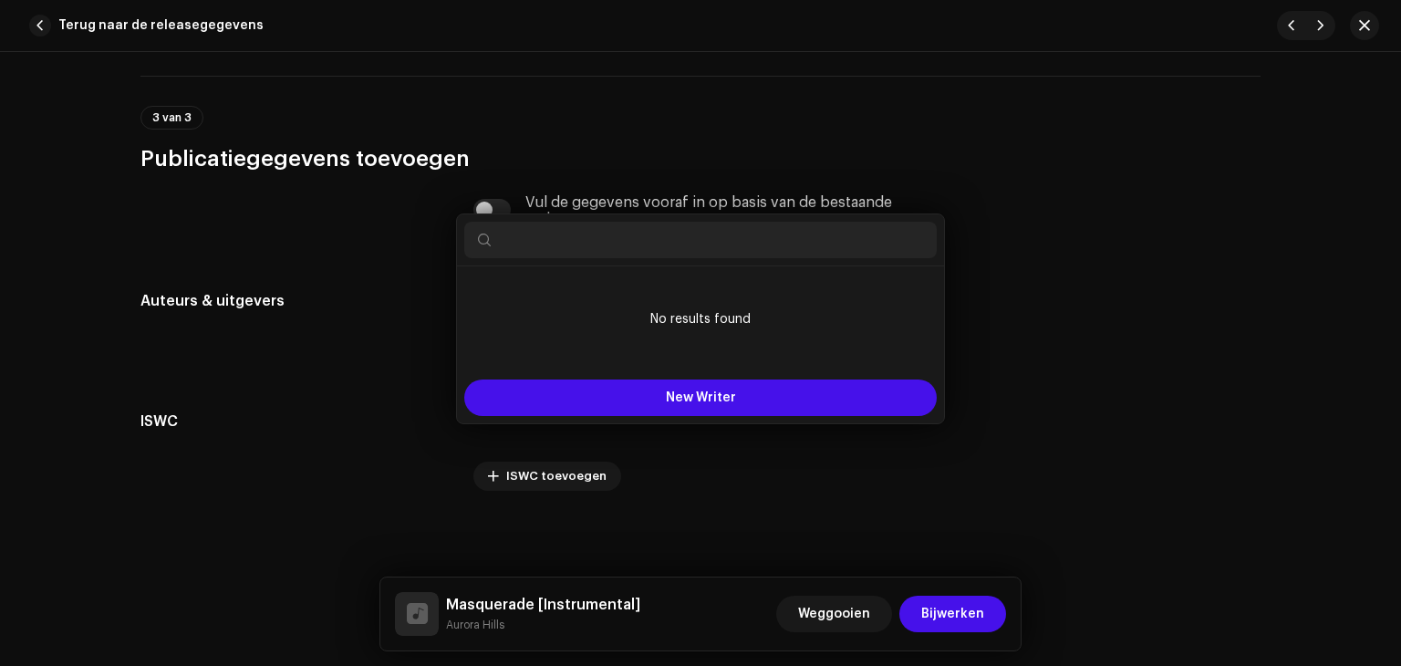
click at [271, 319] on div "Auteur toevoegen Naam auteur ( MOET een persoonsnaam zijn en geen artiestennaam…" at bounding box center [700, 333] width 1401 height 666
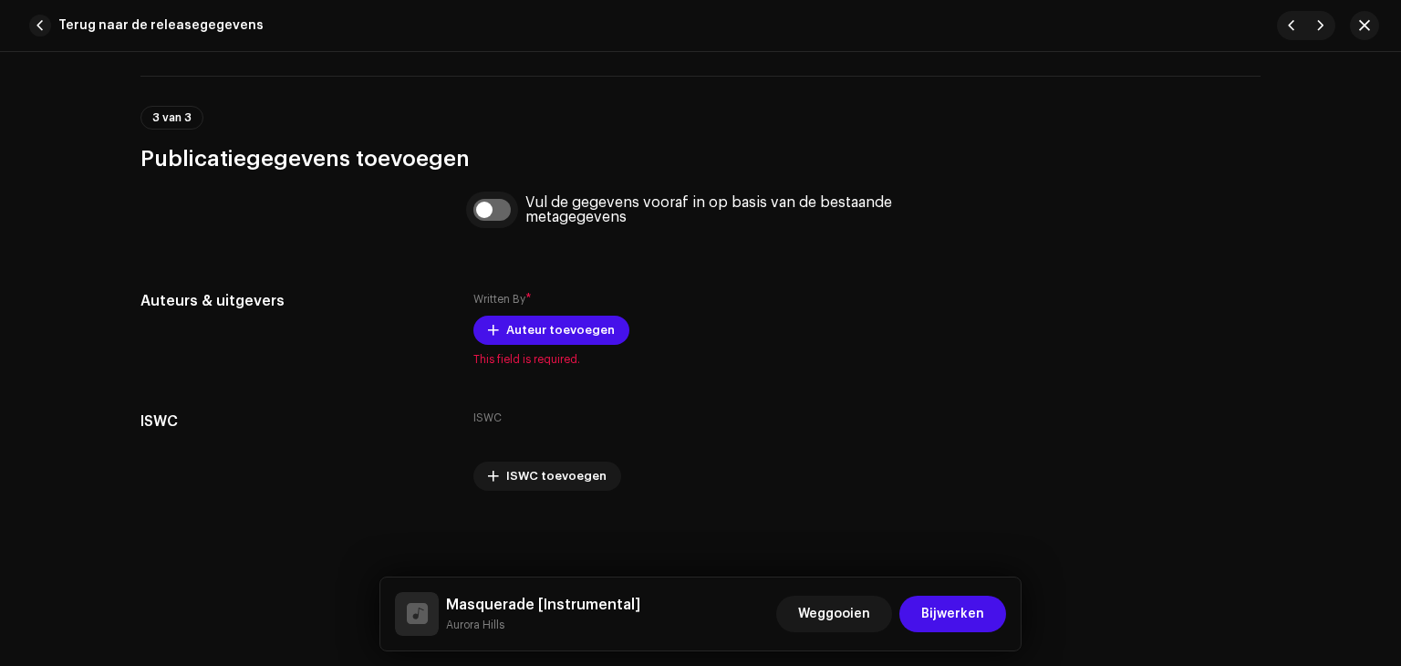
click at [488, 212] on input "checkbox" at bounding box center [491, 210] width 37 height 22
checkbox input "true"
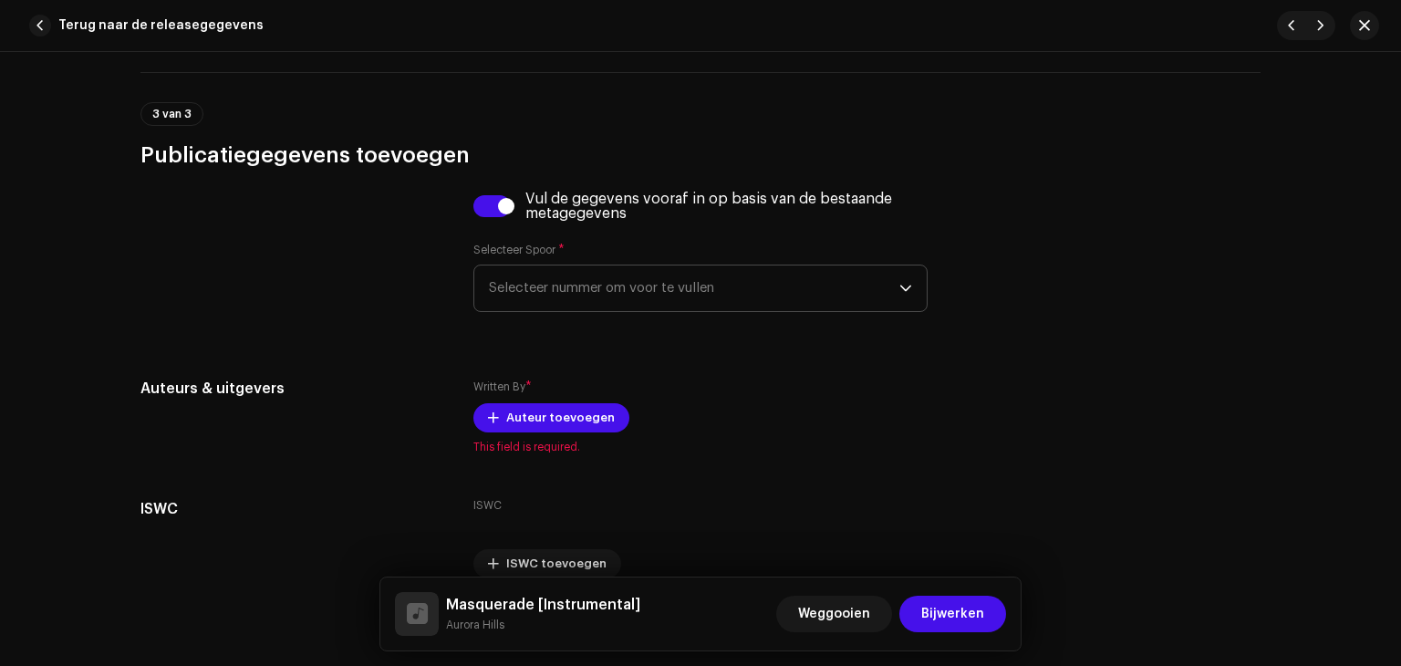
click at [537, 285] on span "Selecteer nummer om voor te vullen" at bounding box center [694, 288] width 410 height 46
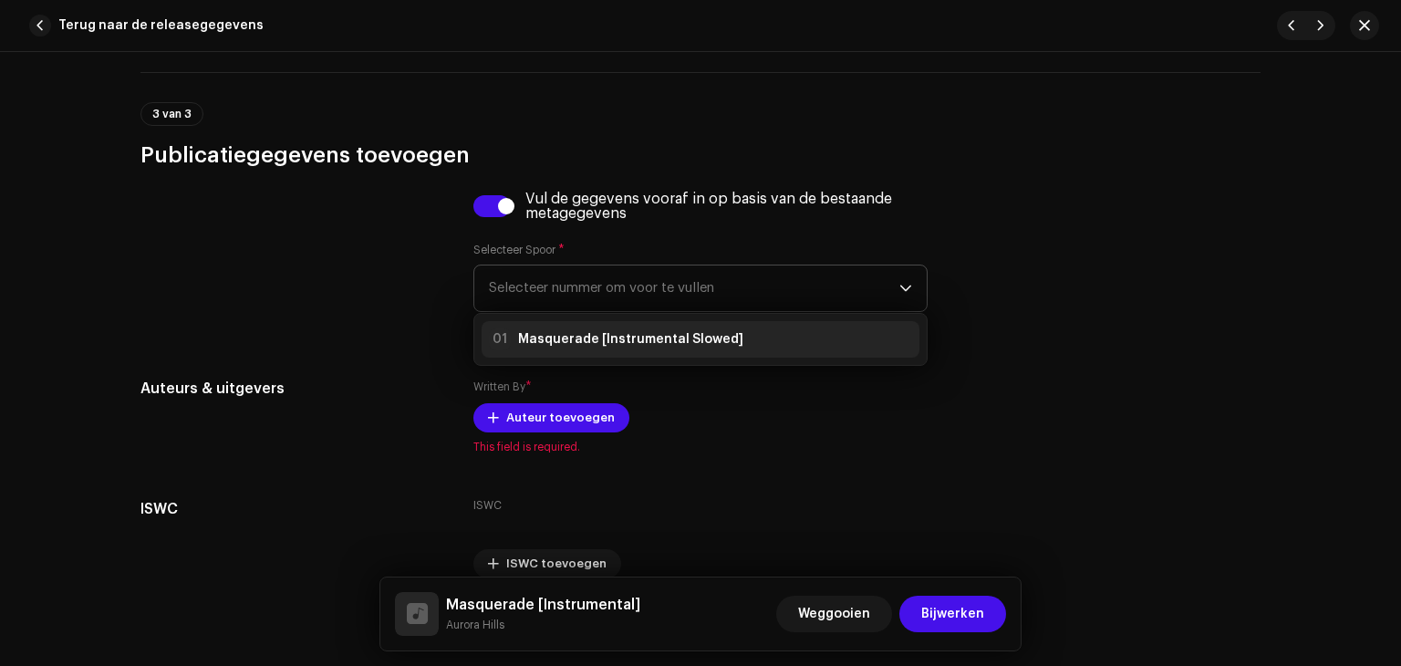
click at [556, 336] on strong "Masquerade [Instrumental Slowed]" at bounding box center [630, 339] width 225 height 18
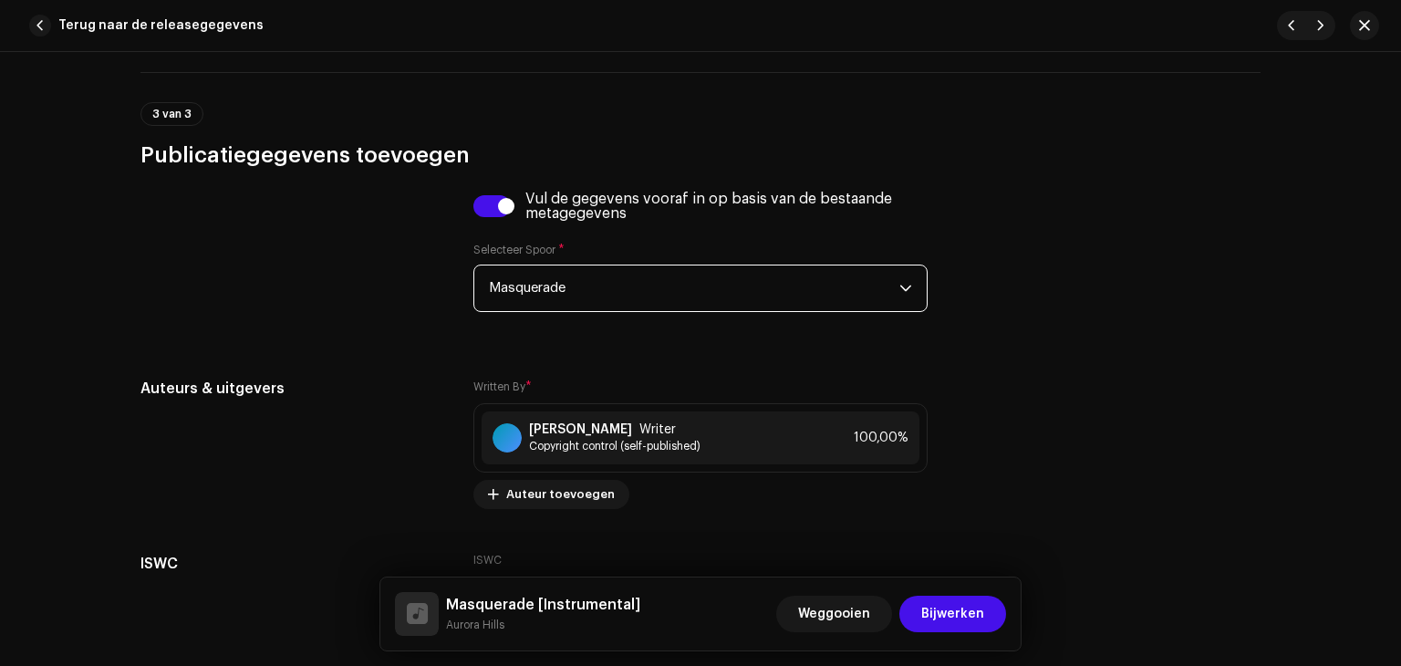
scroll to position [3515, 0]
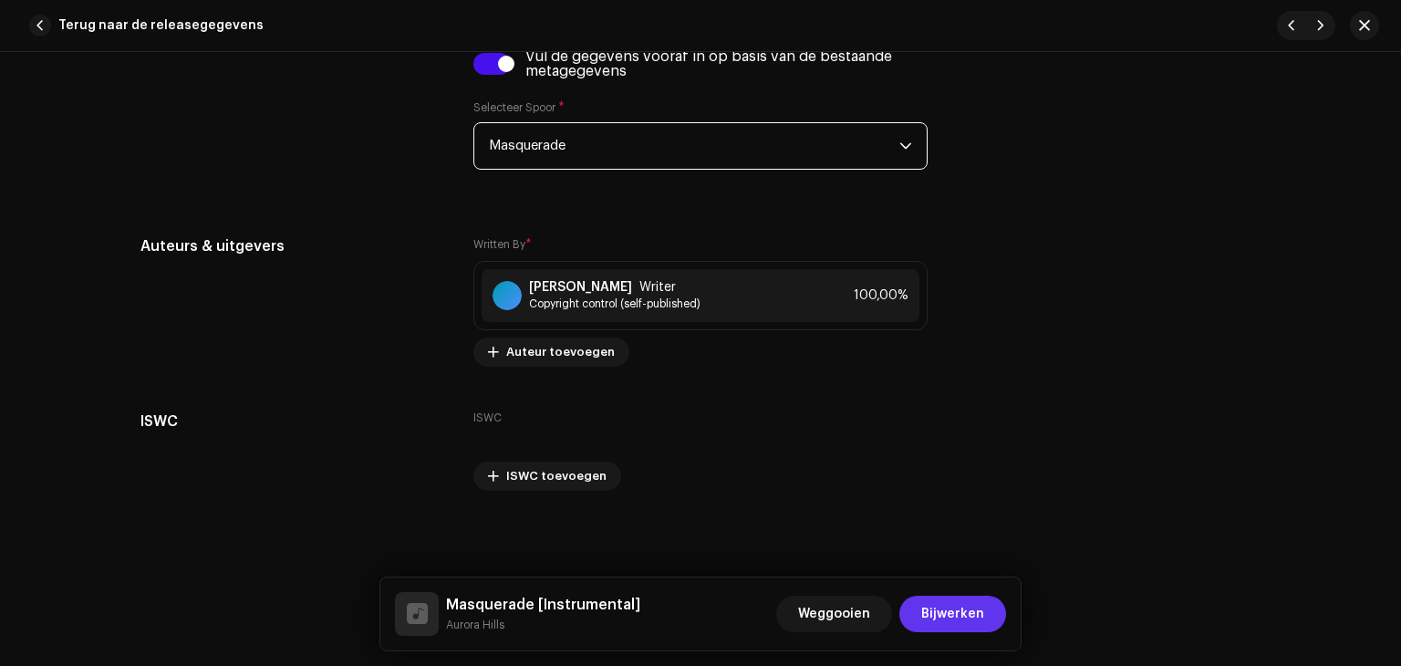
click at [959, 604] on span "Bijwerken" at bounding box center [952, 613] width 63 height 36
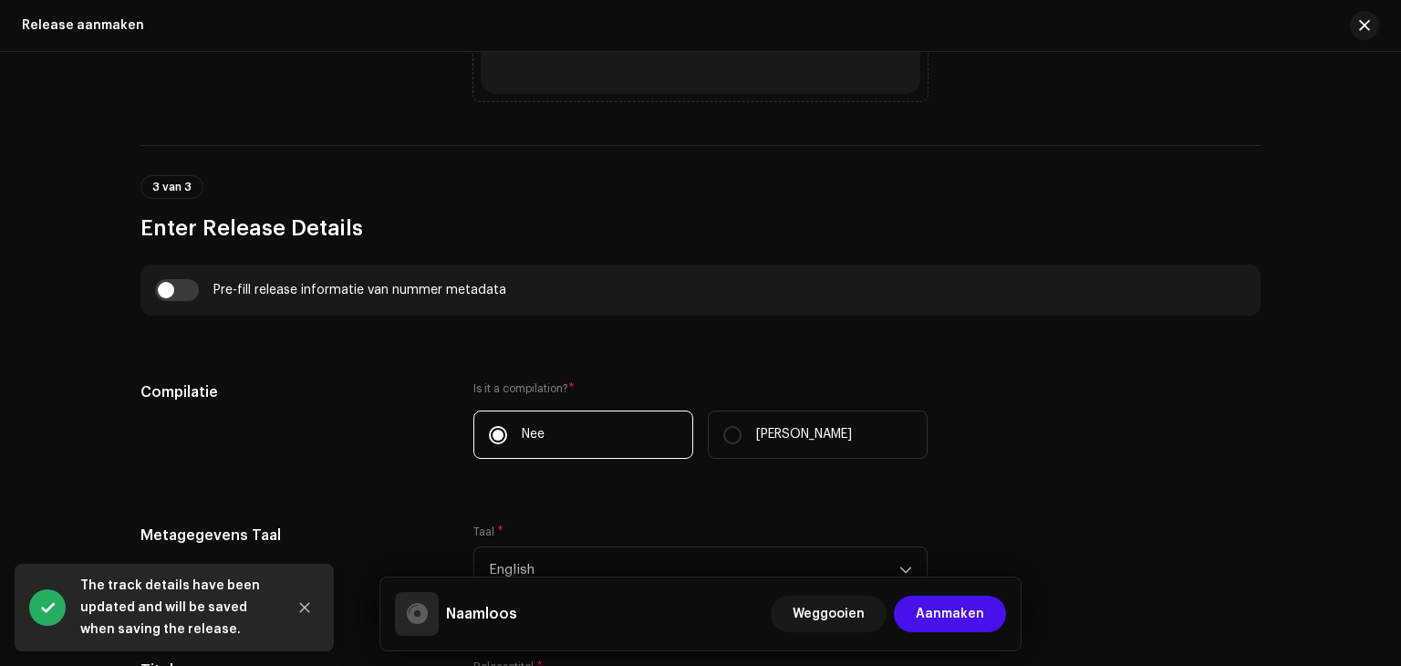
scroll to position [1189, 0]
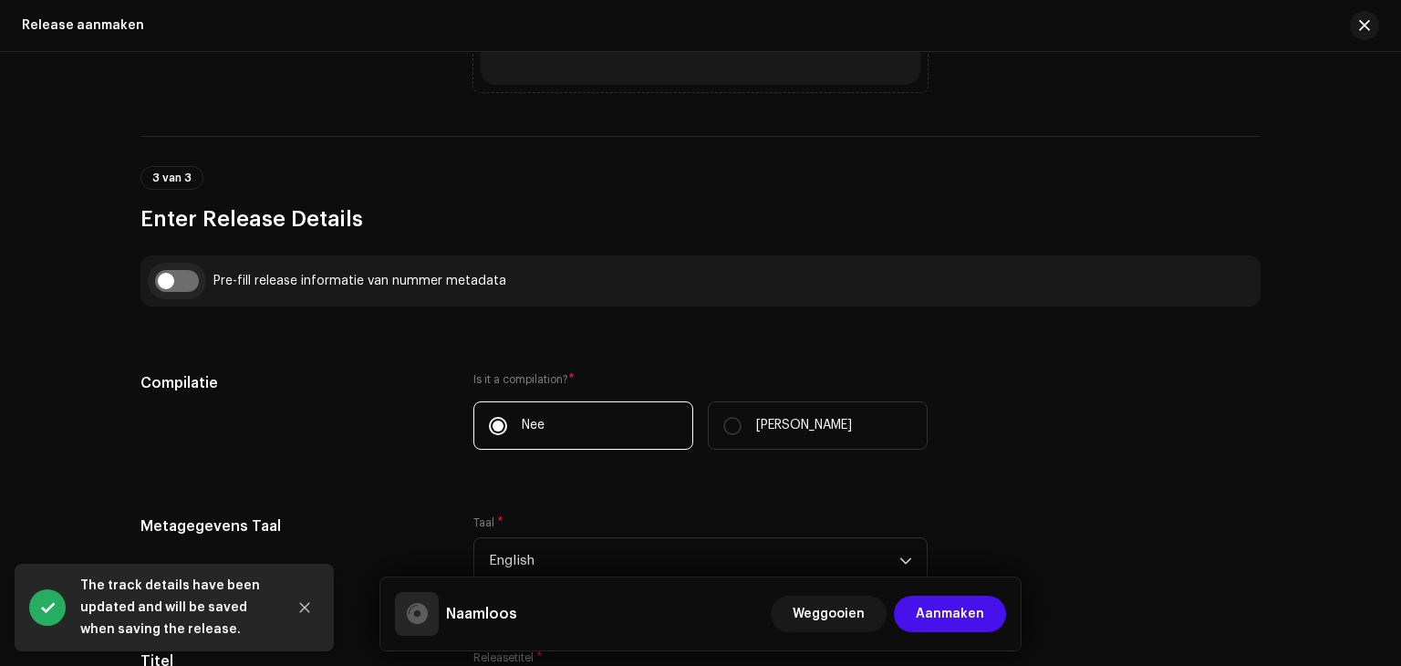
click at [175, 277] on input "checkbox" at bounding box center [177, 281] width 44 height 22
checkbox input "true"
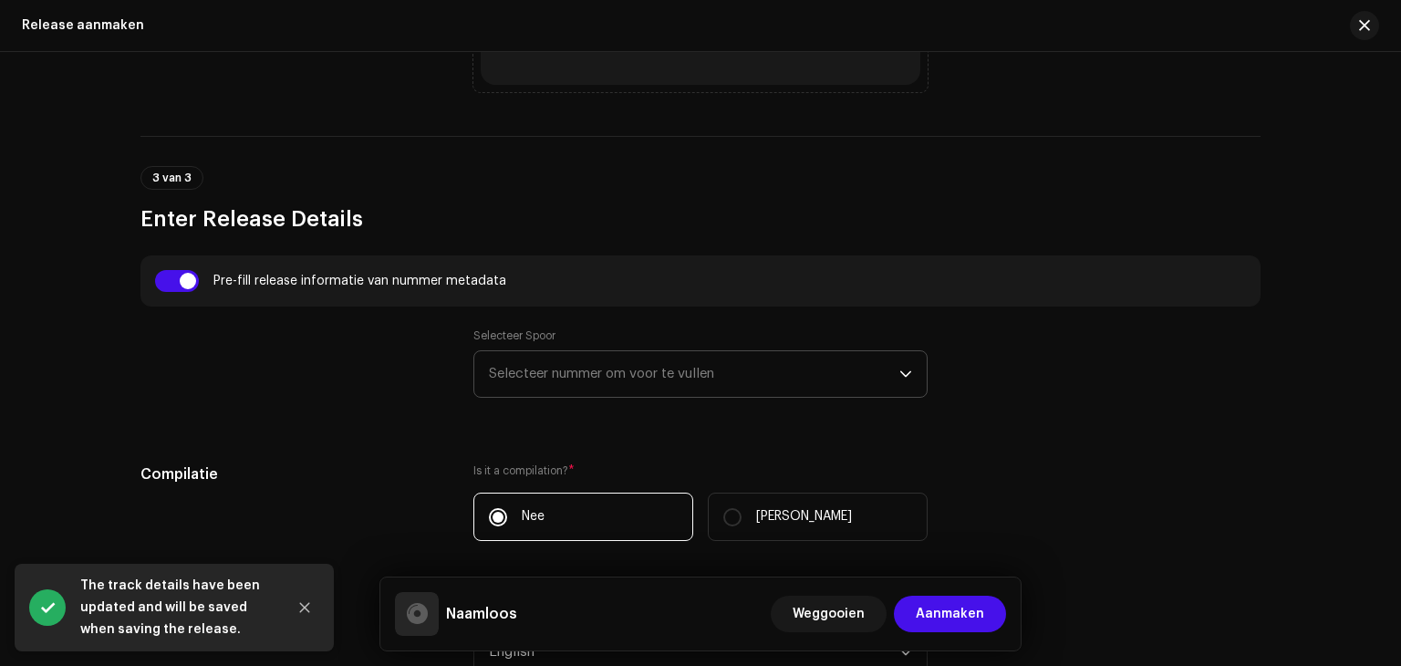
click at [514, 367] on span "Selecteer nummer om voor te vullen" at bounding box center [694, 374] width 410 height 46
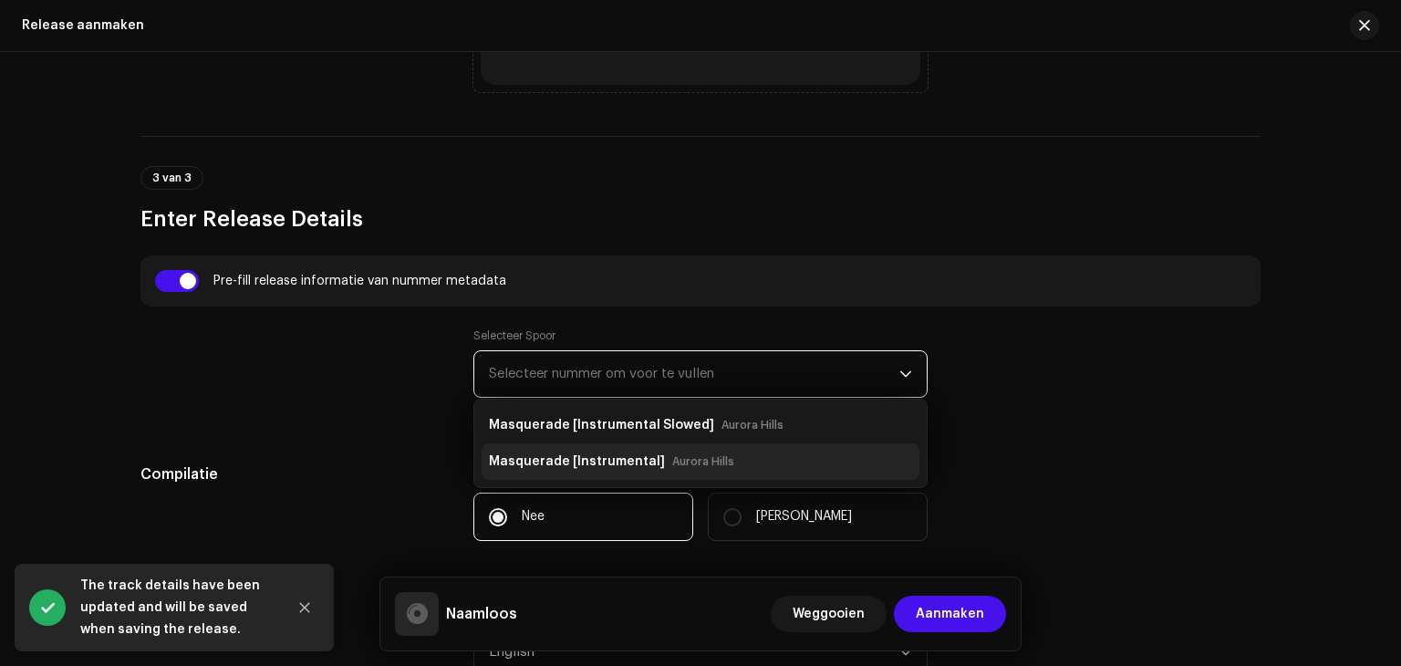
click at [602, 464] on strong "Masquerade [Instrumental]" at bounding box center [577, 461] width 176 height 29
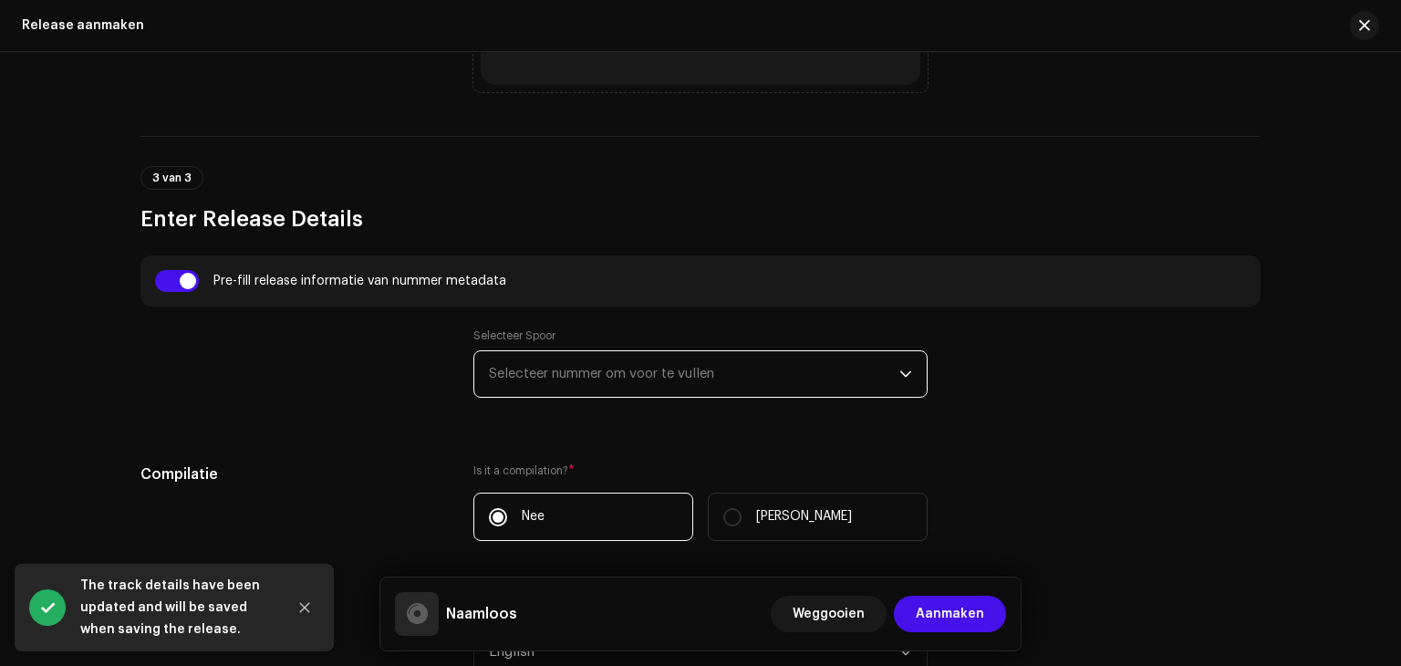
type input "Masquerade"
type input "Instrumental"
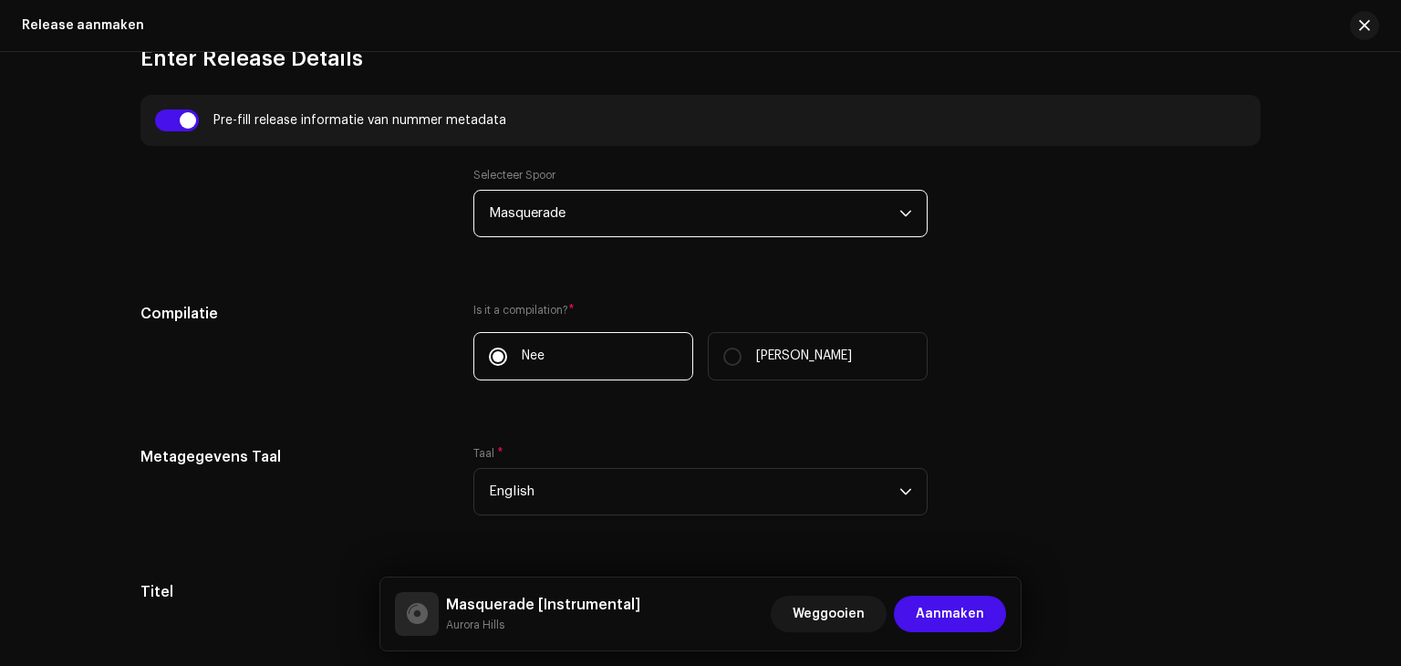
scroll to position [1362, 0]
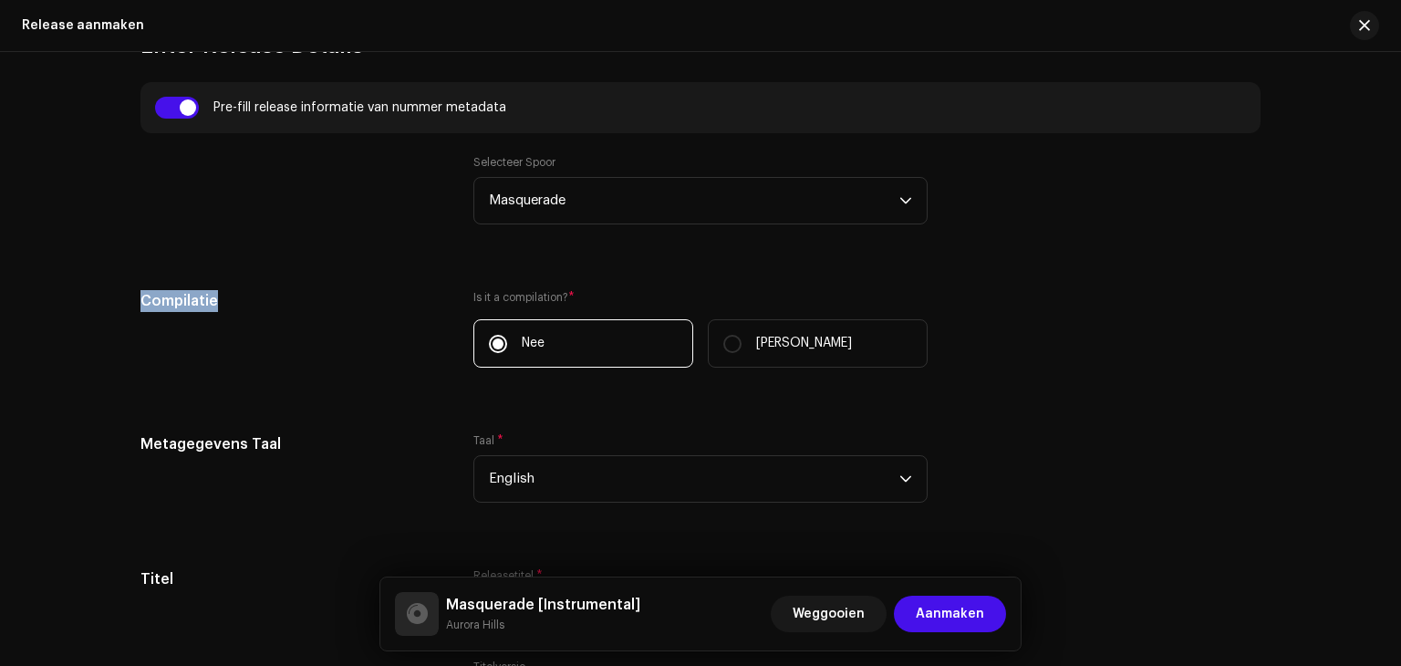
drag, startPoint x: 131, startPoint y: 300, endPoint x: 236, endPoint y: 303, distance: 104.9
click at [236, 303] on div "Create a new release We’ll guide you through everything — from track selection …" at bounding box center [700, 587] width 1178 height 3709
click at [236, 303] on h5 "Compilatie" at bounding box center [292, 301] width 304 height 22
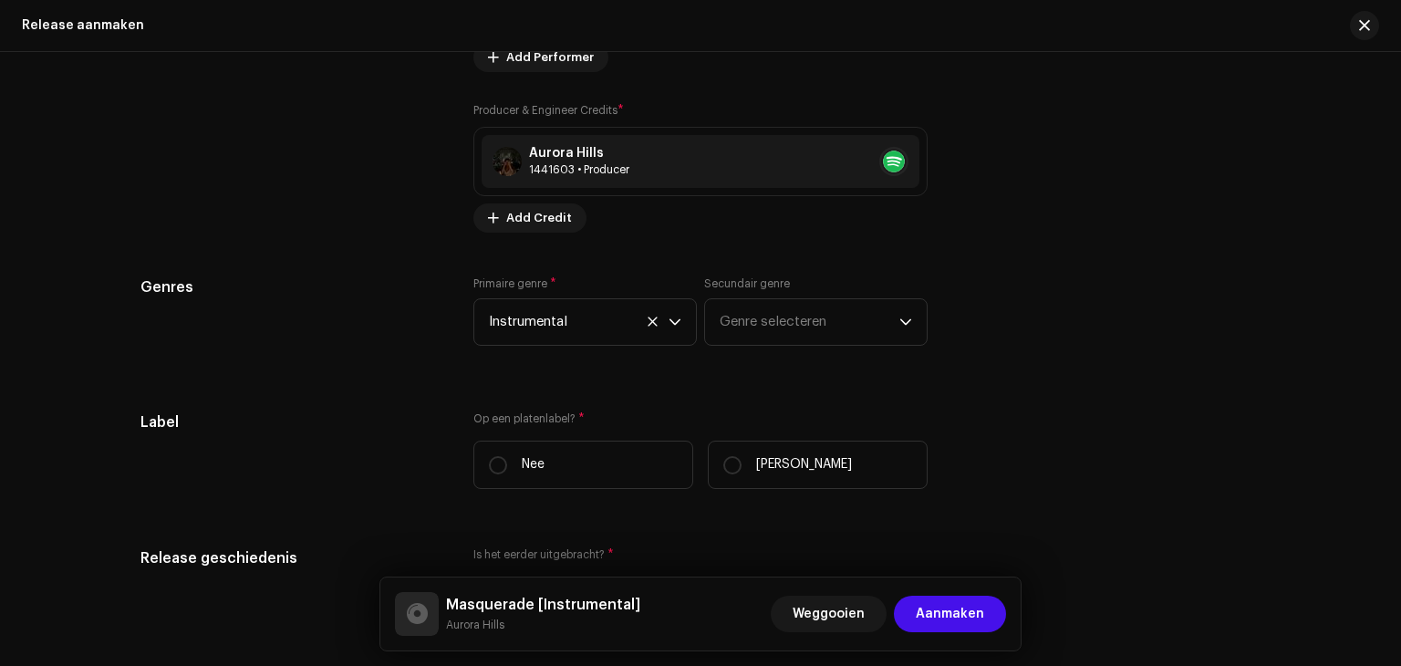
scroll to position [2679, 0]
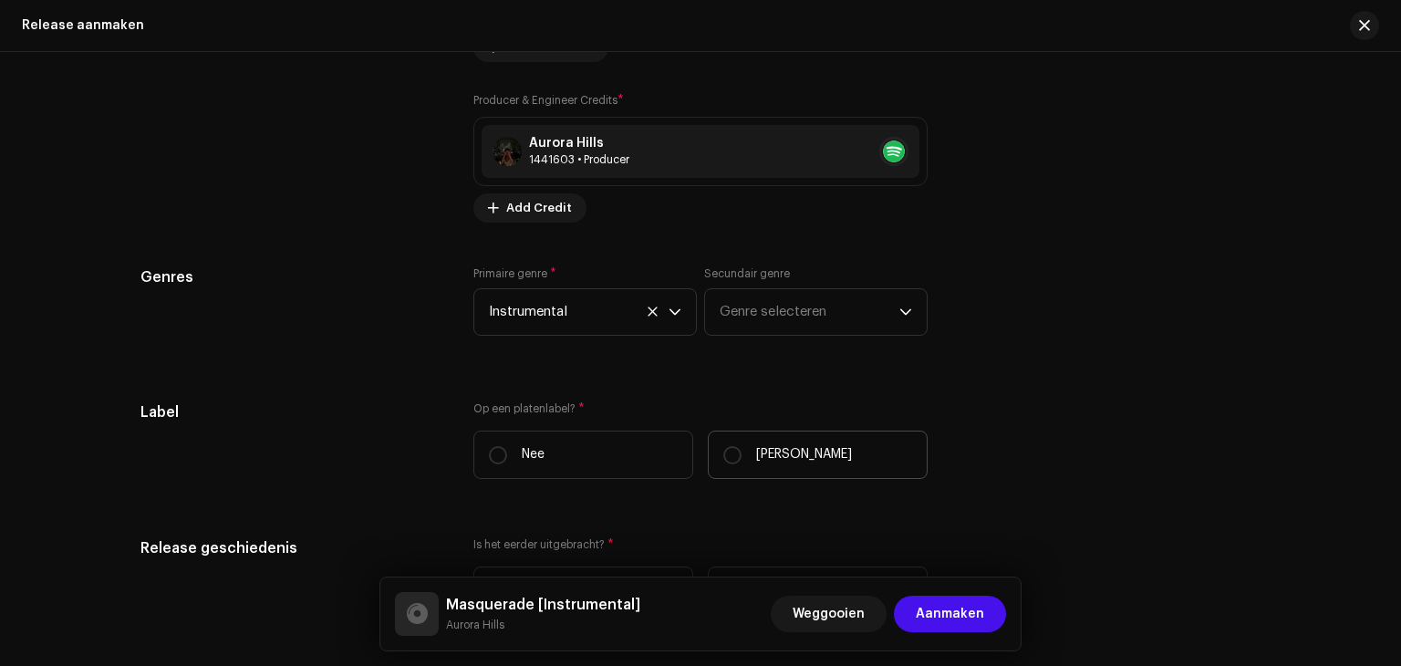
click at [708, 450] on label "[PERSON_NAME]" at bounding box center [818, 454] width 220 height 48
click at [723, 450] on input "[PERSON_NAME]" at bounding box center [732, 455] width 18 height 18
radio input "true"
click at [575, 554] on span "Selecteer label" at bounding box center [694, 546] width 410 height 46
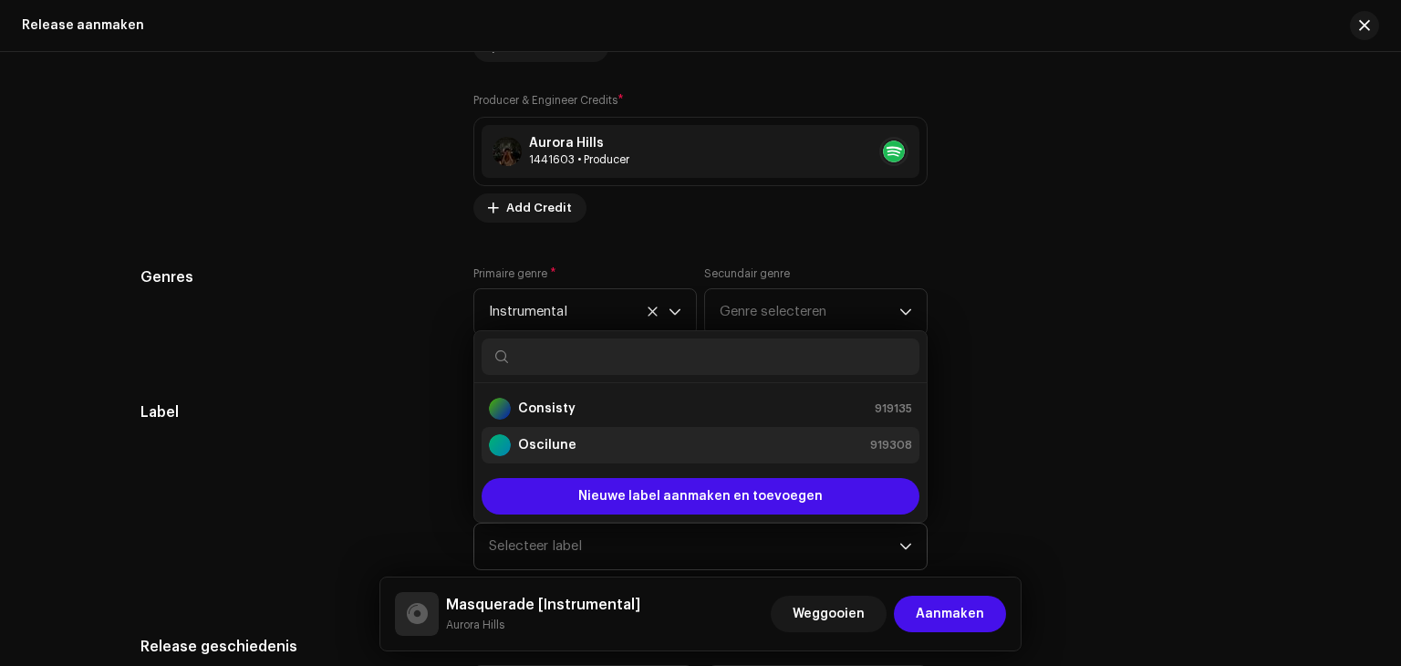
click at [548, 446] on strong "Oscilune" at bounding box center [547, 445] width 58 height 18
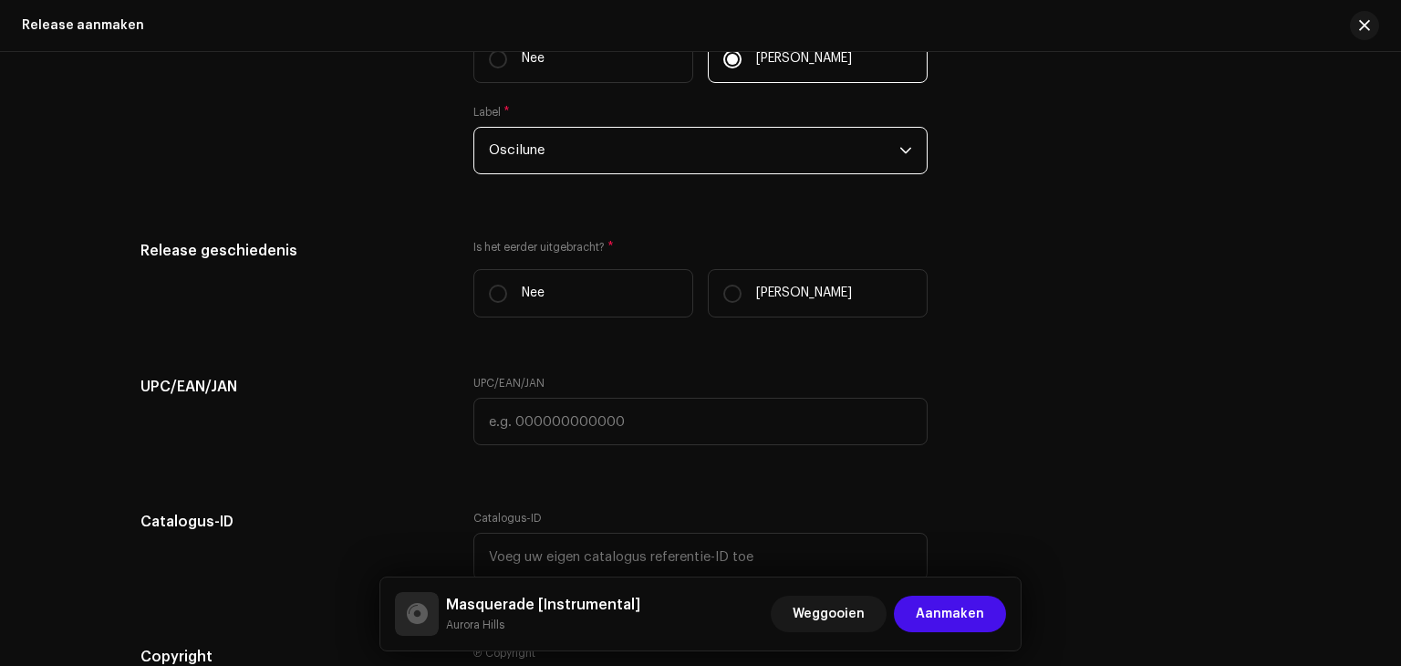
scroll to position [3077, 0]
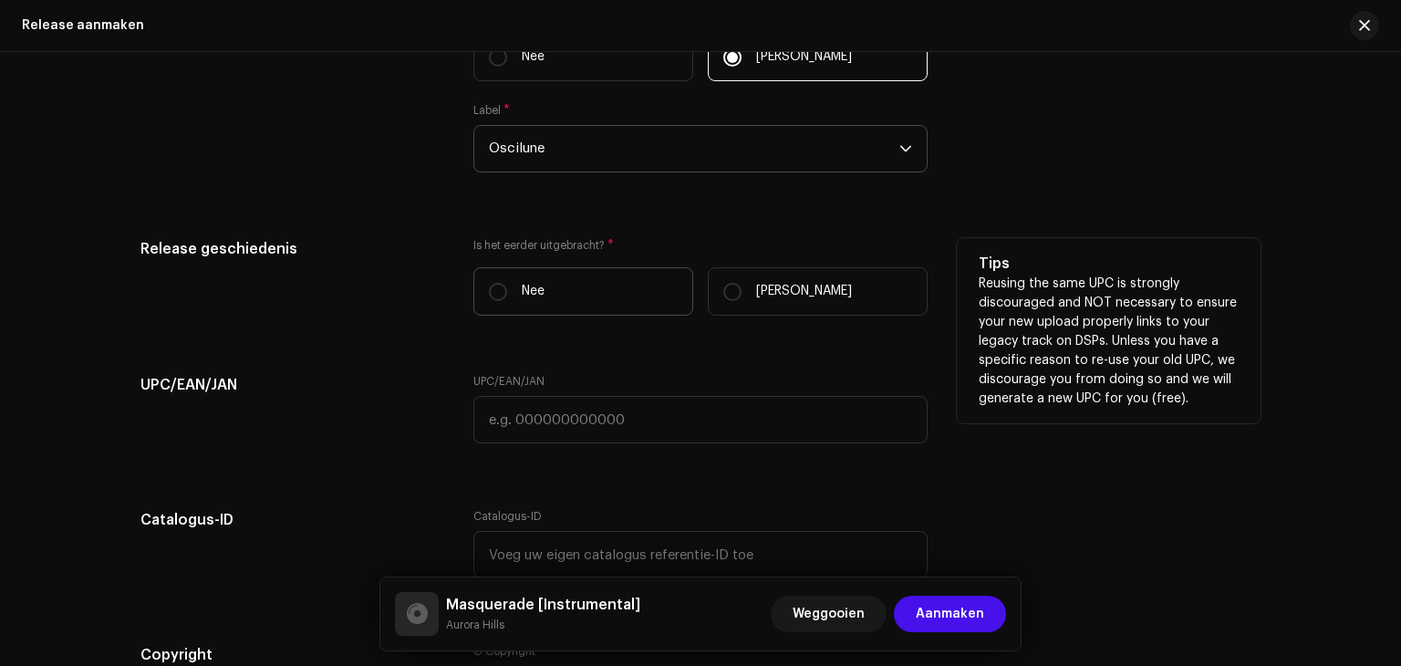
click at [505, 287] on label "Nee" at bounding box center [583, 291] width 220 height 48
click at [505, 287] on input "Nee" at bounding box center [498, 292] width 18 height 18
radio input "true"
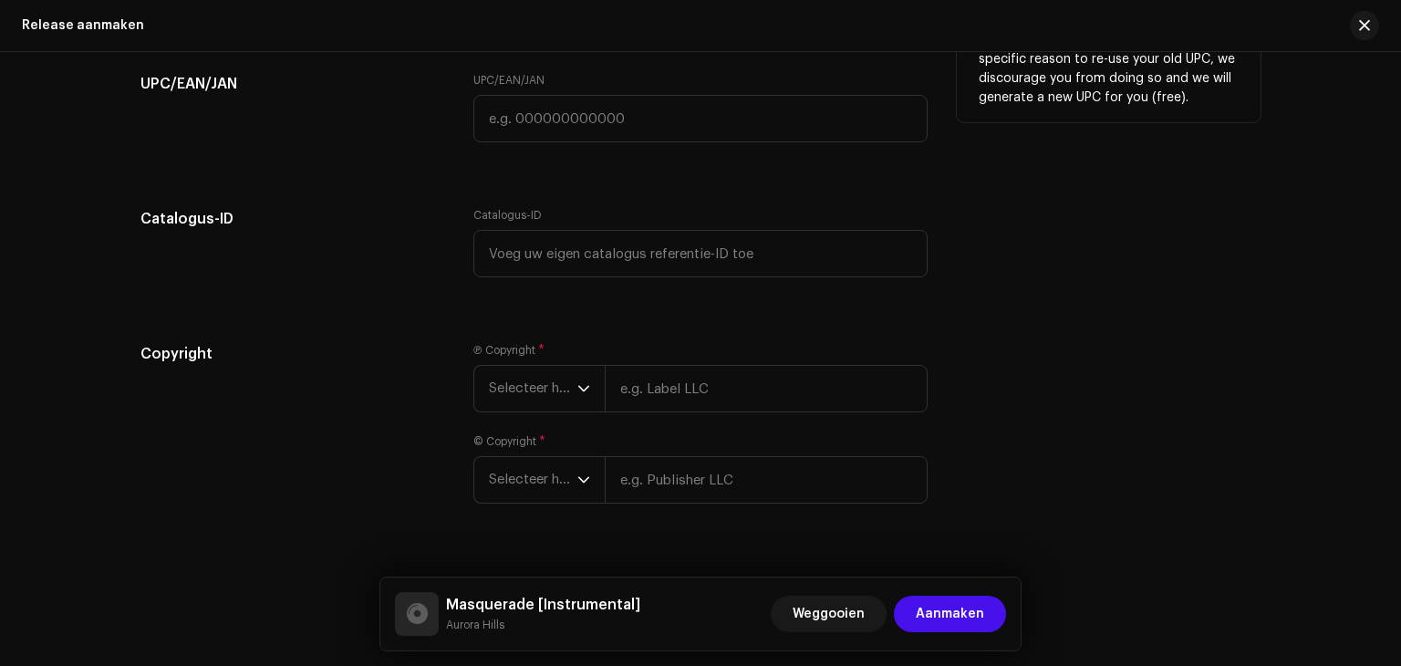
scroll to position [3420, 0]
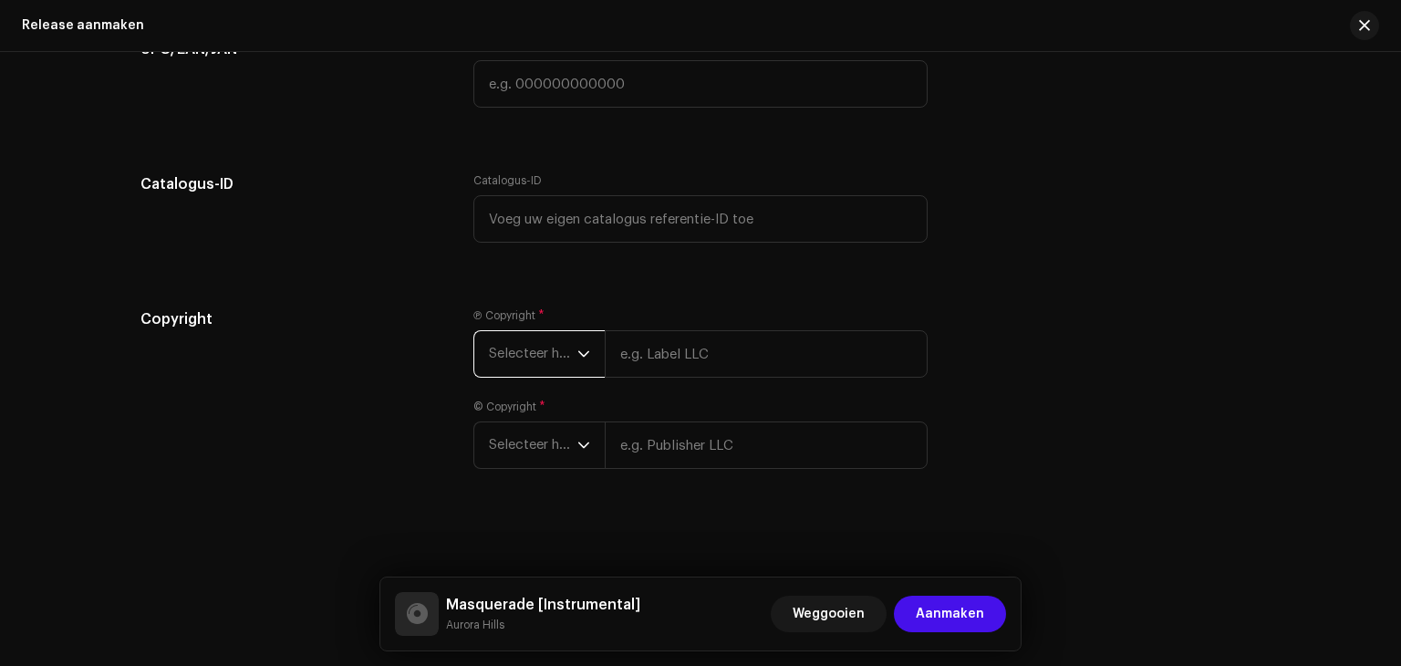
click at [571, 362] on span "Selecteer het jaar" at bounding box center [533, 354] width 88 height 46
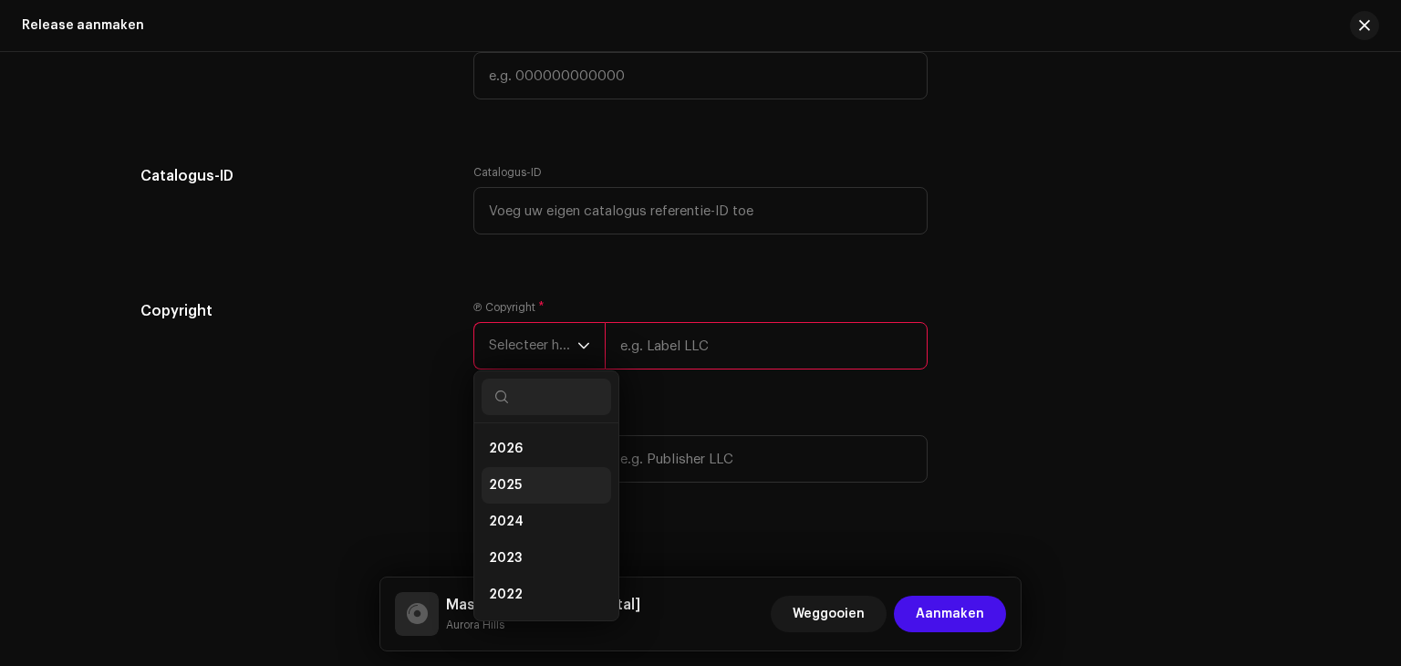
click at [530, 496] on li "2025" at bounding box center [545, 485] width 129 height 36
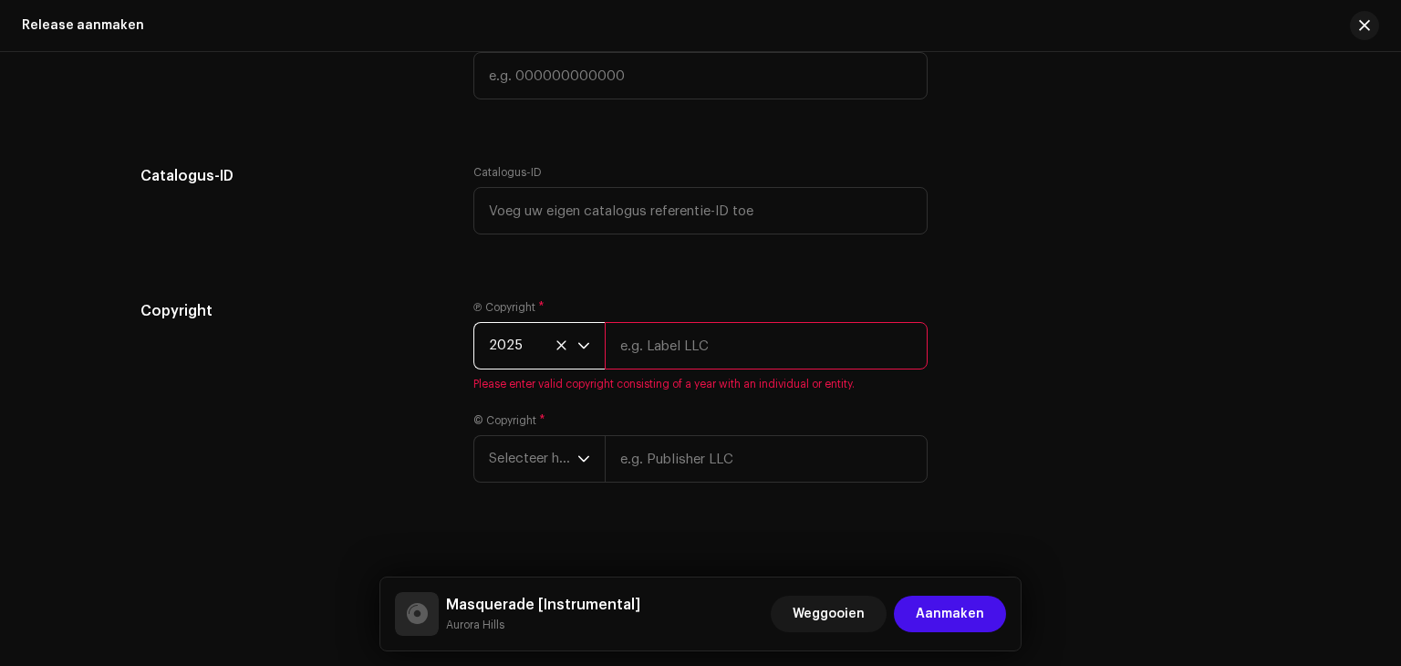
click at [662, 352] on input "text" at bounding box center [766, 345] width 323 height 47
type input "Aurora Hills by [PERSON_NAME]"
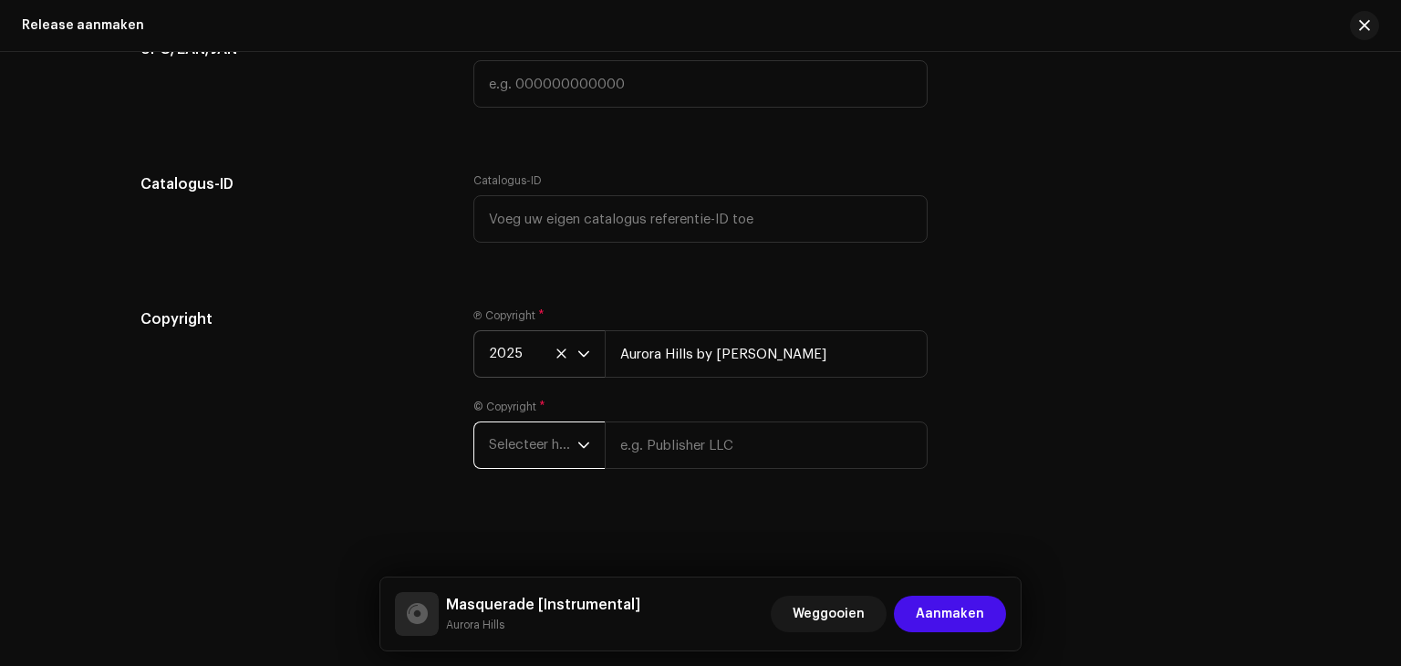
click at [553, 448] on span "Selecteer het jaar" at bounding box center [533, 445] width 88 height 46
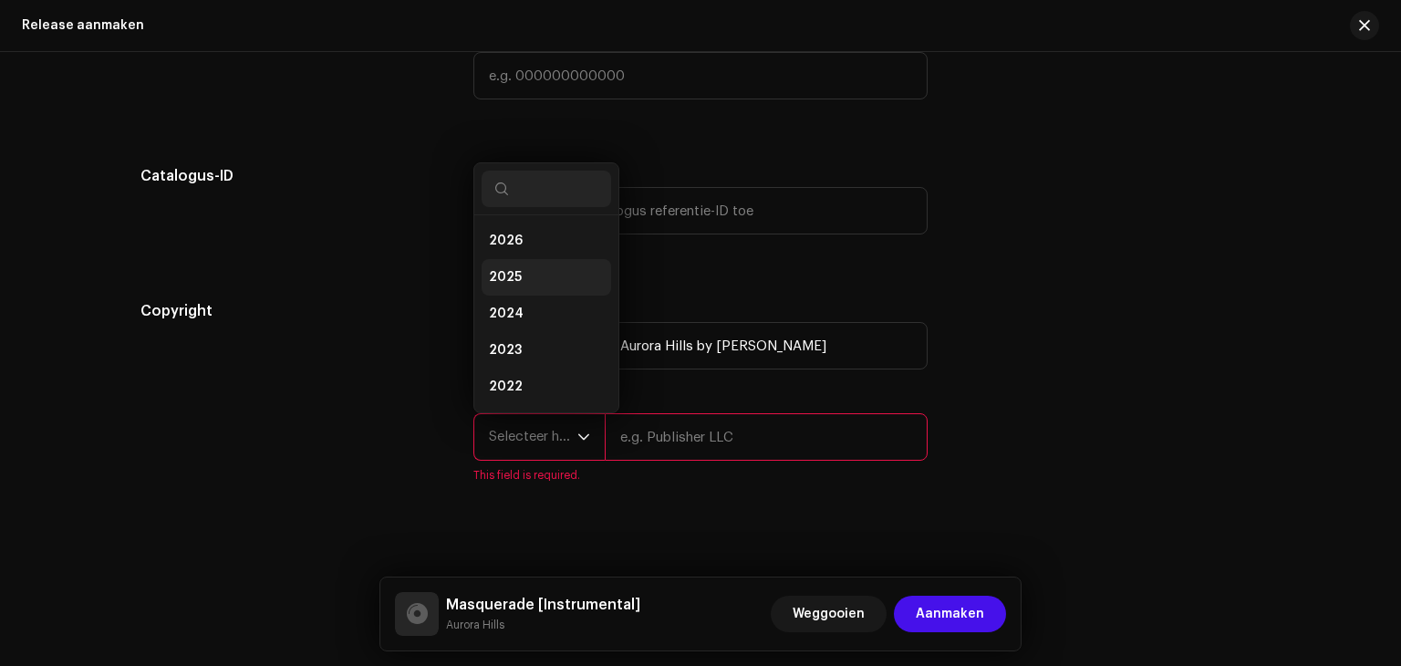
click at [507, 278] on span "2025" at bounding box center [505, 277] width 33 height 18
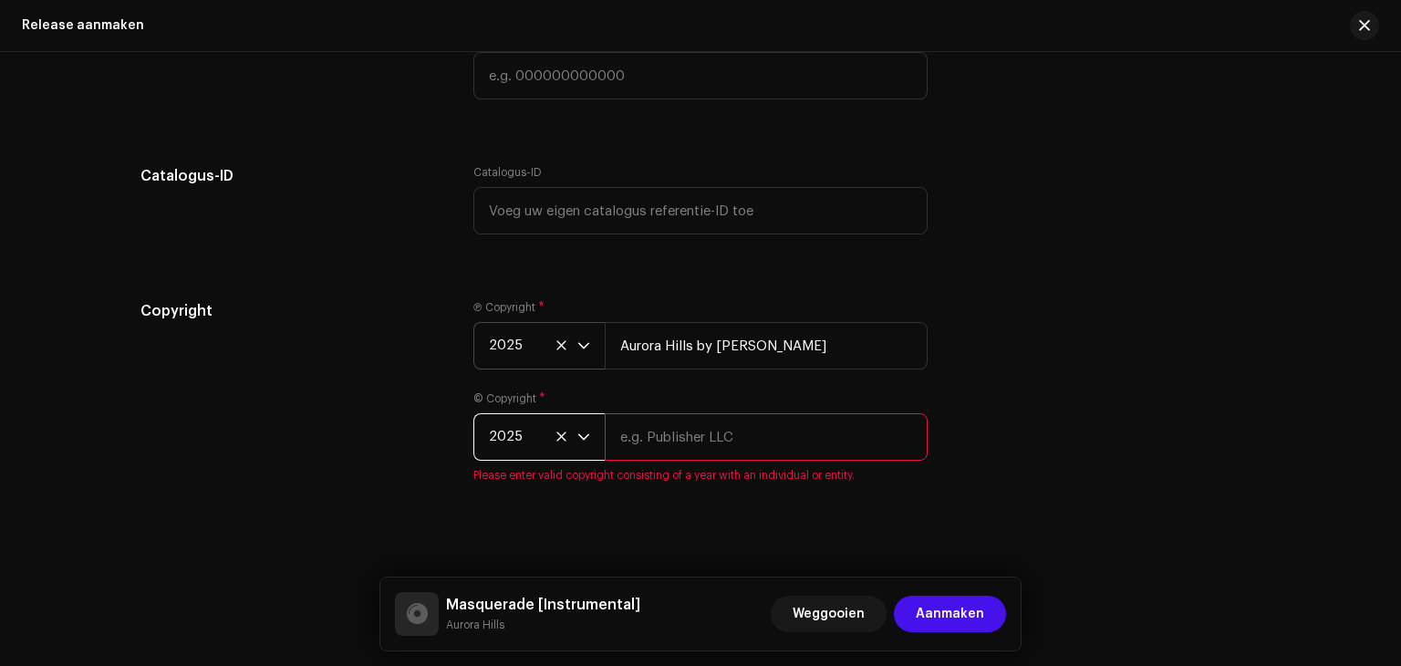
click at [656, 441] on input "text" at bounding box center [766, 436] width 323 height 47
type input "siouxxie sixxsta"
click at [746, 496] on div "Create a new release We’ll guide you through everything — from track selection …" at bounding box center [700, 359] width 1401 height 614
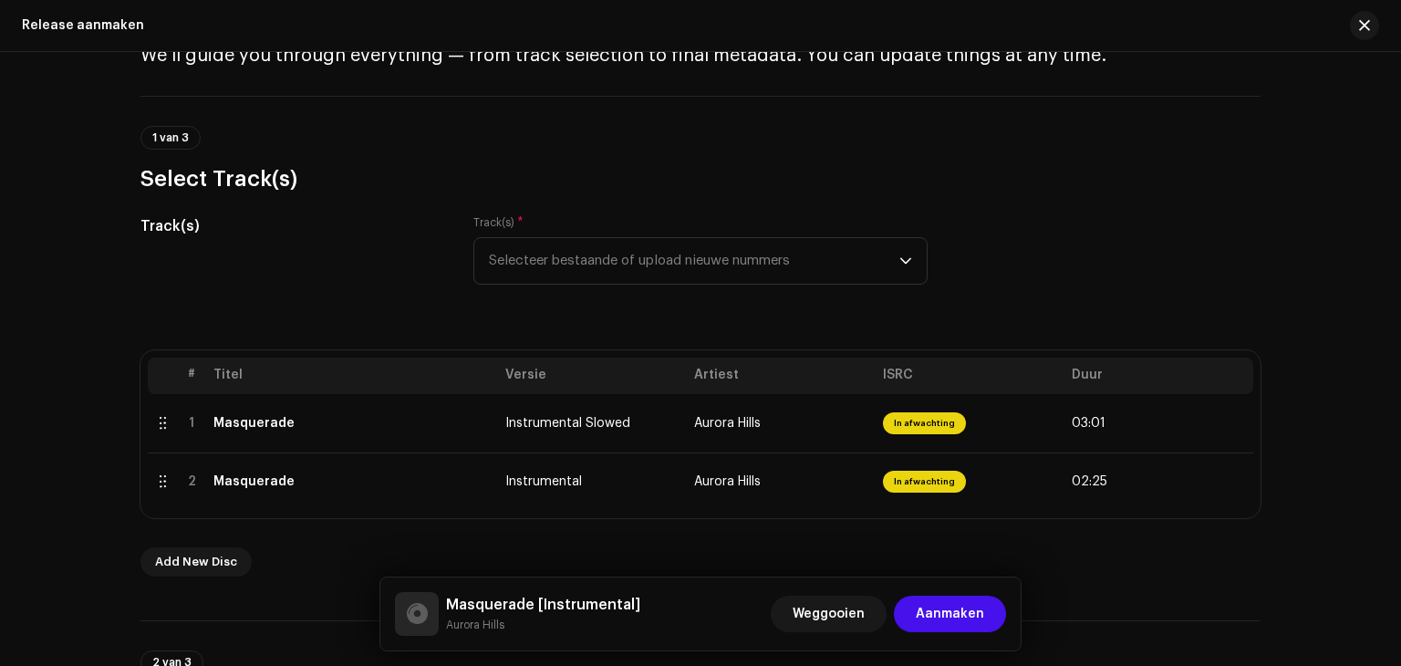
scroll to position [113, 0]
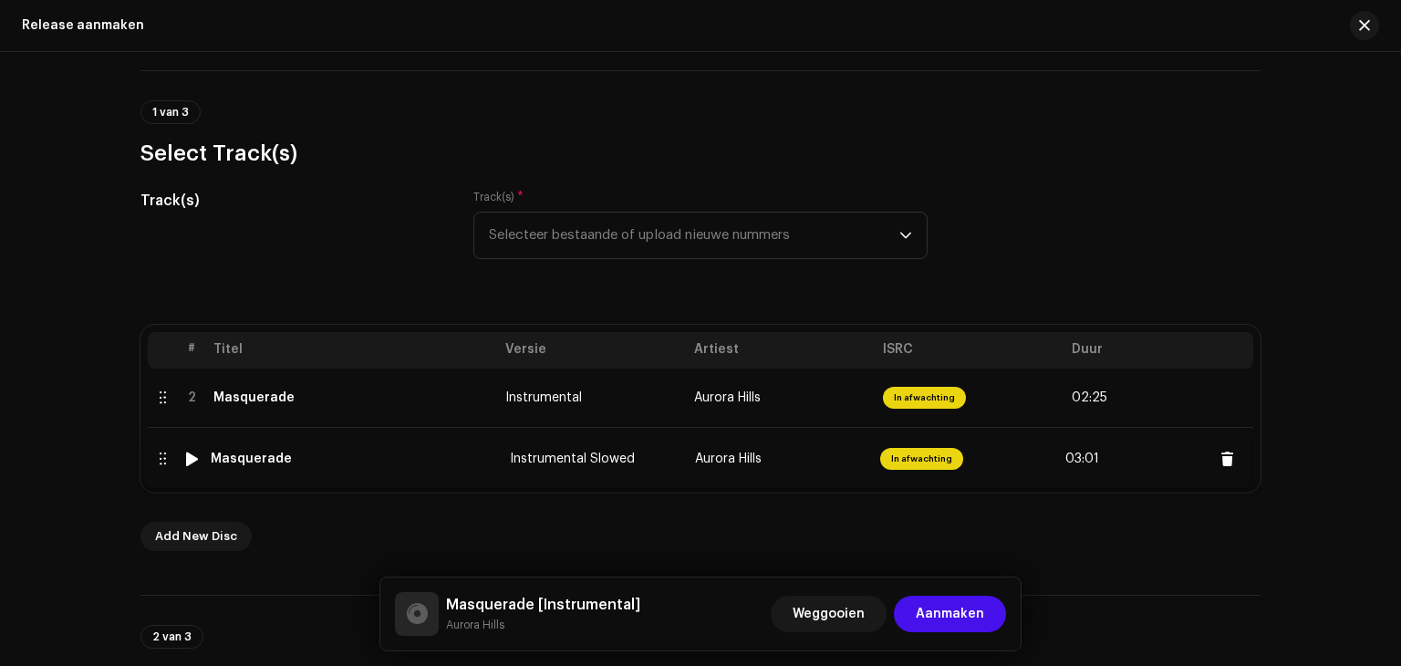
drag, startPoint x: 155, startPoint y: 398, endPoint x: 155, endPoint y: 457, distance: 58.4
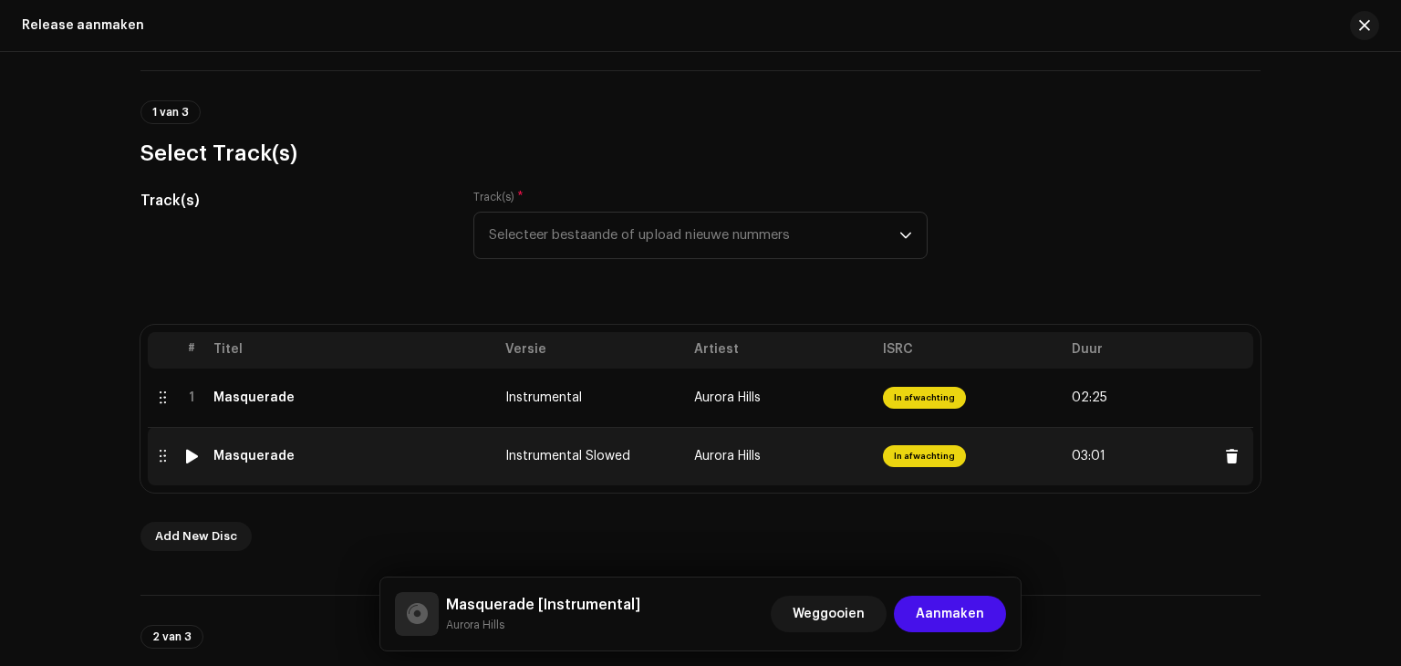
click at [565, 462] on td "Instrumental Slowed" at bounding box center [592, 456] width 189 height 58
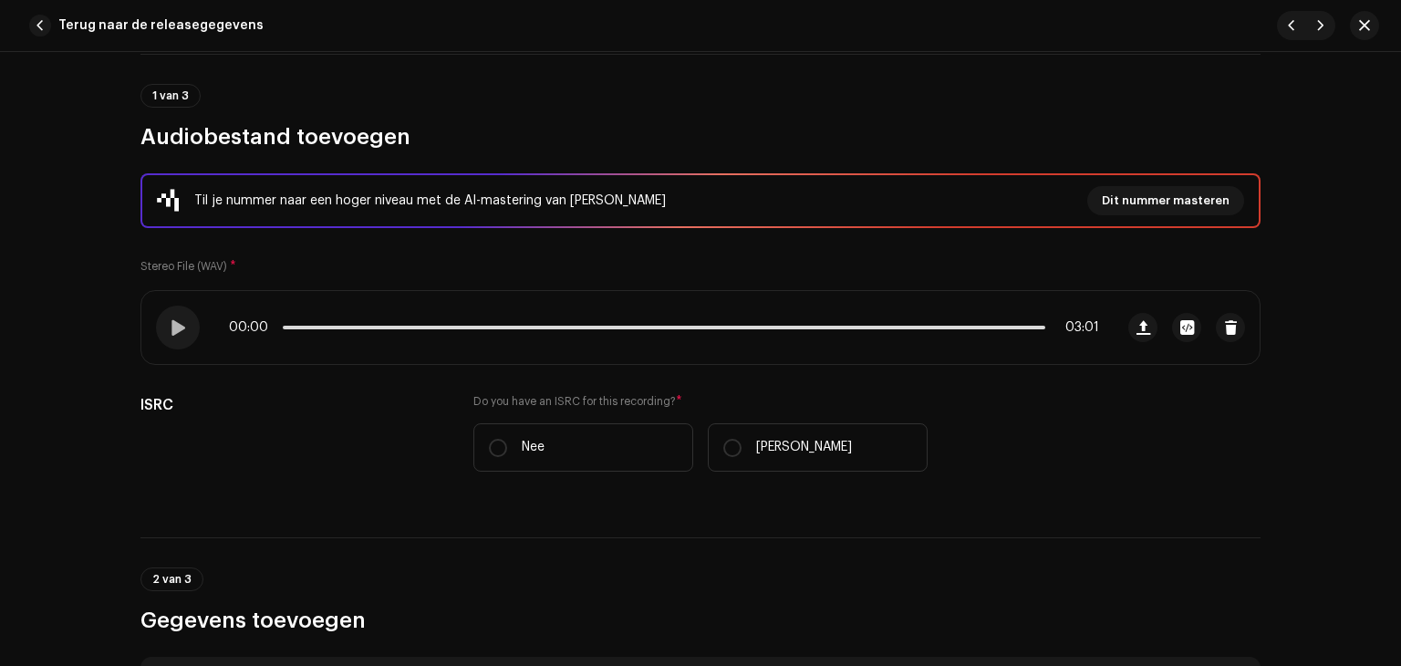
scroll to position [0, 0]
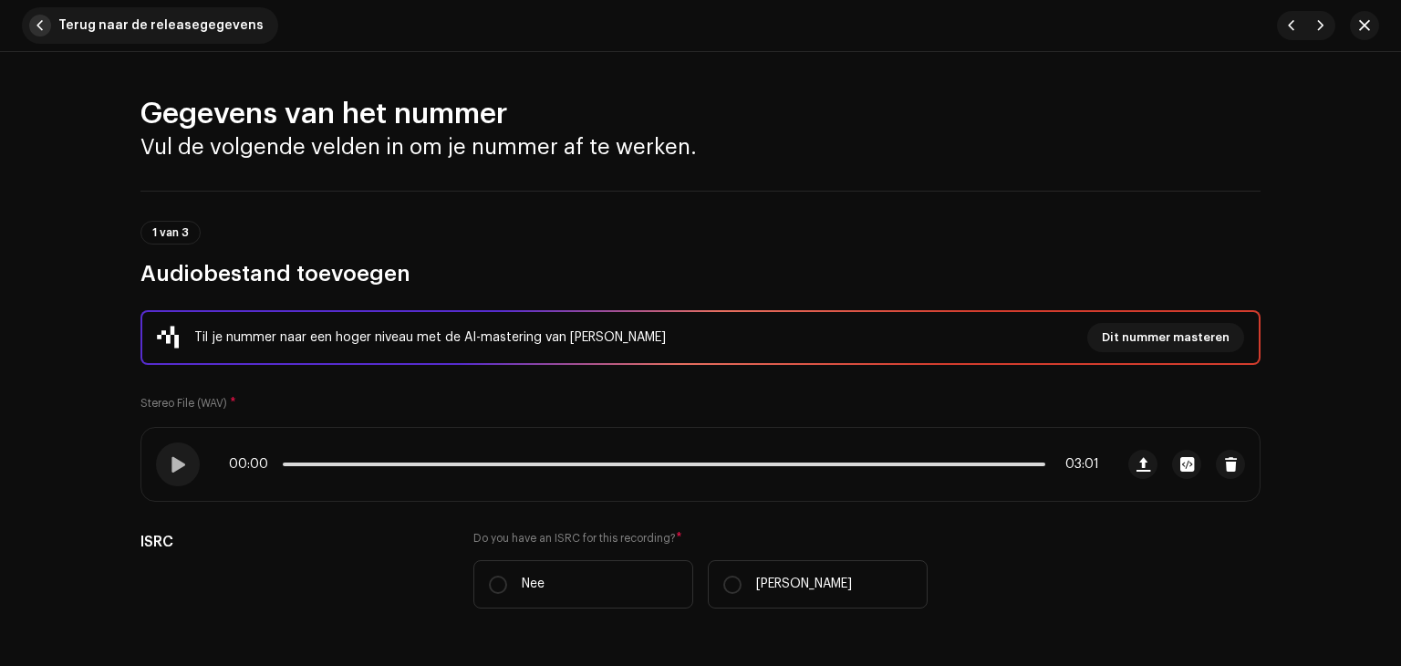
click at [44, 26] on span "button" at bounding box center [40, 26] width 22 height 22
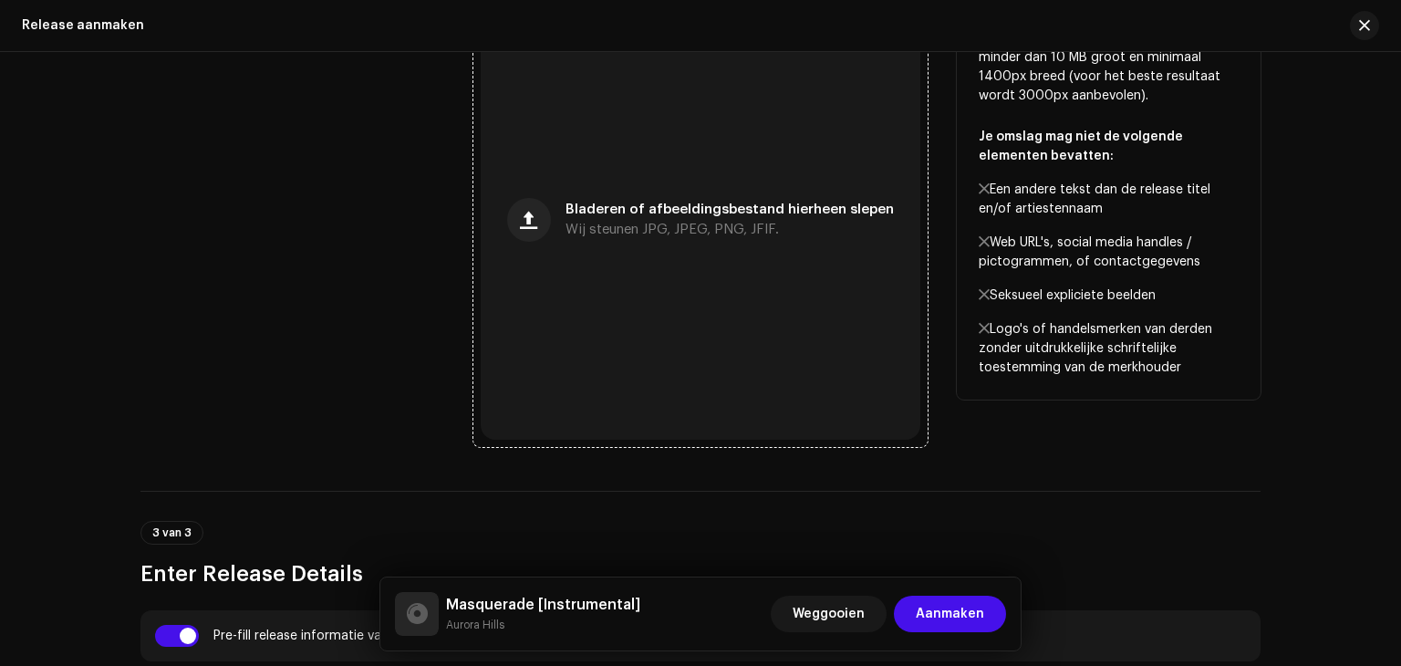
scroll to position [827, 0]
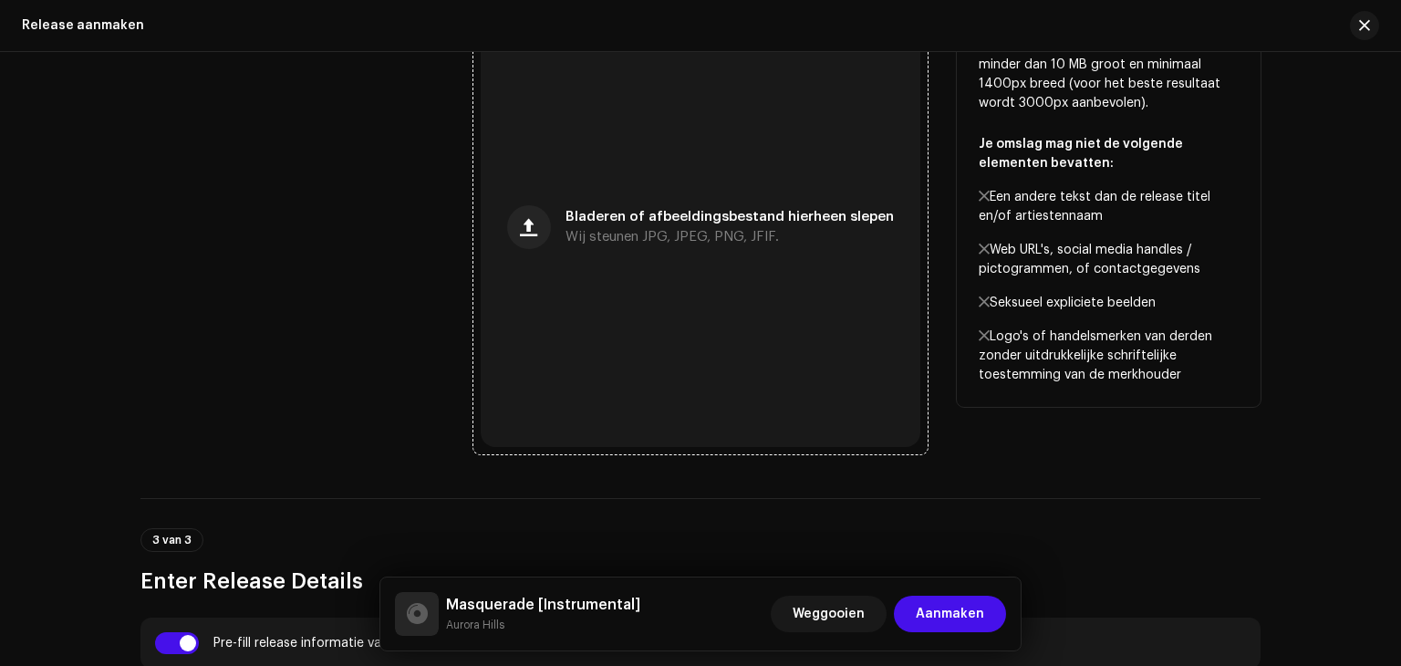
click at [686, 223] on div "Bladeren of afbeeldingsbestand hierheen slepen Wij steunen JPG, JPEG, PNG, JFIF." at bounding box center [729, 227] width 328 height 33
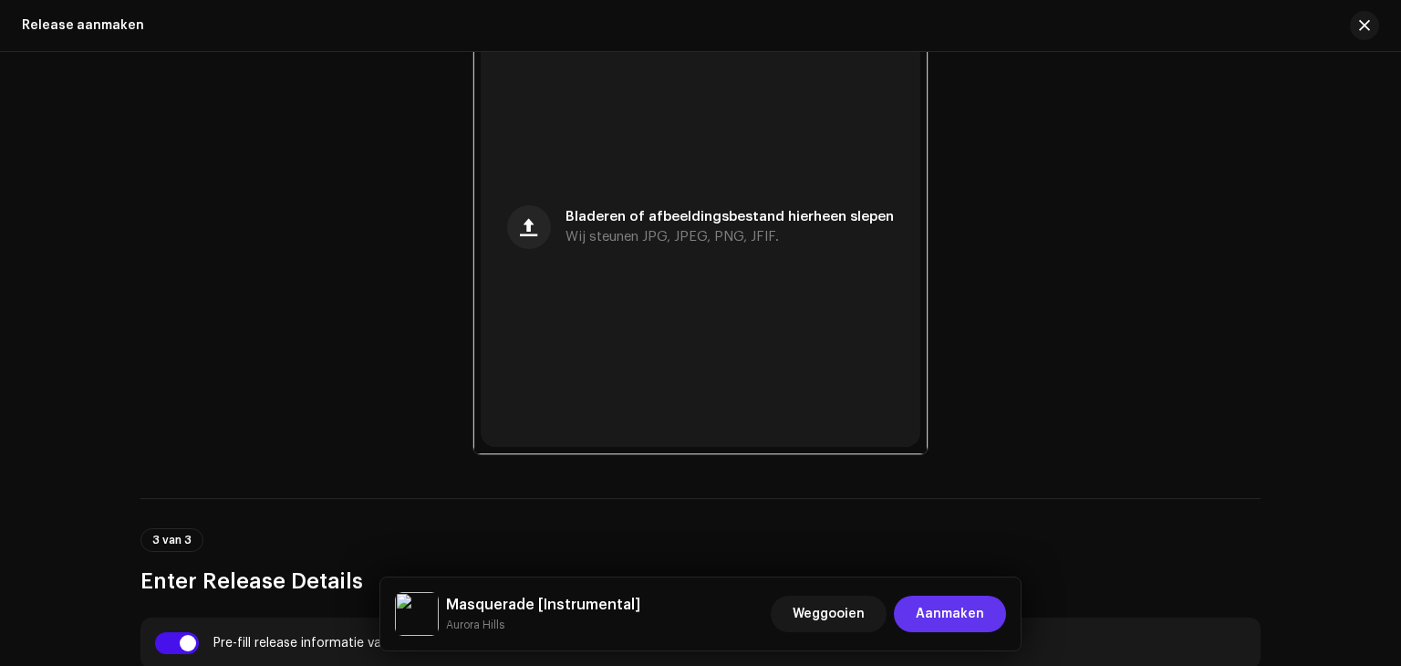
click at [965, 616] on span "Aanmaken" at bounding box center [950, 613] width 68 height 36
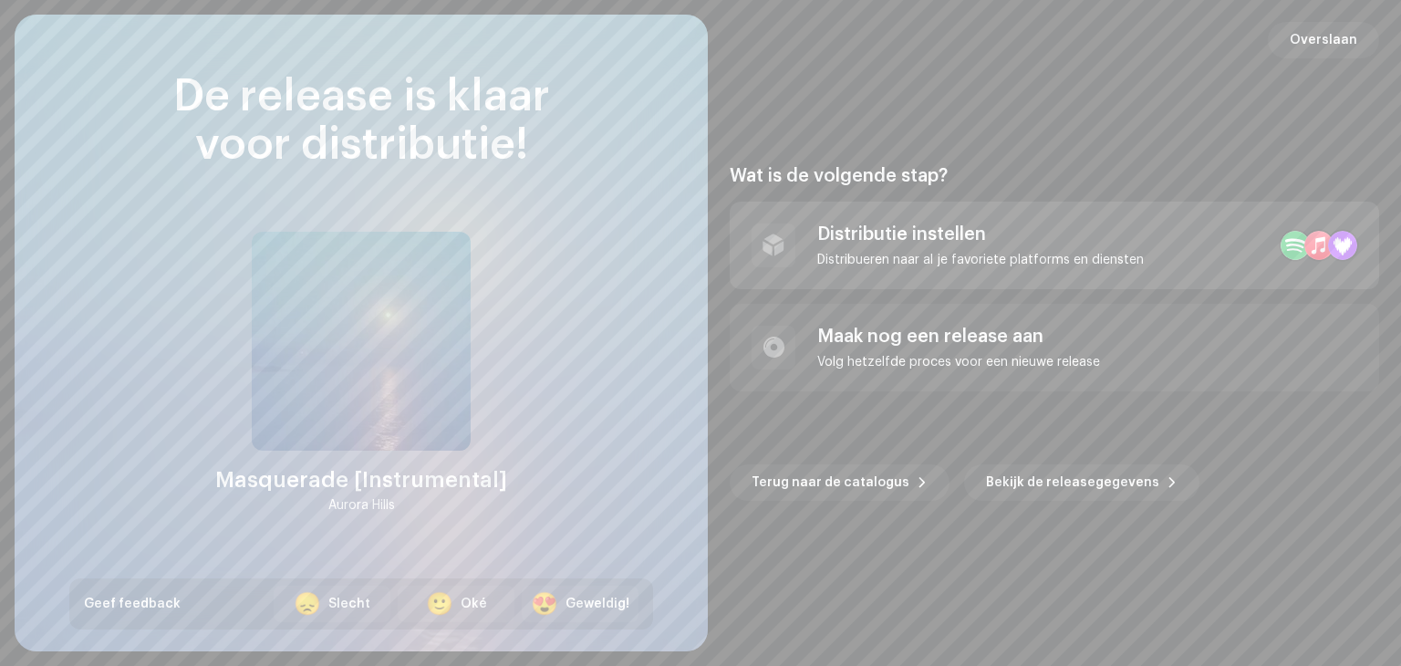
click at [916, 239] on div "Distributie instellen" at bounding box center [980, 234] width 326 height 22
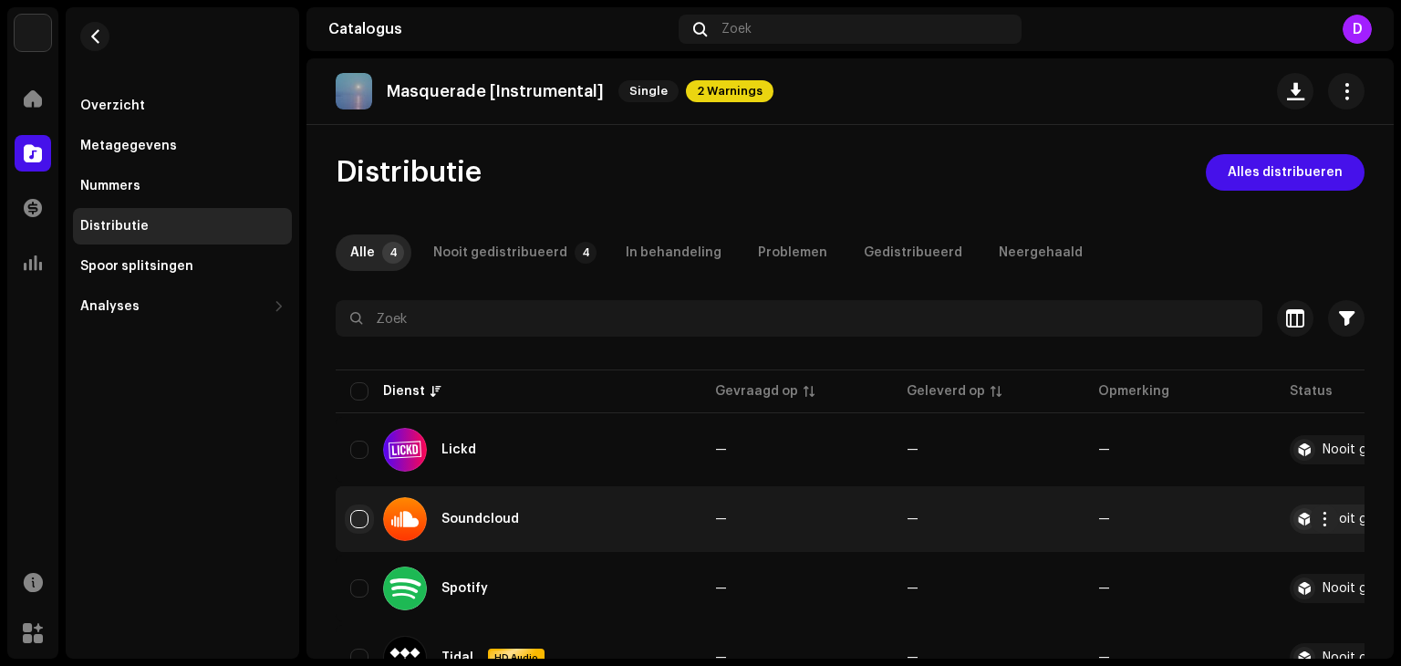
click at [351, 512] on input "checkbox" at bounding box center [359, 519] width 18 height 18
checkbox input "true"
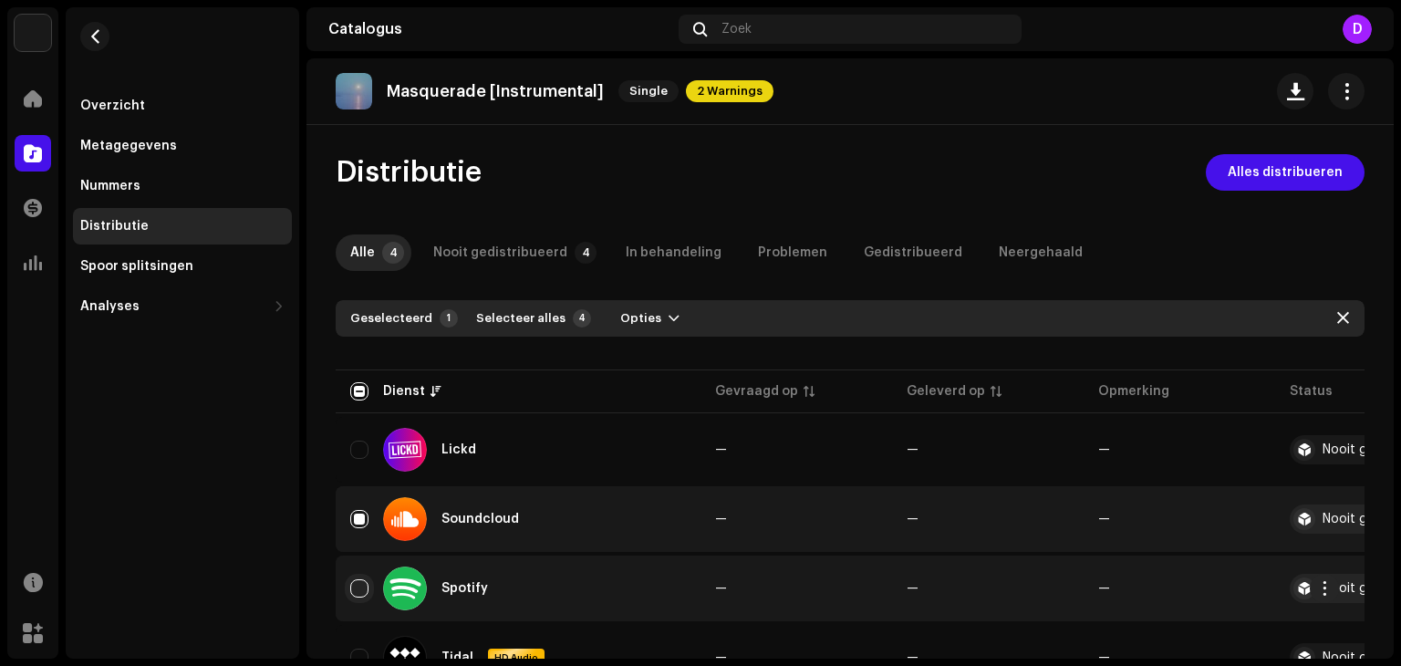
click at [357, 595] on input "Row Unselected" at bounding box center [359, 588] width 18 height 18
checkbox input "true"
click at [625, 313] on span "Opties" at bounding box center [640, 318] width 41 height 36
click at [657, 358] on span "Distribueer" at bounding box center [644, 359] width 73 height 15
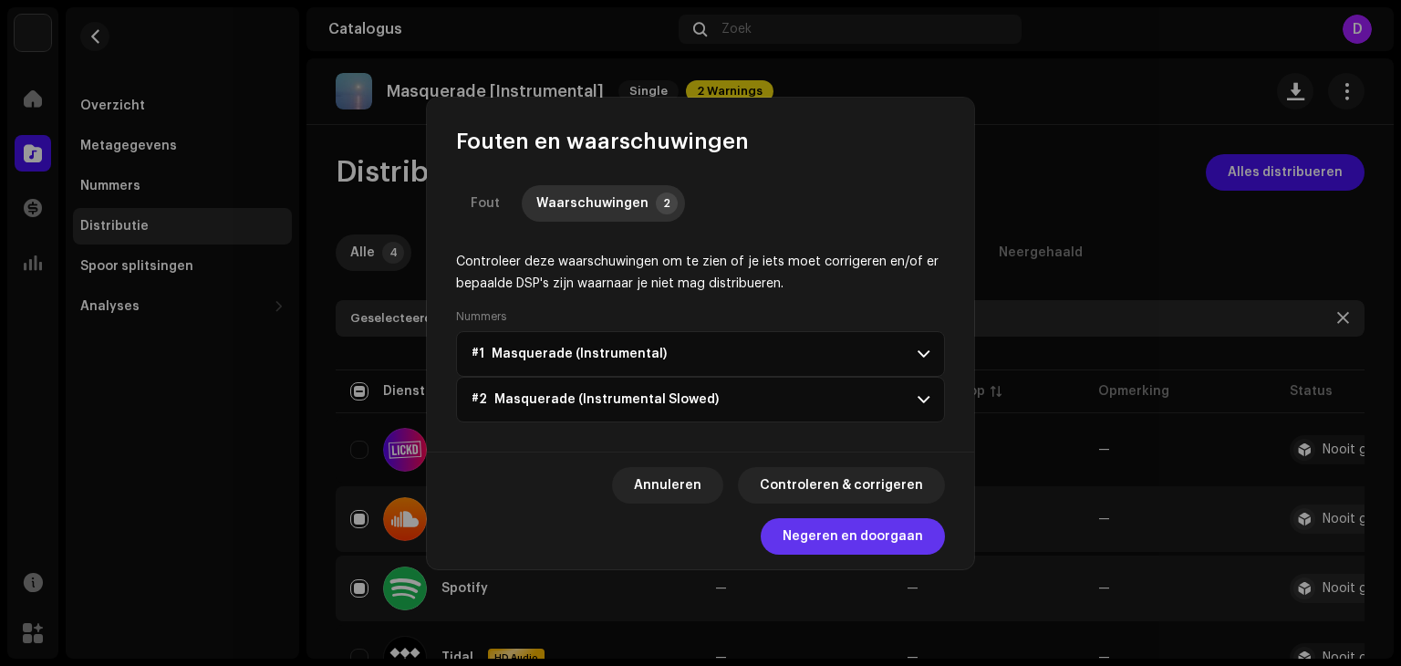
click at [873, 530] on span "Negeren en doorgaan" at bounding box center [852, 536] width 140 height 36
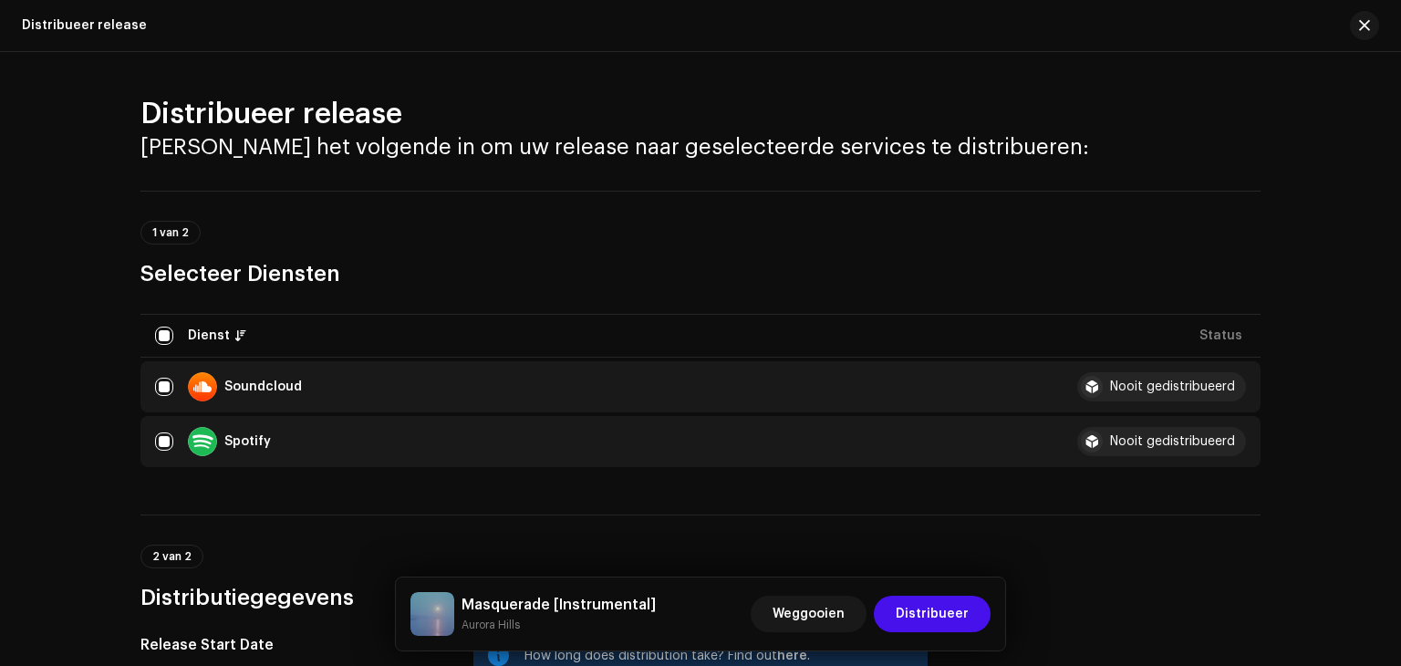
scroll to position [466, 0]
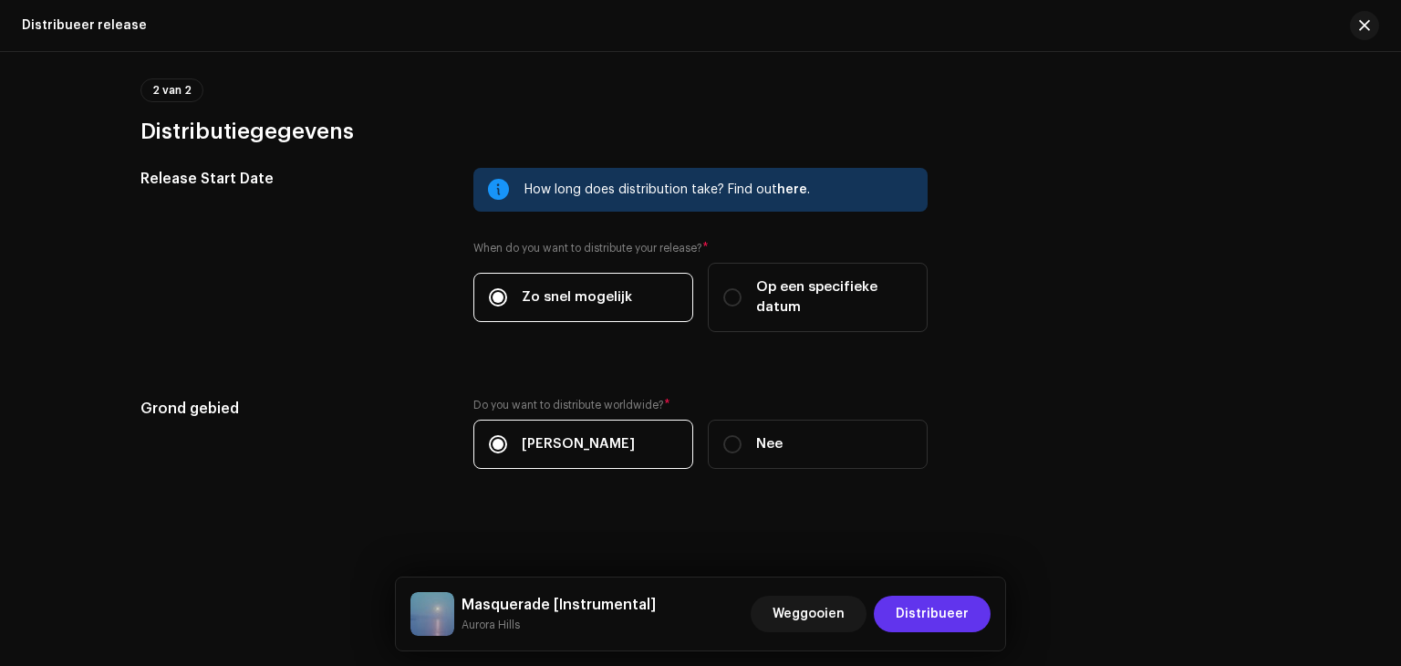
click at [932, 614] on span "Distribueer" at bounding box center [931, 613] width 73 height 36
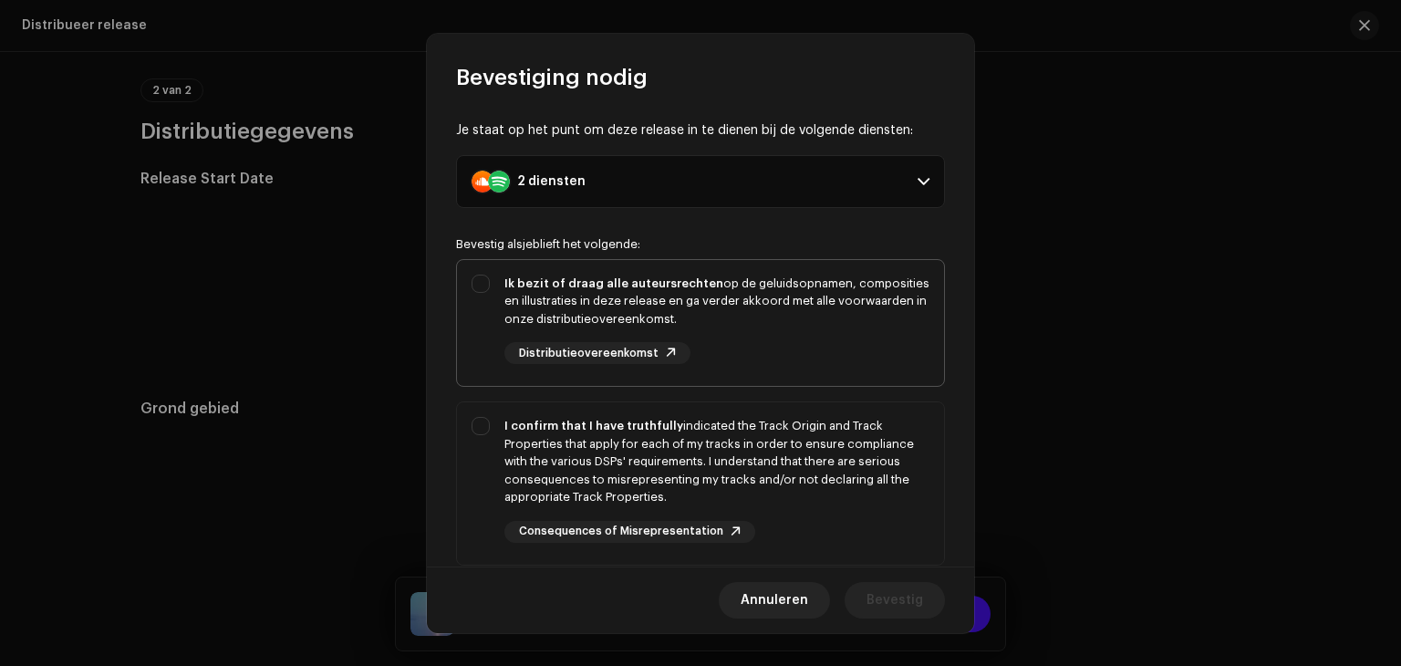
click at [619, 289] on div "Ik bezit of draag alle auteursrechten op de geluidsopnamen, composities en illu…" at bounding box center [716, 301] width 425 height 54
checkbox input "true"
click at [620, 442] on div "I confirm that I have truthfully indicated the Track Origin and Track Propertie…" at bounding box center [716, 461] width 425 height 89
checkbox input "true"
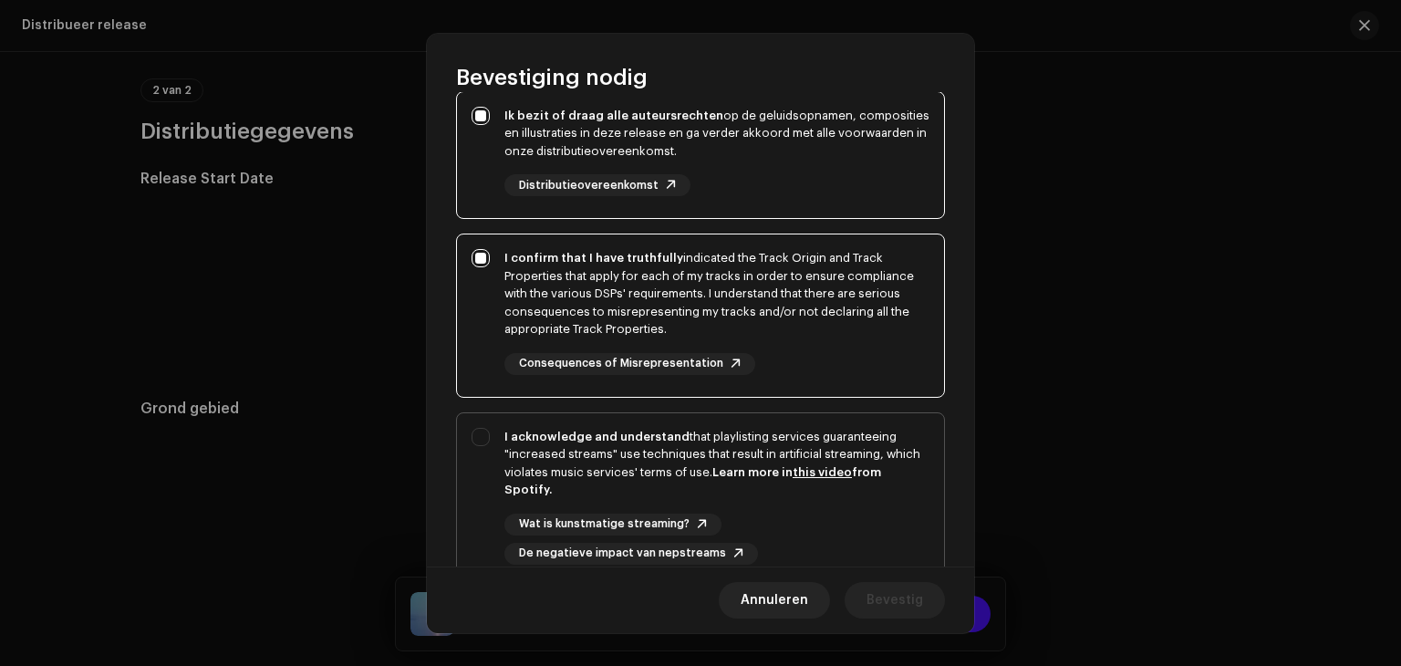
click at [585, 438] on strong "I acknowledge and understand" at bounding box center [596, 436] width 185 height 12
checkbox input "true"
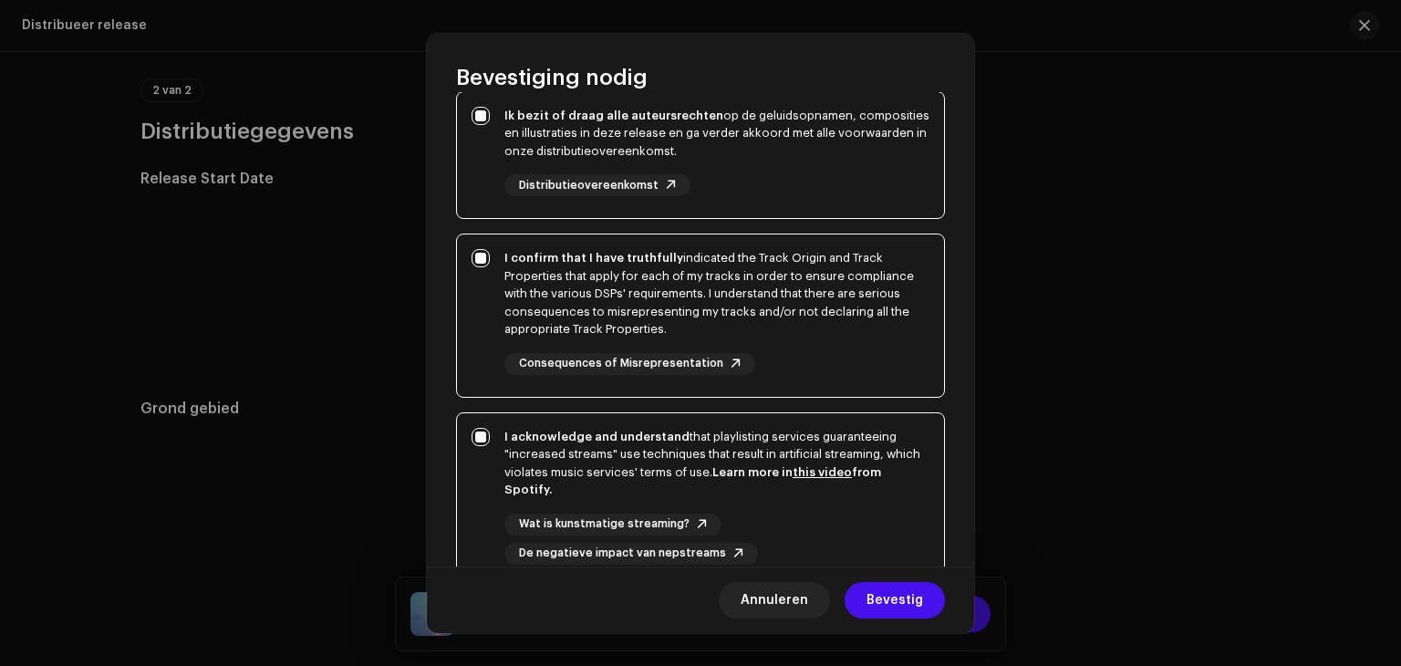
scroll to position [311, 0]
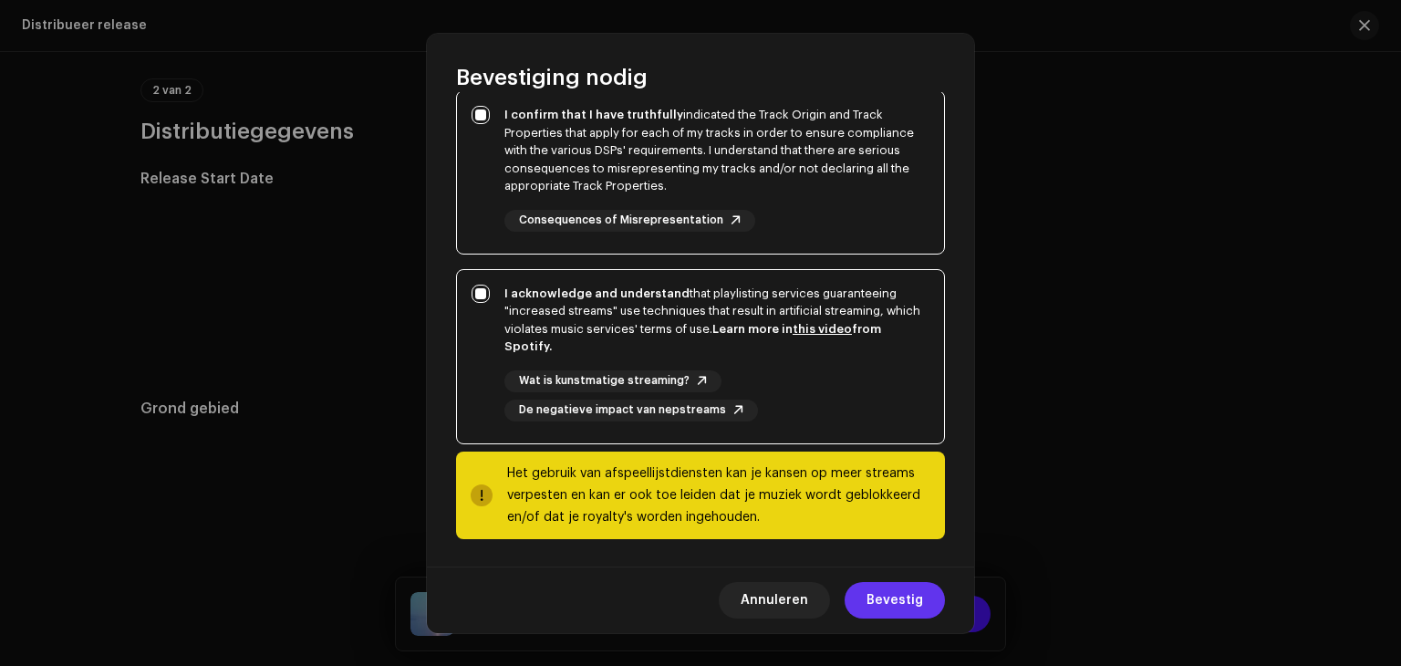
click at [875, 598] on span "Bevestig" at bounding box center [894, 600] width 57 height 36
